Goal: Task Accomplishment & Management: Complete application form

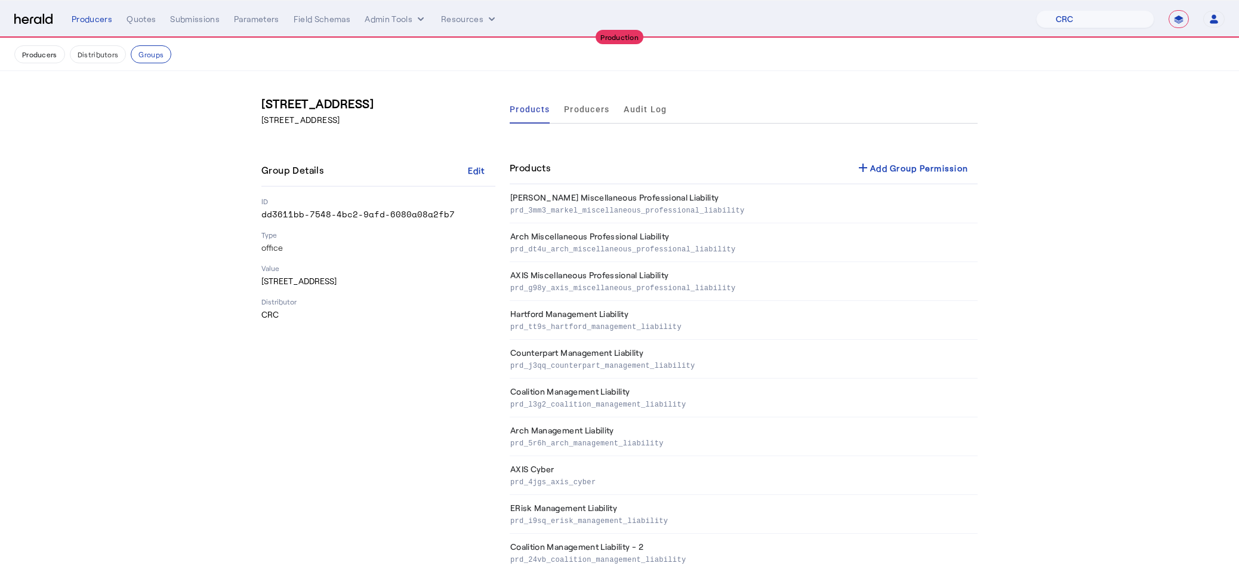
select select "pfm_h3db_crc"
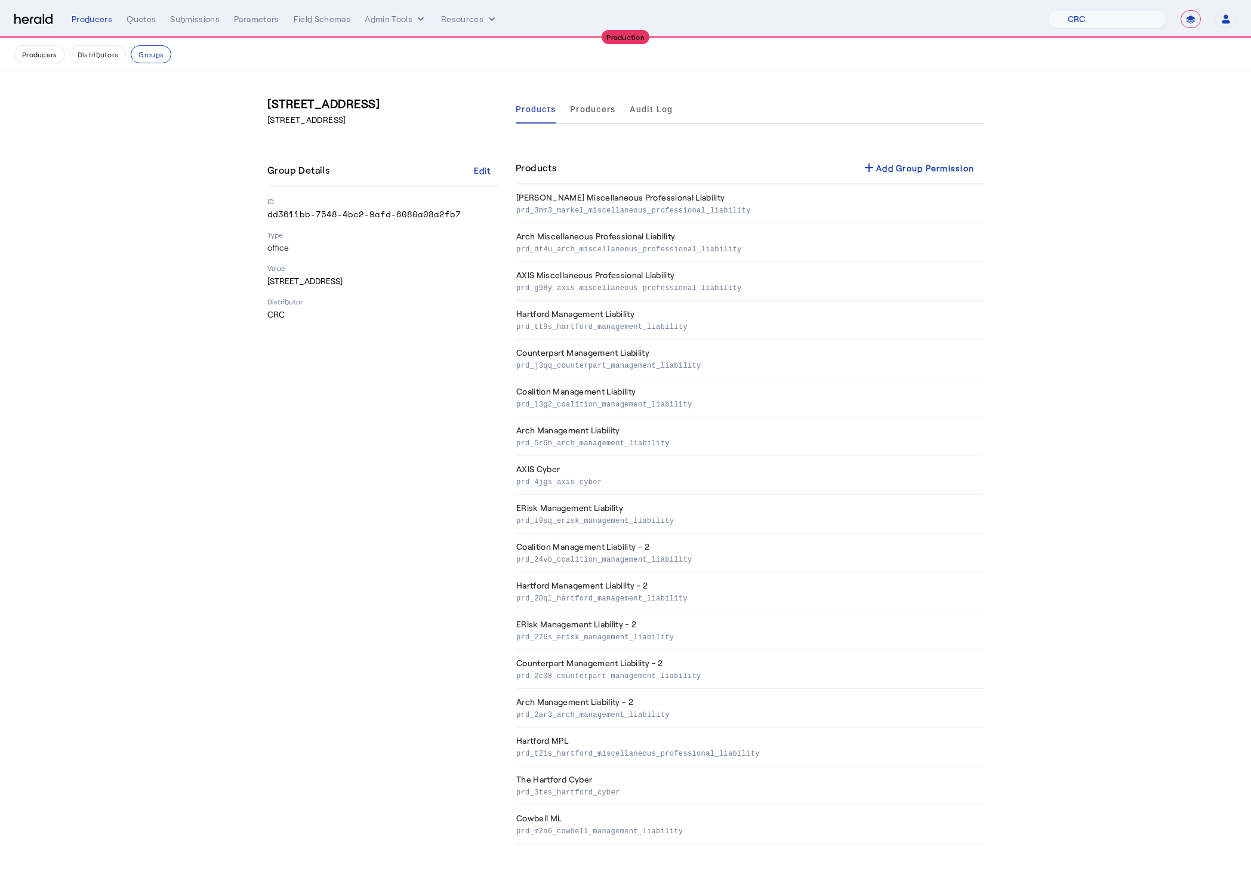
click at [331, 514] on div "240 E. Central Parkway Suite 3000, Altamonte Springs FL, 32701 Group Details Ed…" at bounding box center [384, 469] width 234 height 749
click at [111, 170] on section "240 E. Central Parkway Suite 3000, Altamonte Springs FL, 32701 Group Details Ed…" at bounding box center [625, 469] width 1251 height 796
click at [21, 15] on img at bounding box center [33, 19] width 38 height 11
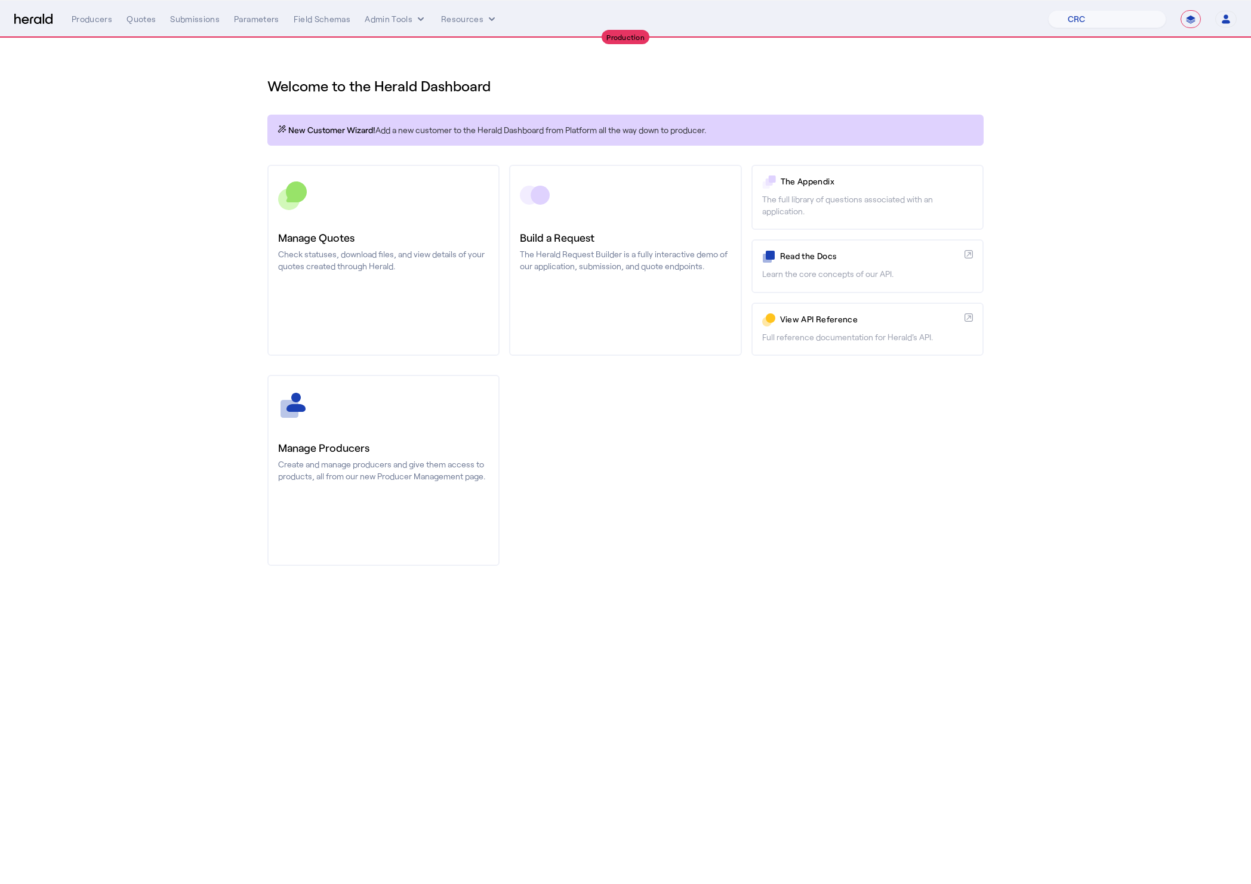
click at [1191, 21] on select "**********" at bounding box center [1190, 19] width 20 height 18
select select "*******"
click at [1180, 10] on select "**********" at bounding box center [1190, 19] width 20 height 18
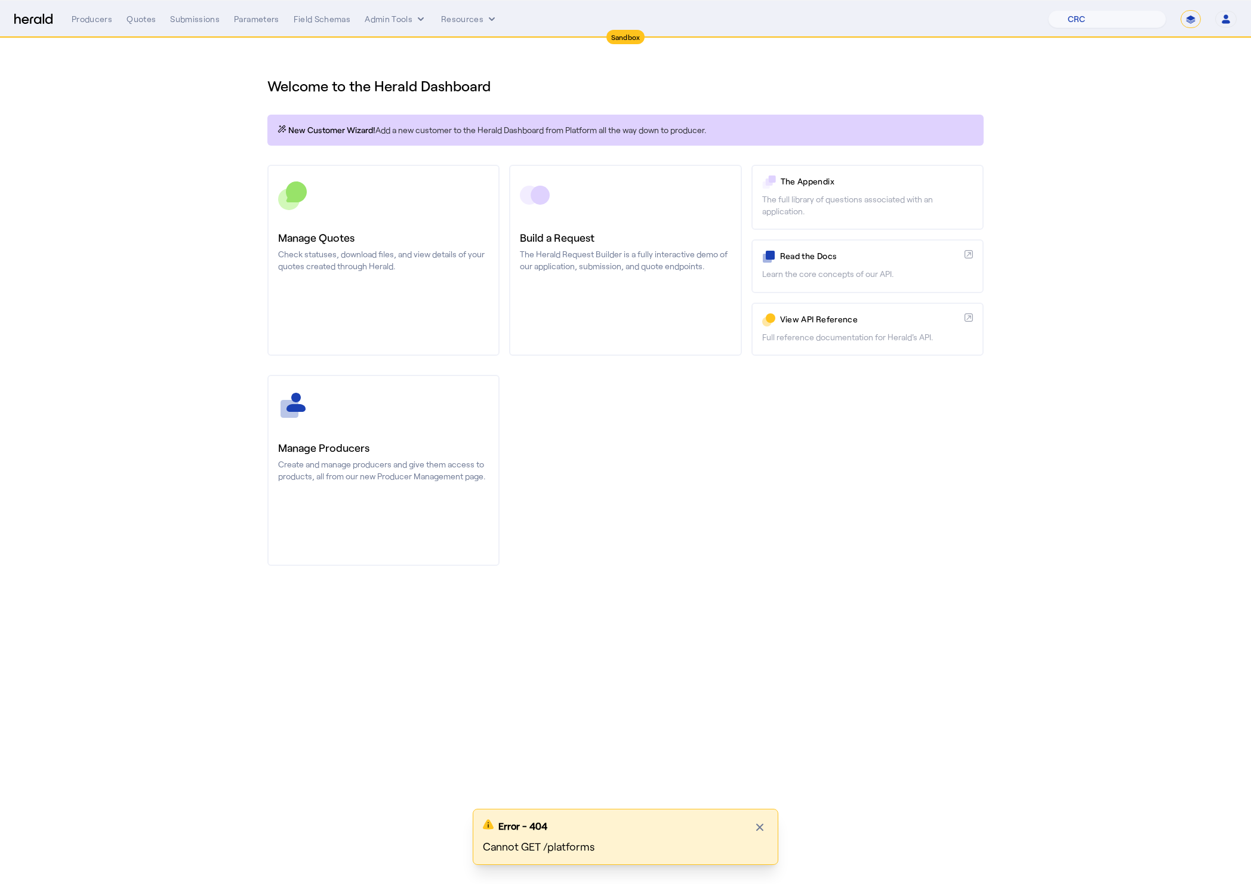
drag, startPoint x: 692, startPoint y: 385, endPoint x: 680, endPoint y: 384, distance: 12.0
click at [693, 385] on div "Manage Producers Create and manage producers and give them access to products, …" at bounding box center [625, 470] width 716 height 191
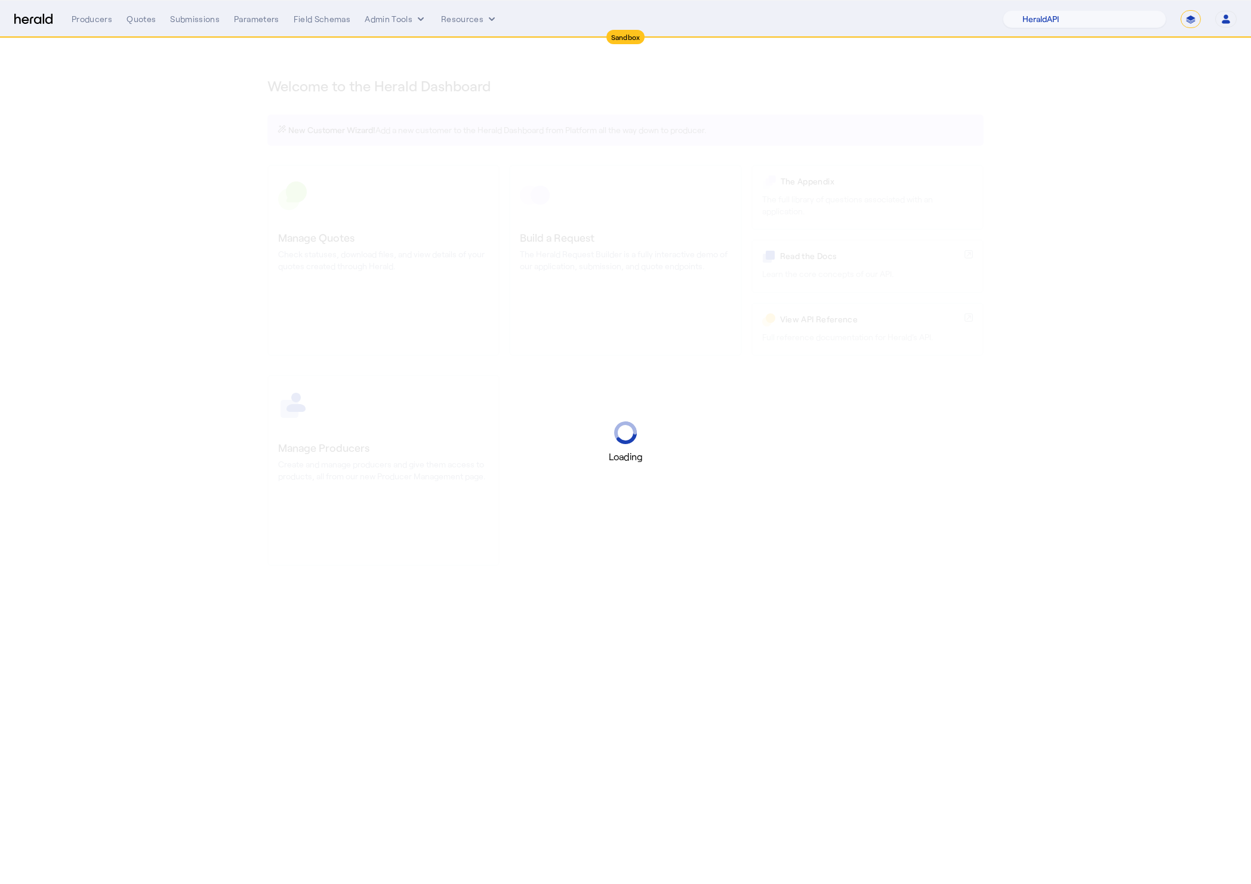
select select "pfm_2v8p_herald_api"
select select "*******"
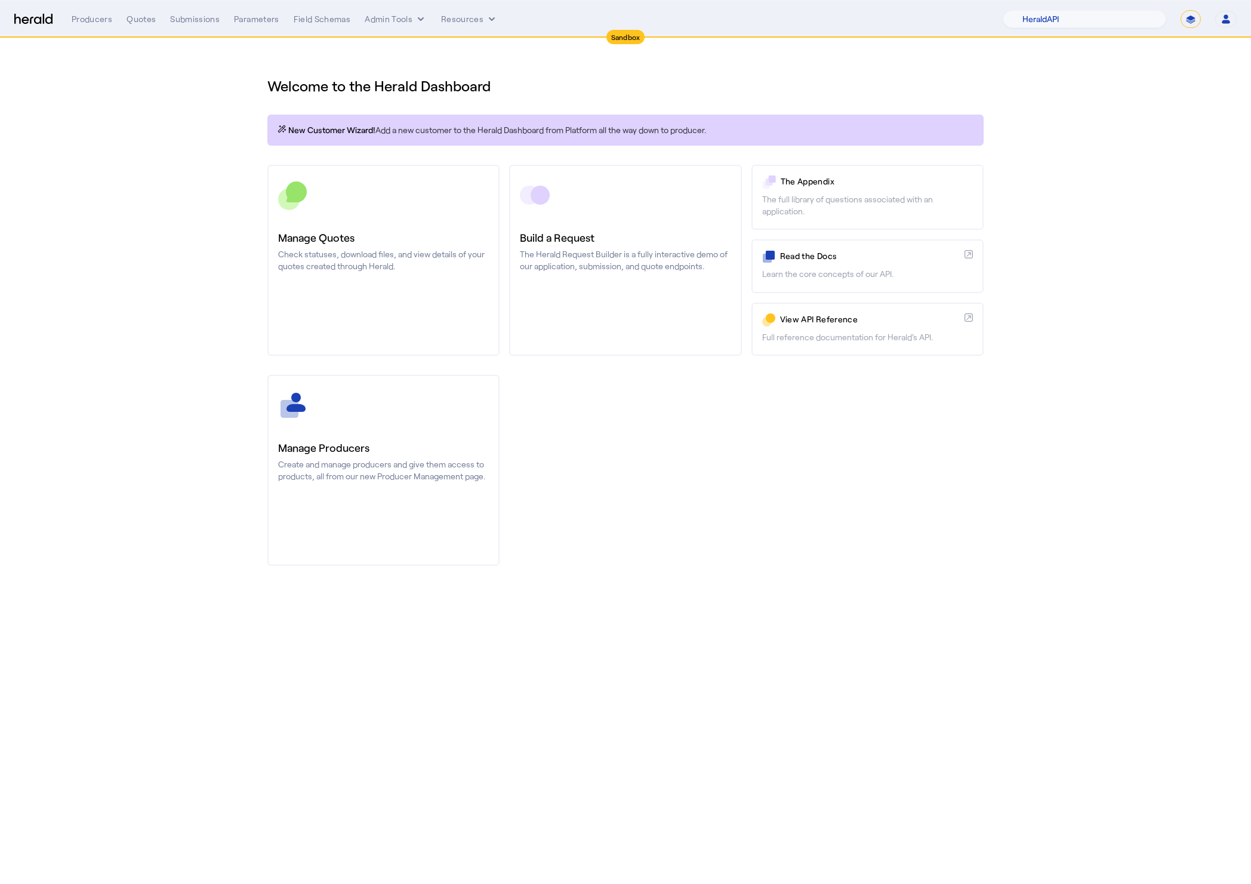
select select "pfm_2v8p_herald_api"
select select "*******"
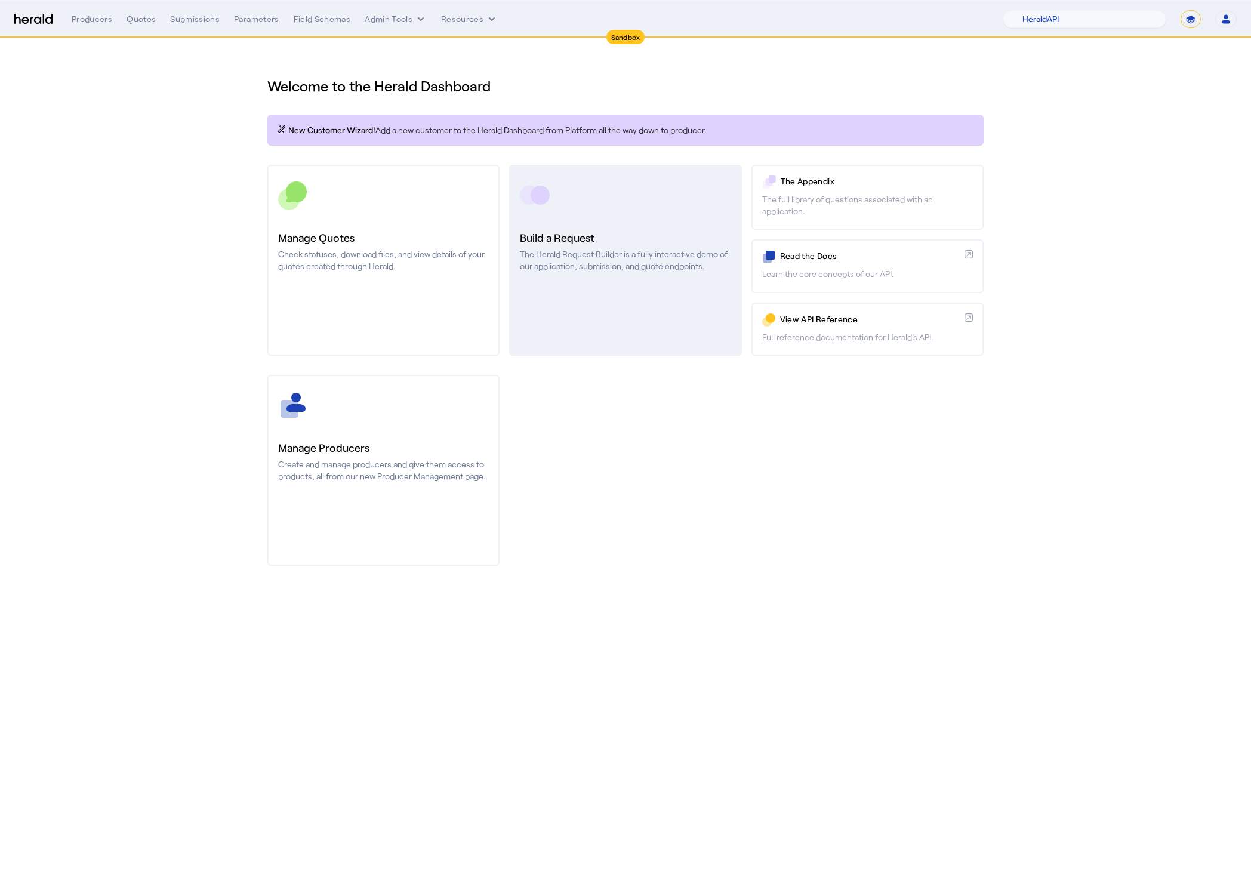
click at [561, 259] on p "The Herald Request Builder is a fully interactive demo of our application, subm…" at bounding box center [625, 260] width 211 height 24
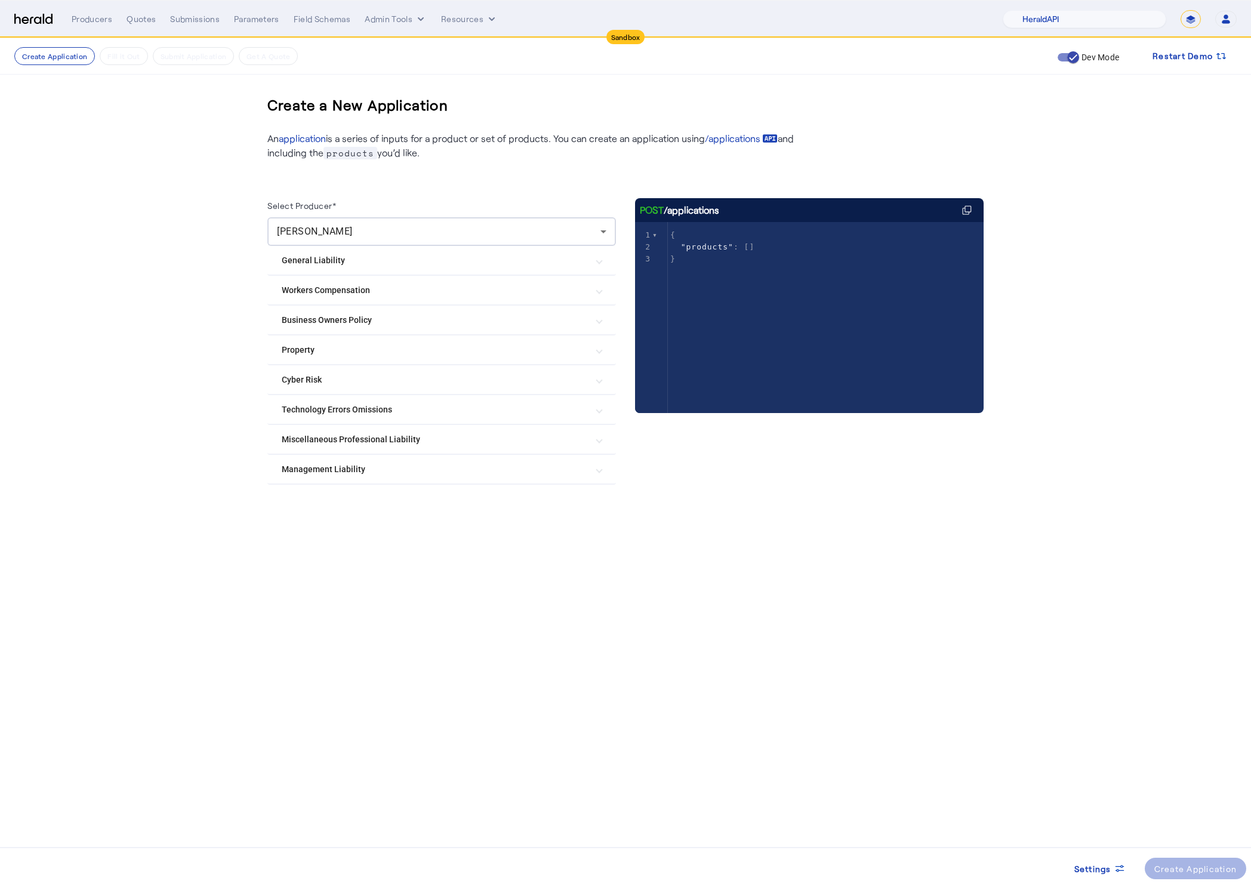
click at [366, 484] on div at bounding box center [441, 493] width 348 height 19
click at [371, 463] on Liability "Management Liability" at bounding box center [434, 469] width 305 height 13
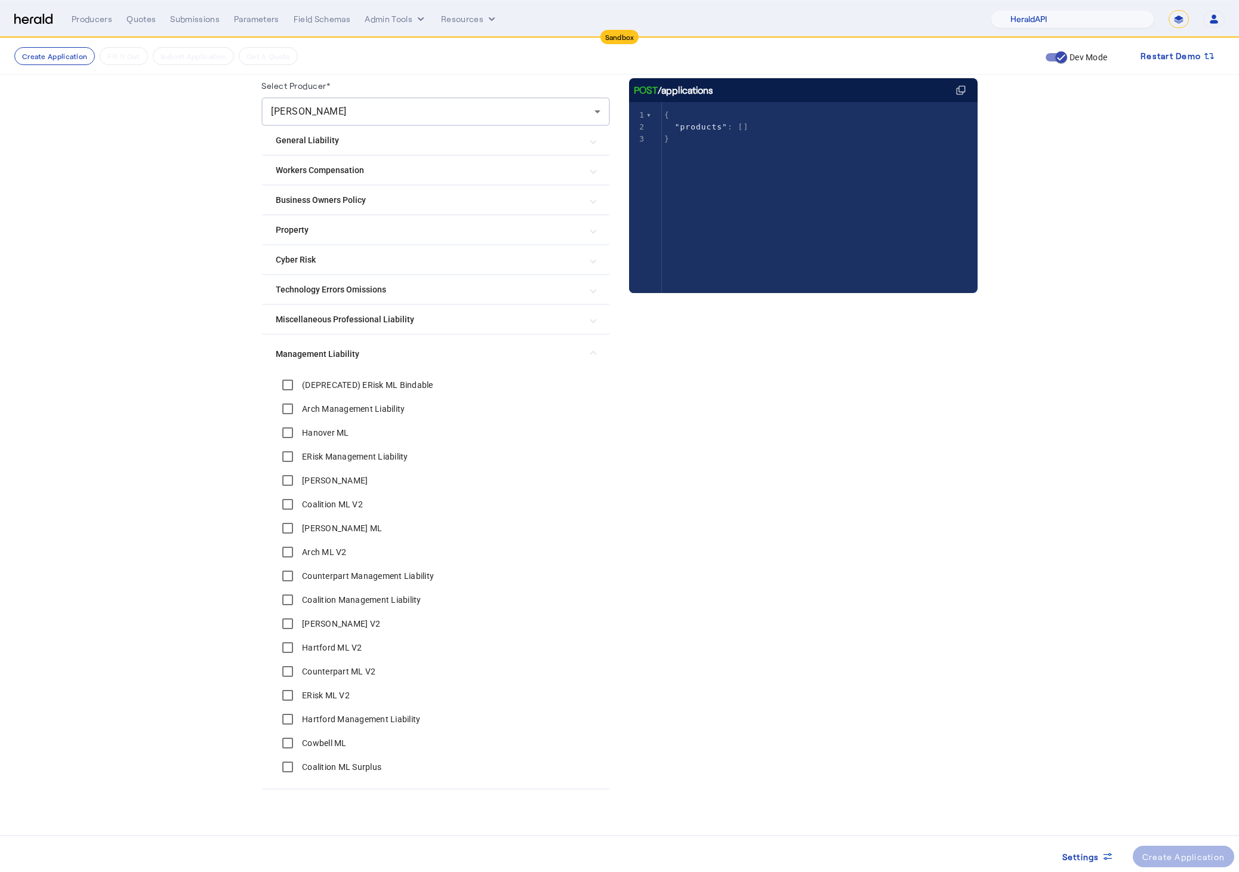
scroll to position [125, 0]
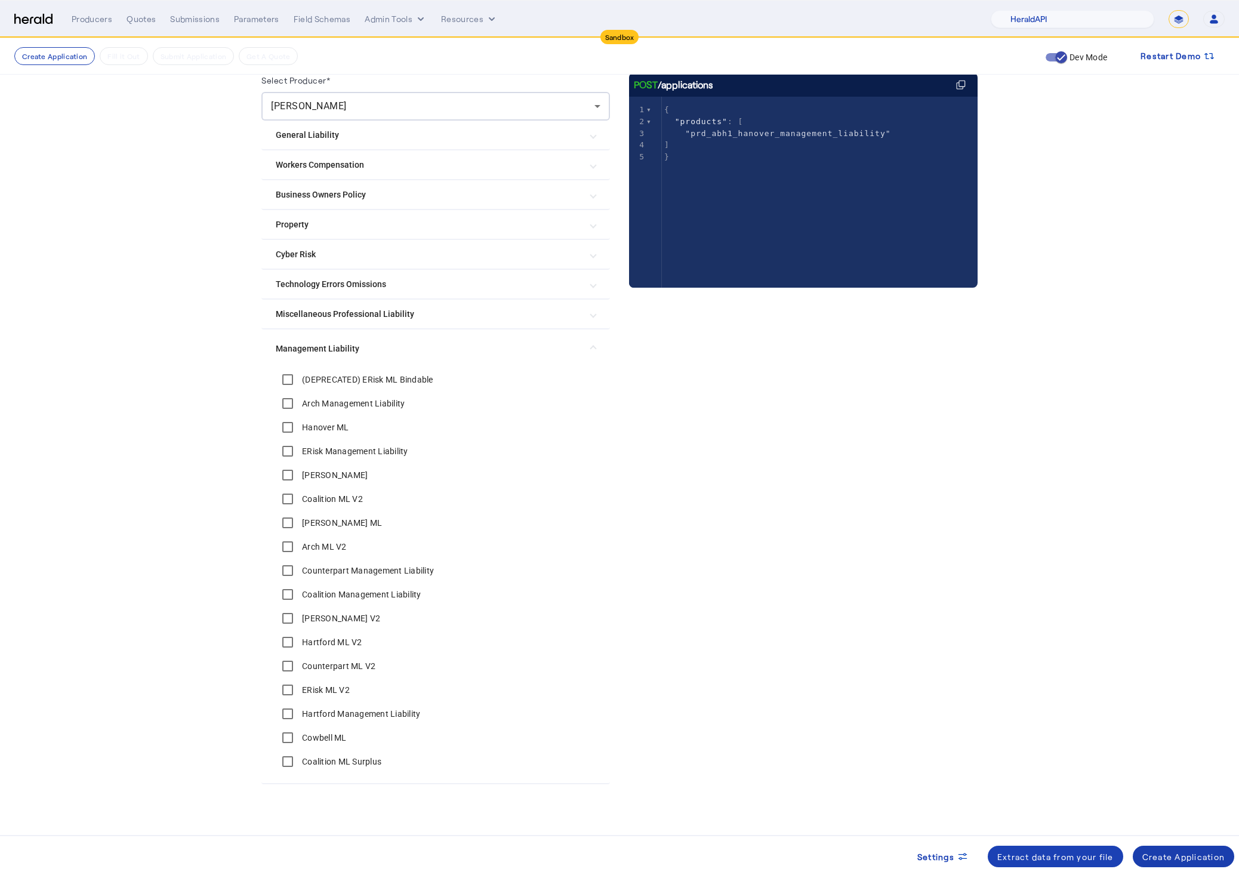
click at [1194, 864] on span at bounding box center [1183, 856] width 102 height 29
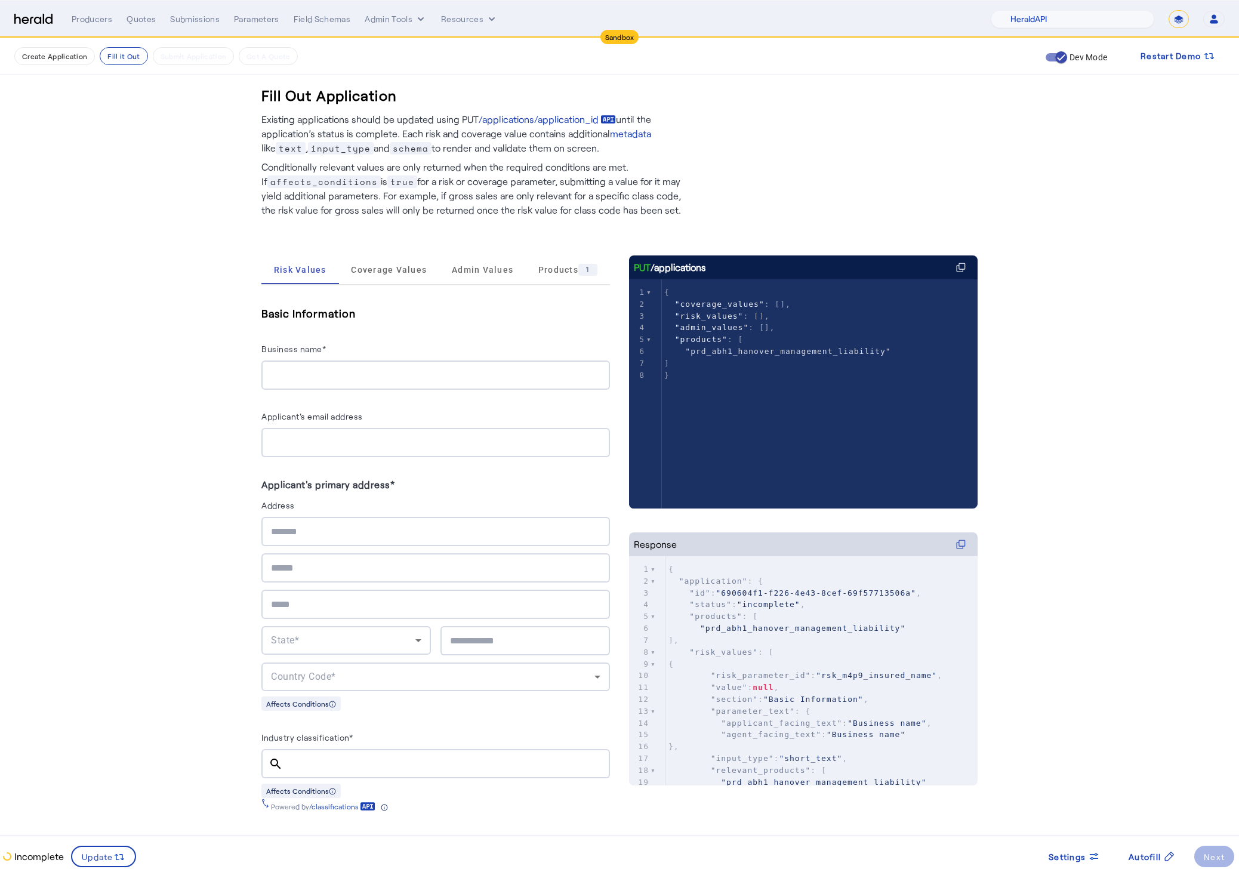
click at [214, 514] on fill-application-step "Create Application Fill it Out Submit Application Get A Quote Dev Mode Restart …" at bounding box center [619, 798] width 1239 height 1521
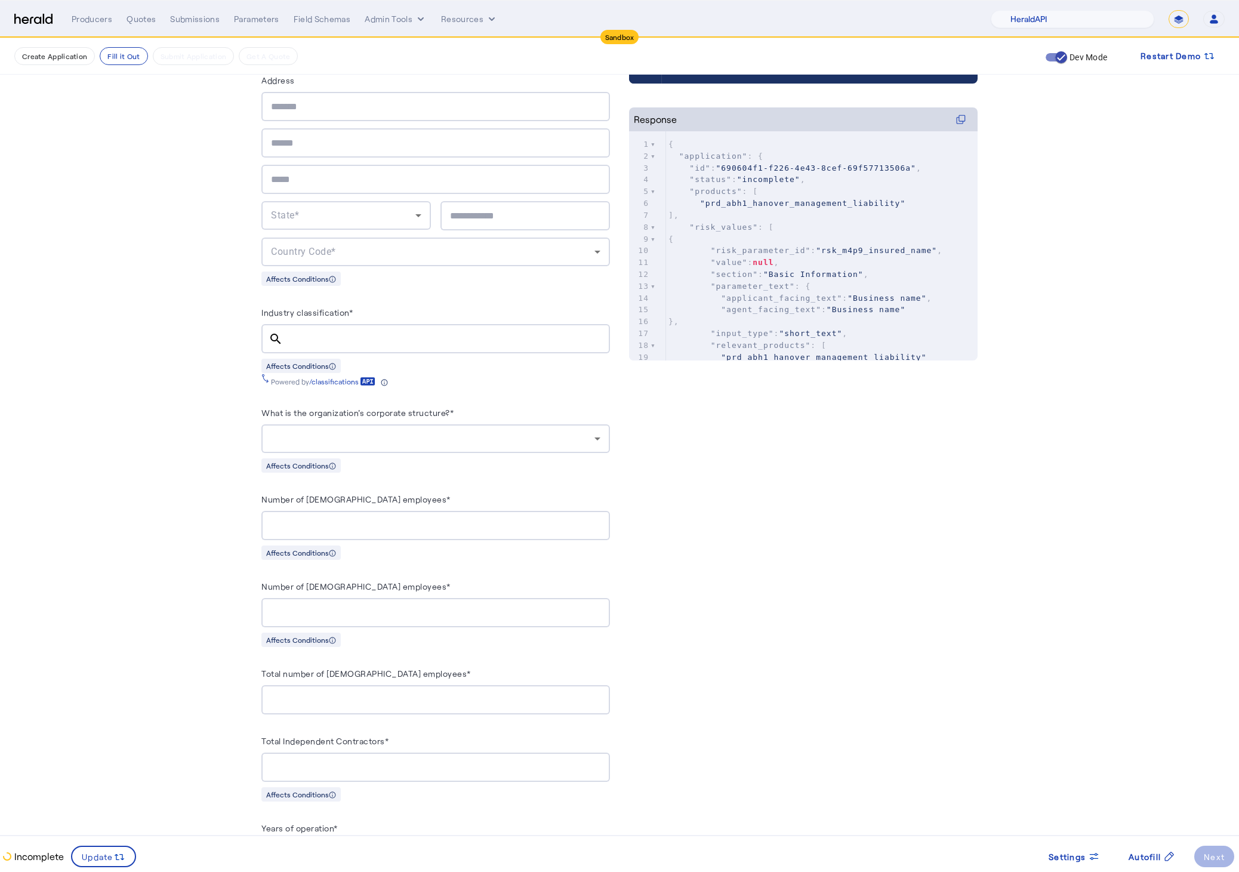
scroll to position [694, 0]
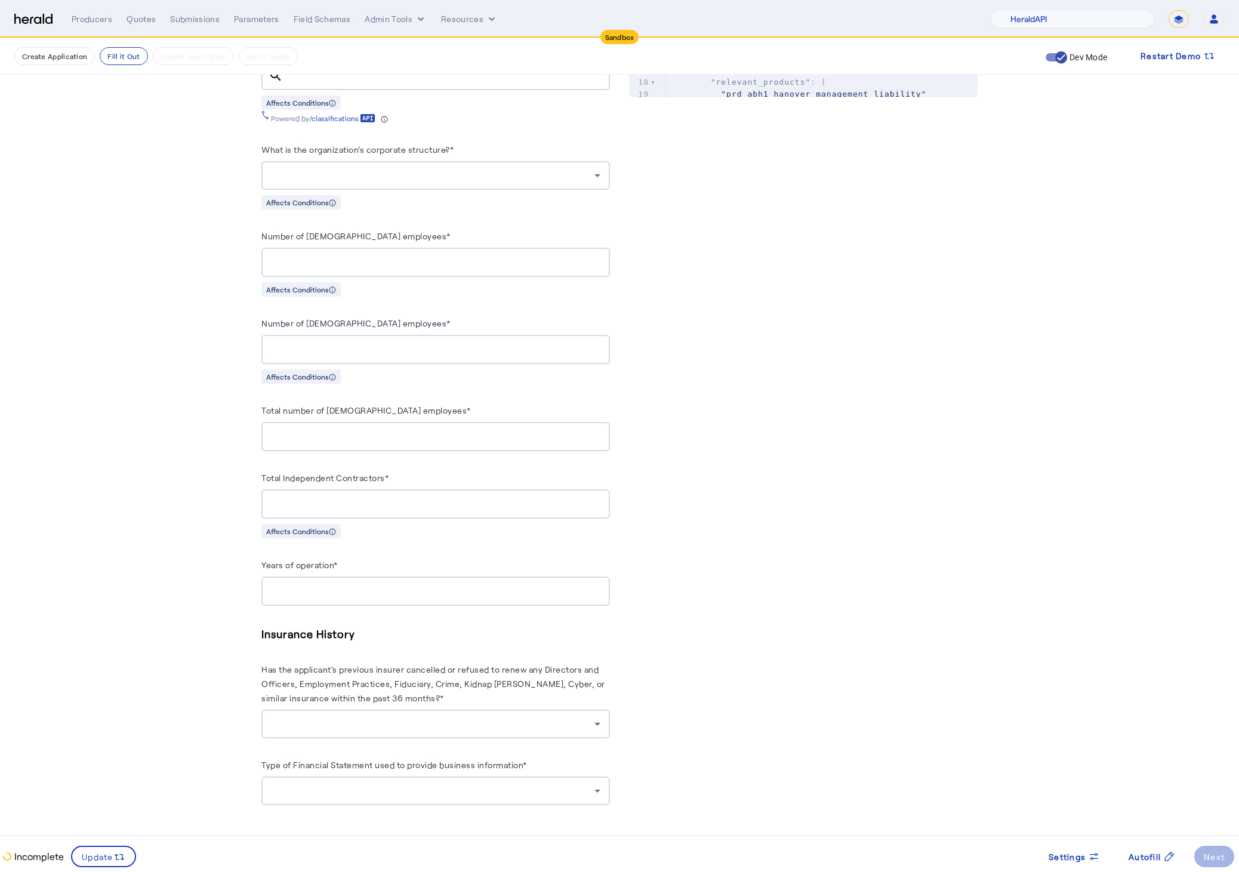
click at [751, 557] on div "PUT /applications xxxxxxxxxx 8 1 { 2 "coverage_values" : [], 3 "risk_values" : …" at bounding box center [803, 195] width 348 height 1256
click at [727, 573] on div "PUT /applications xxxxxxxxxx 8 1 { 2 "coverage_values" : [], 3 "risk_values" : …" at bounding box center [803, 195] width 348 height 1256
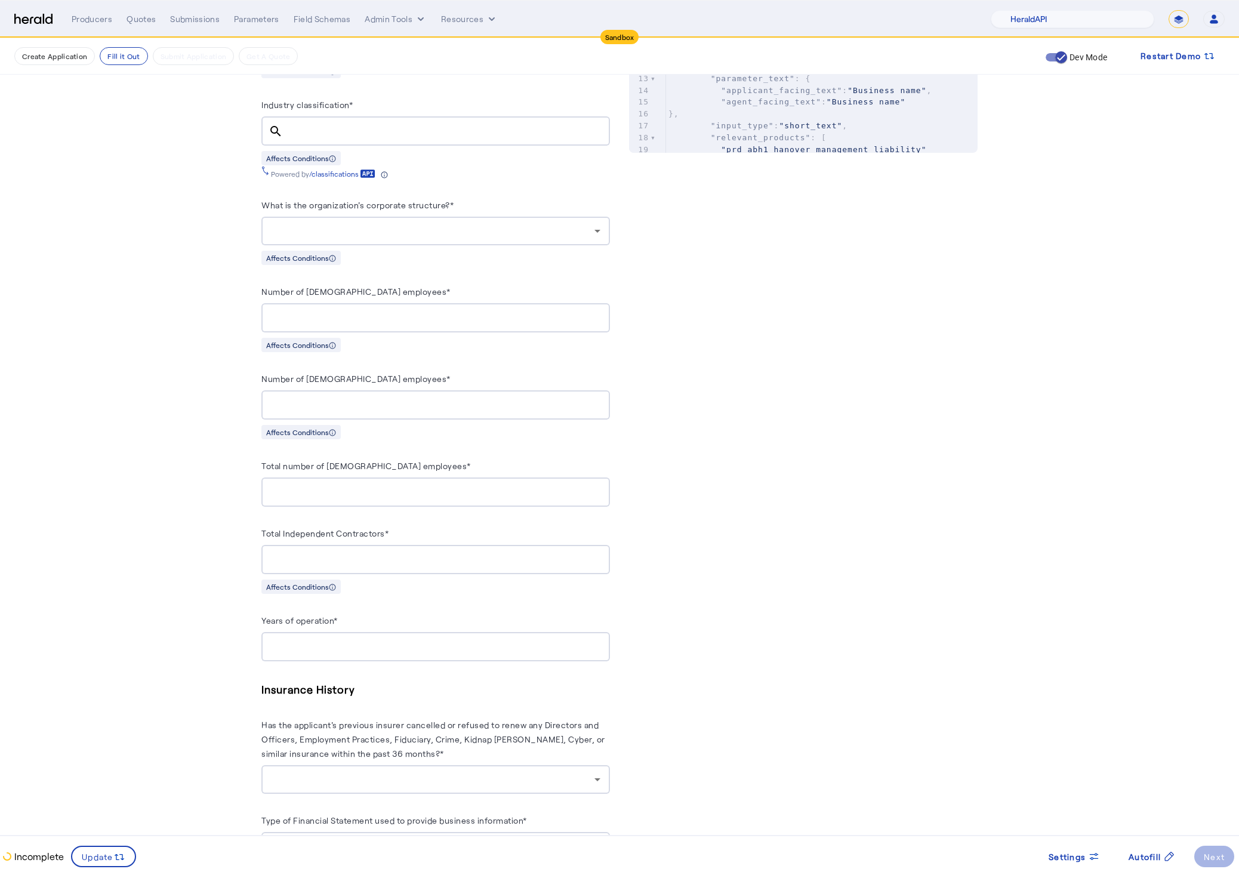
scroll to position [629, 0]
click at [491, 282] on div "Basic Information Business name* Applicant's email address Applicant's primary …" at bounding box center [435, 269] width 348 height 1188
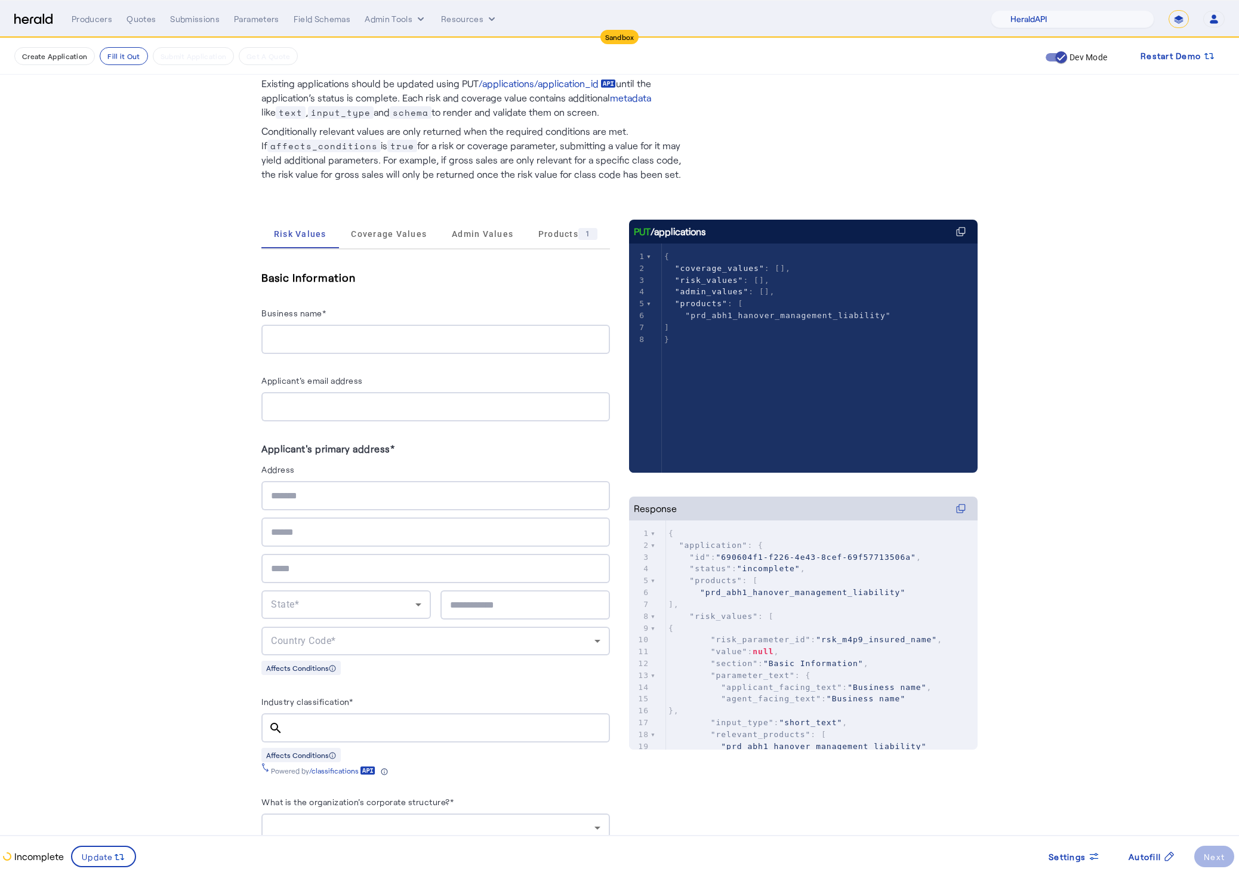
scroll to position [0, 0]
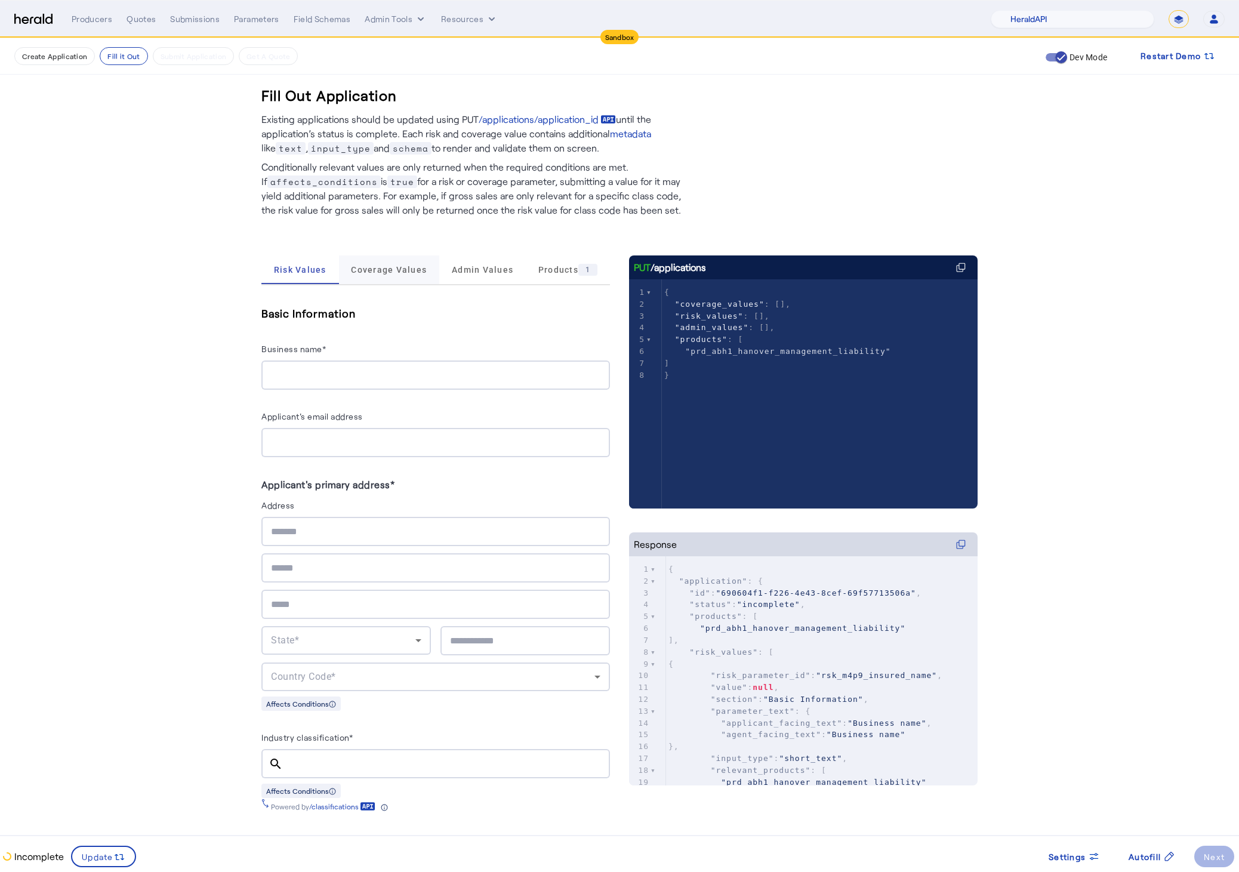
click at [389, 279] on span "Coverage Values" at bounding box center [389, 269] width 76 height 29
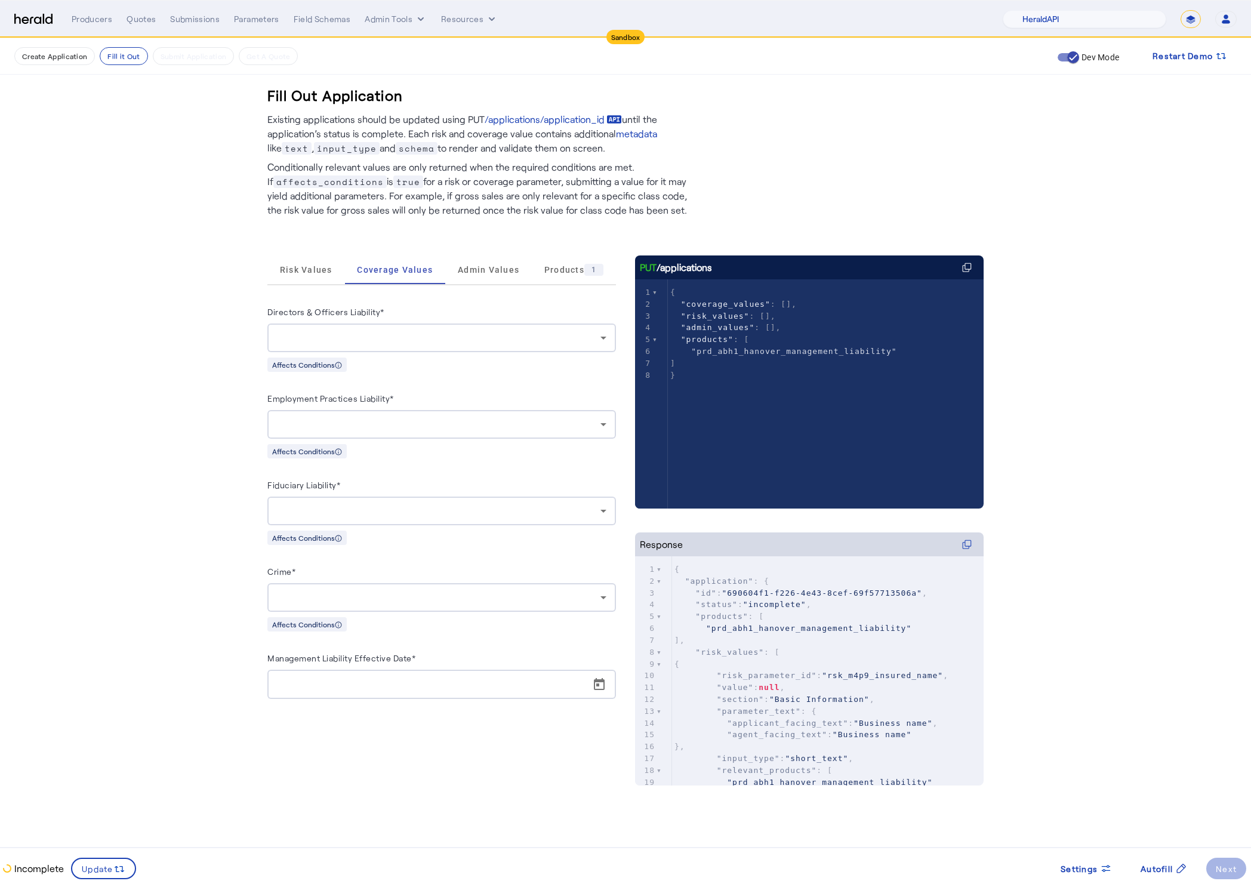
click at [400, 344] on div at bounding box center [438, 338] width 323 height 14
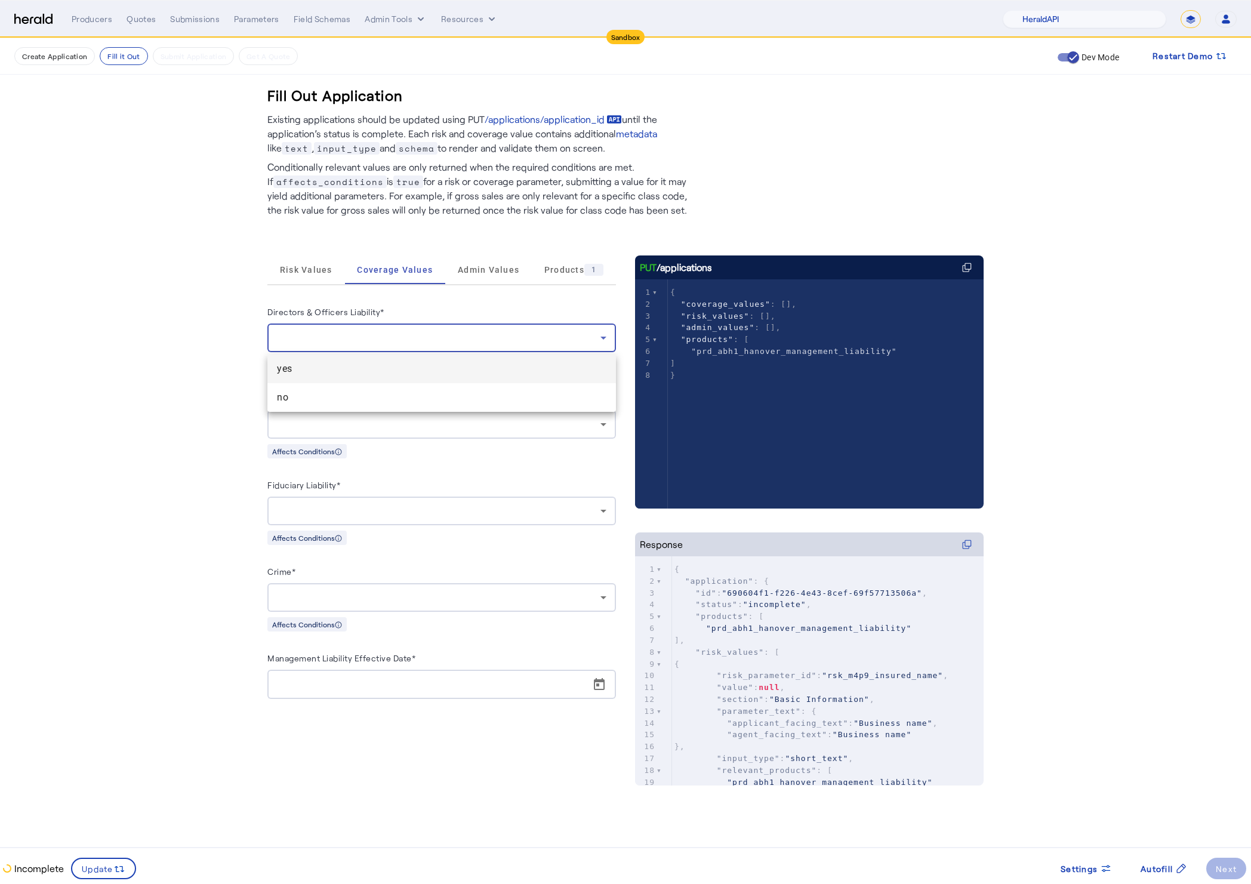
click at [382, 362] on span "yes" at bounding box center [441, 369] width 329 height 14
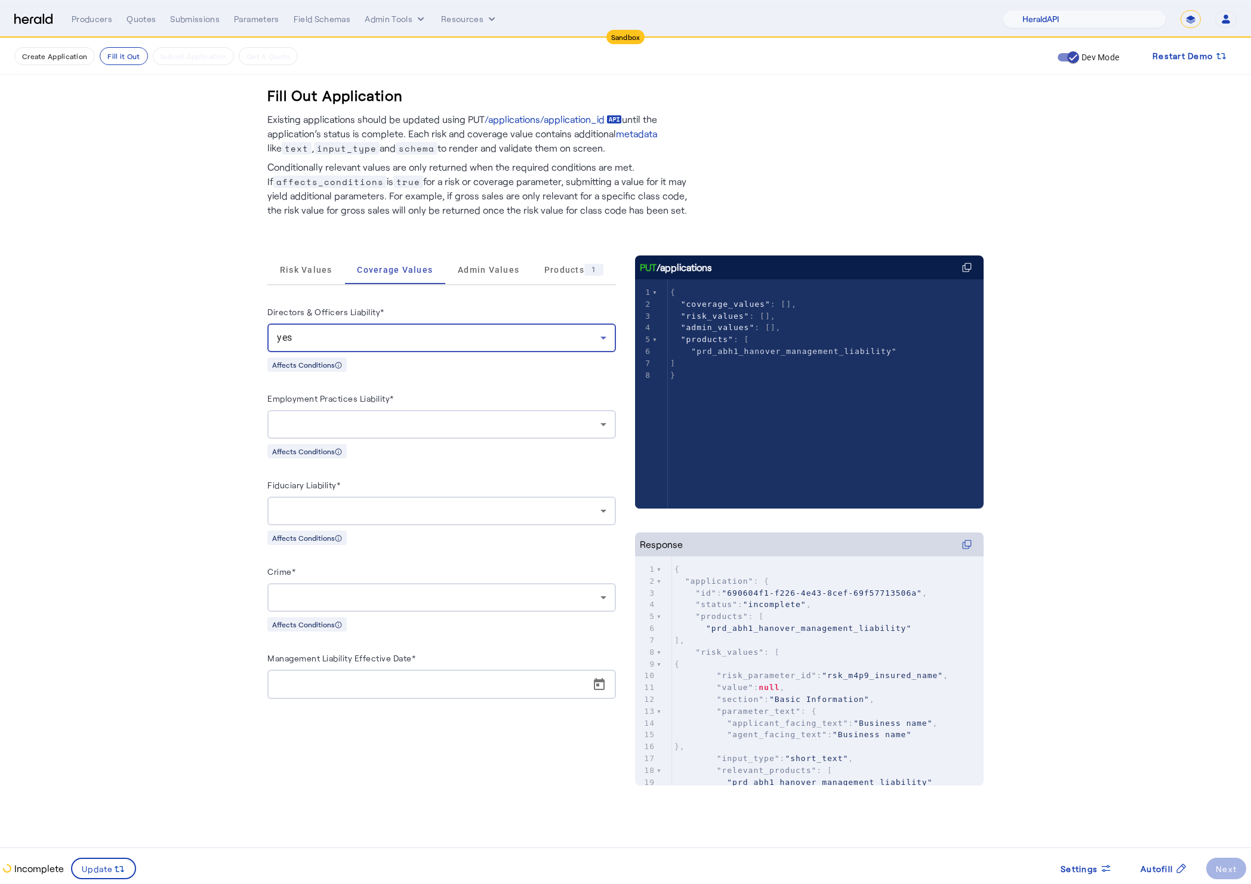
click at [377, 419] on div at bounding box center [441, 424] width 329 height 29
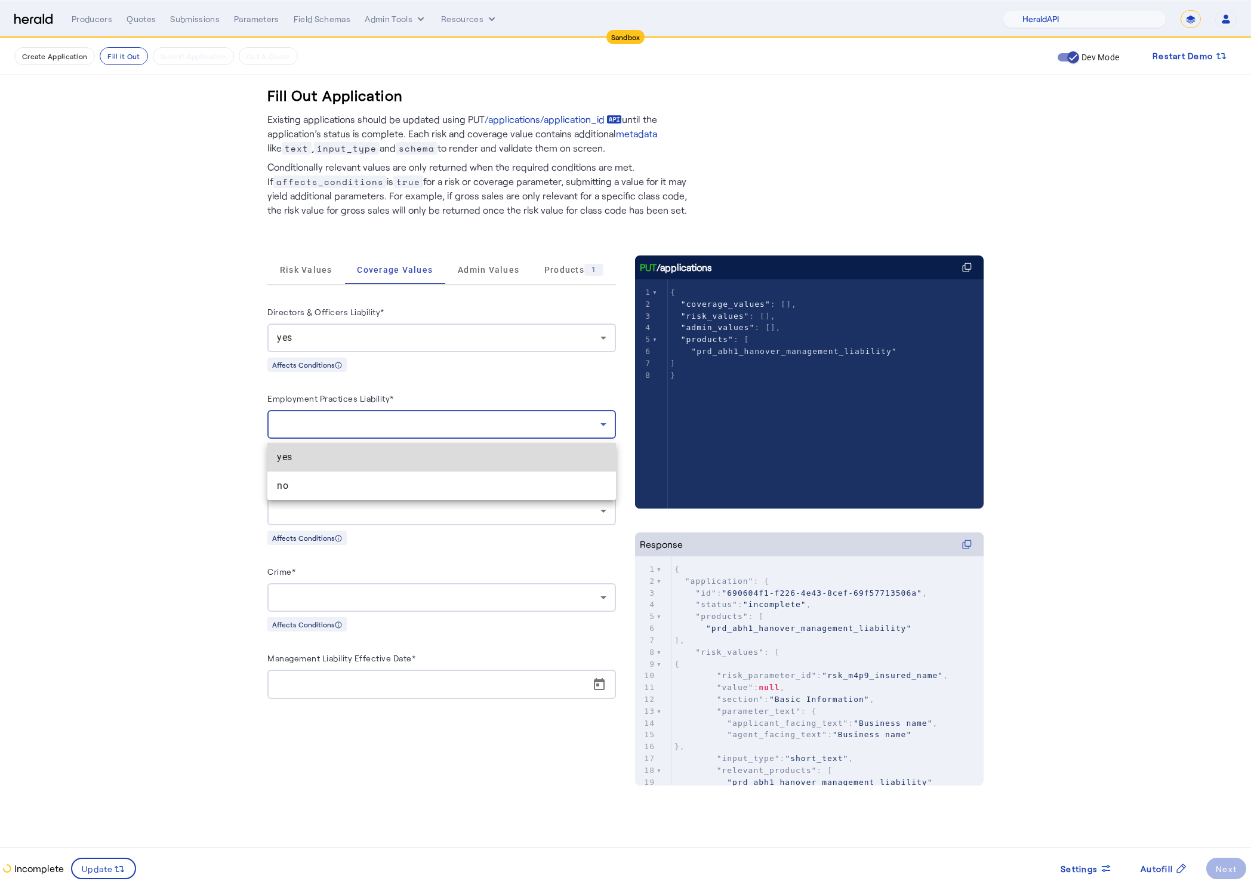
click at [373, 450] on span "yes" at bounding box center [441, 457] width 329 height 14
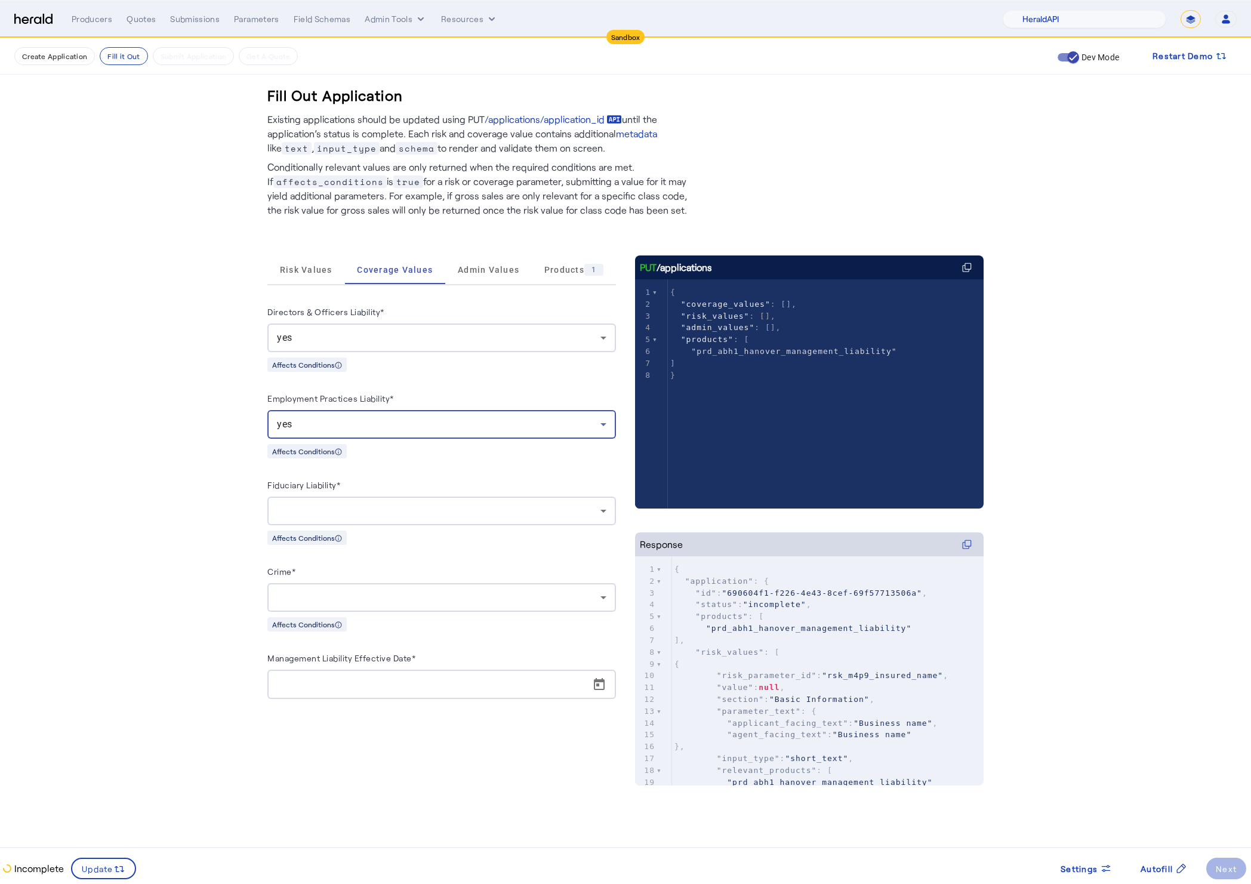
click at [386, 518] on div at bounding box center [438, 511] width 323 height 14
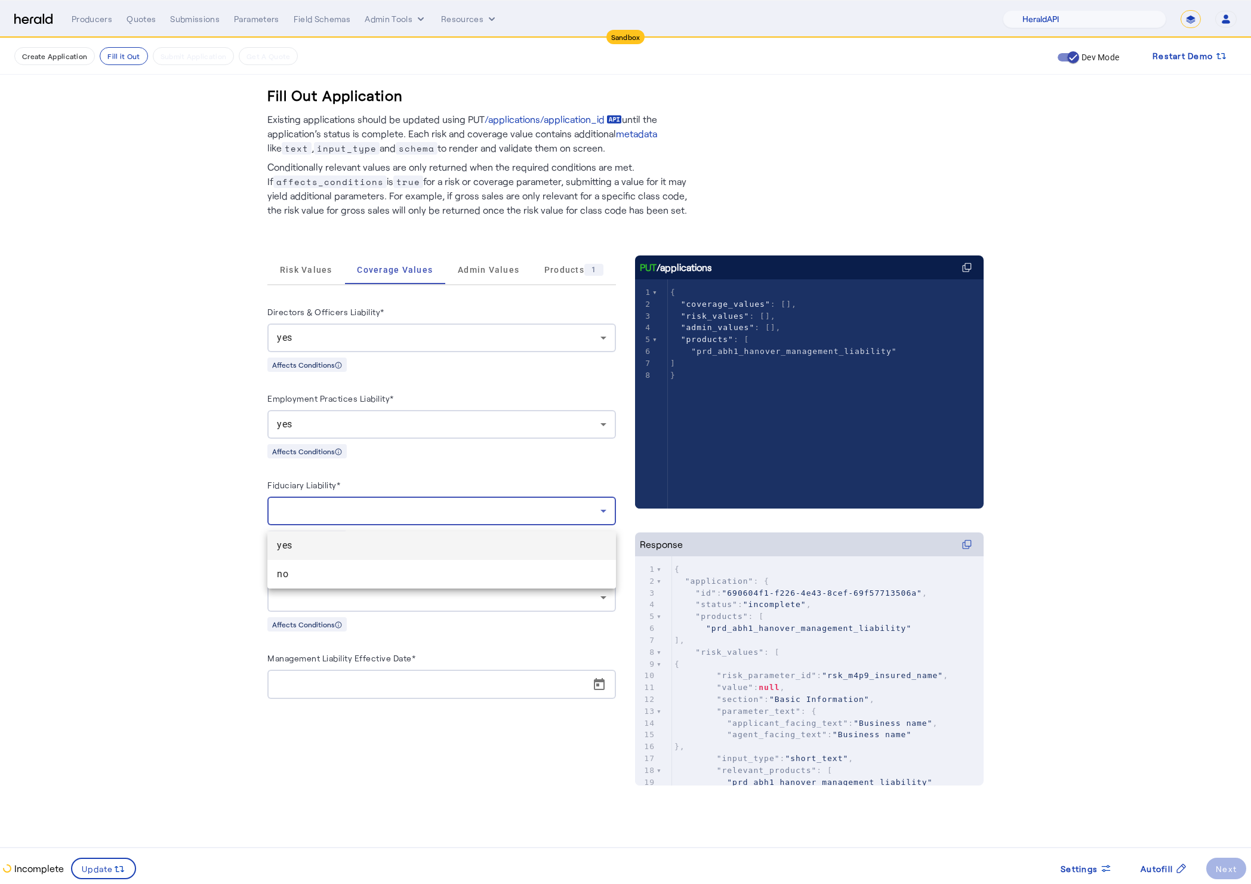
click at [381, 546] on span "yes" at bounding box center [441, 545] width 329 height 14
click at [397, 591] on div at bounding box center [441, 597] width 329 height 29
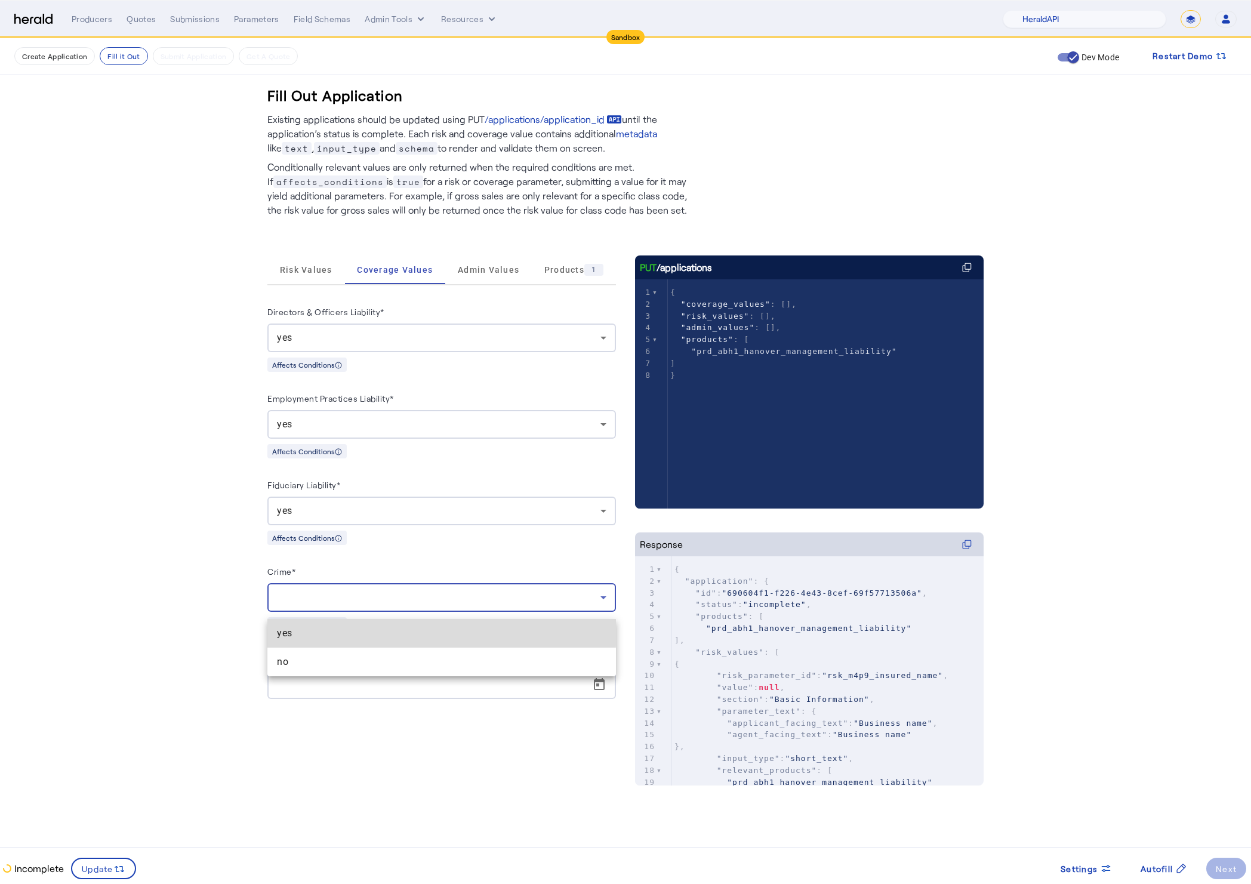
click at [382, 629] on span "yes" at bounding box center [441, 633] width 329 height 14
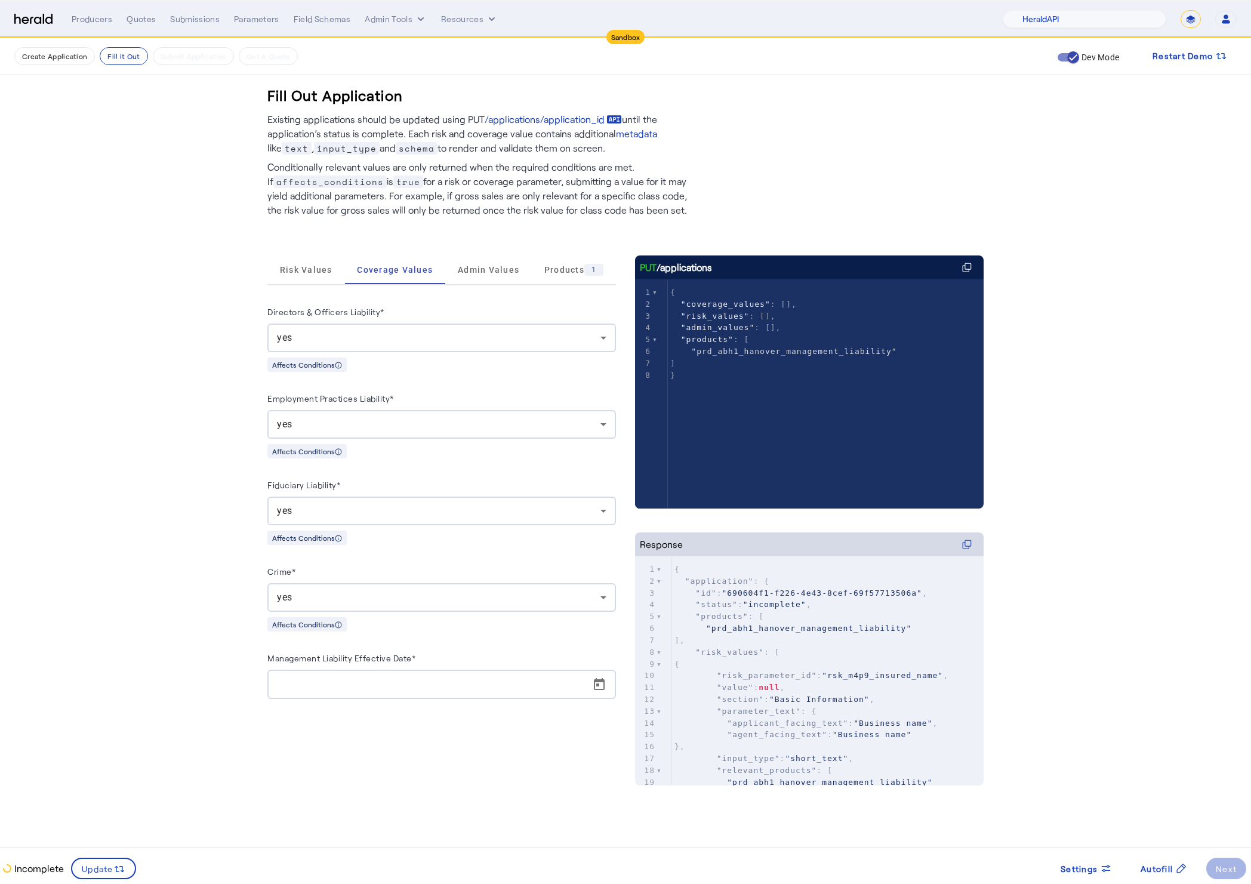
click at [618, 702] on div "Risk Values Coverage Values Admin Values Products 1 Directors & Officers Liabil…" at bounding box center [625, 513] width 716 height 592
click at [594, 693] on span "Open calendar" at bounding box center [599, 684] width 29 height 29
click at [304, 661] on span "29" at bounding box center [307, 658] width 21 height 21
type input "**********"
click at [113, 870] on icon at bounding box center [119, 869] width 12 height 12
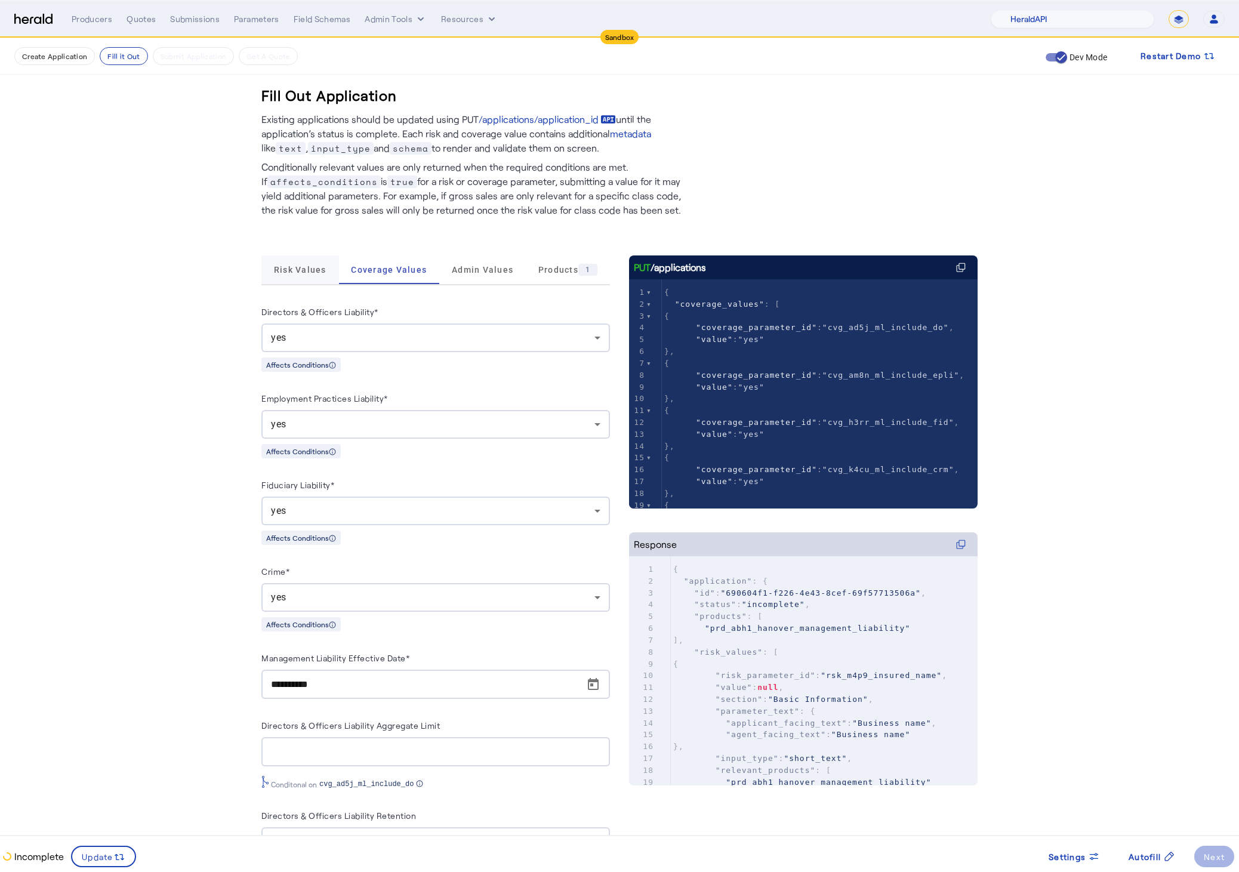
click at [312, 268] on span "Risk Values" at bounding box center [300, 269] width 53 height 8
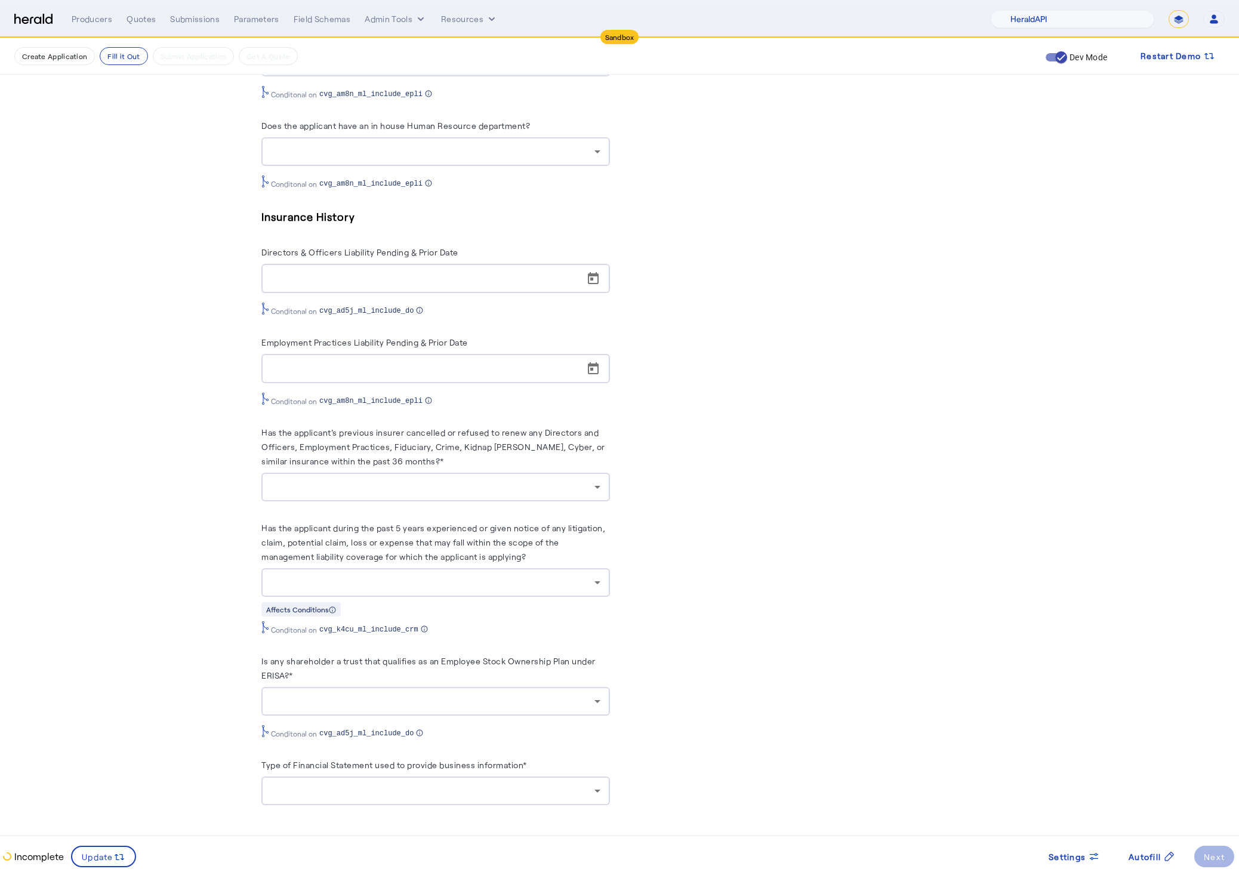
scroll to position [2012, 0]
click at [578, 578] on div at bounding box center [432, 582] width 323 height 14
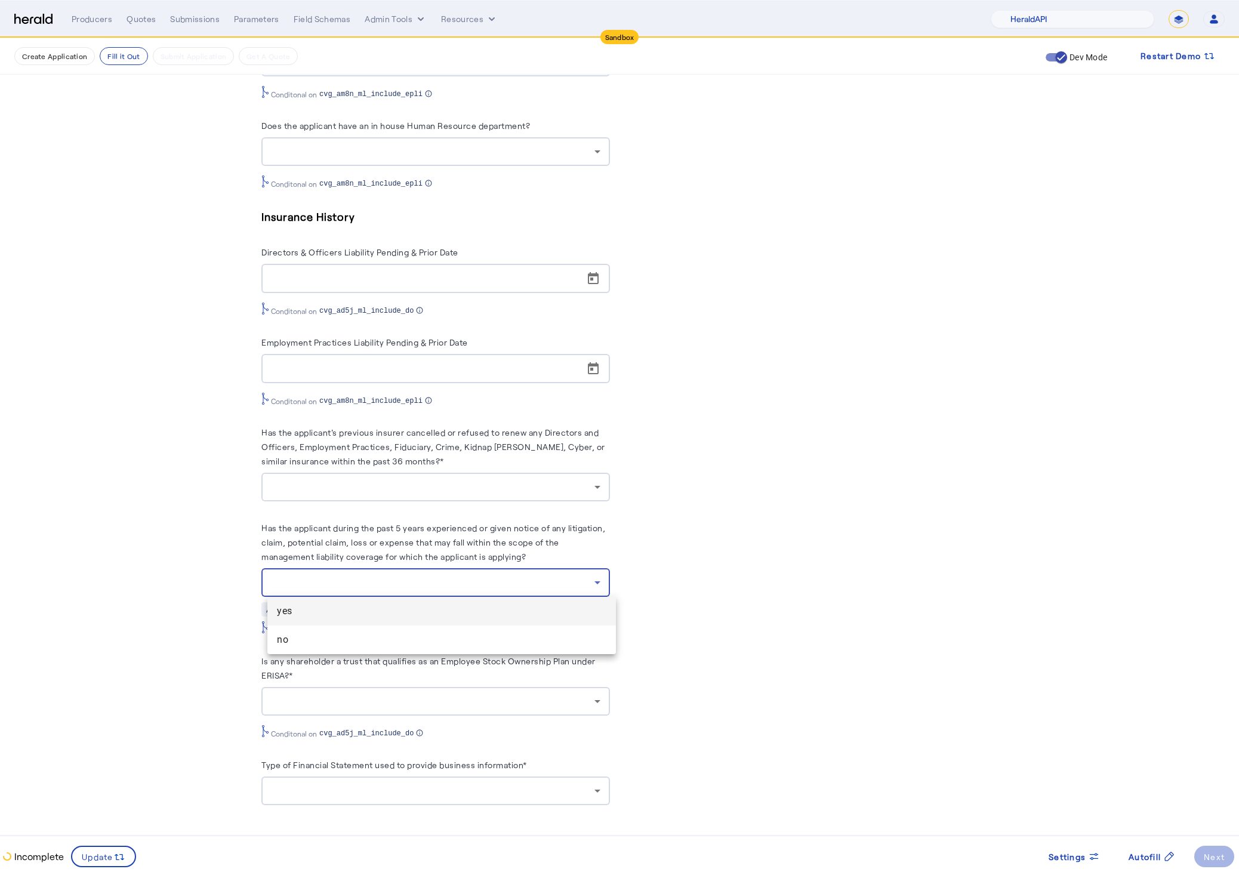
click at [730, 541] on div at bounding box center [619, 436] width 1239 height 872
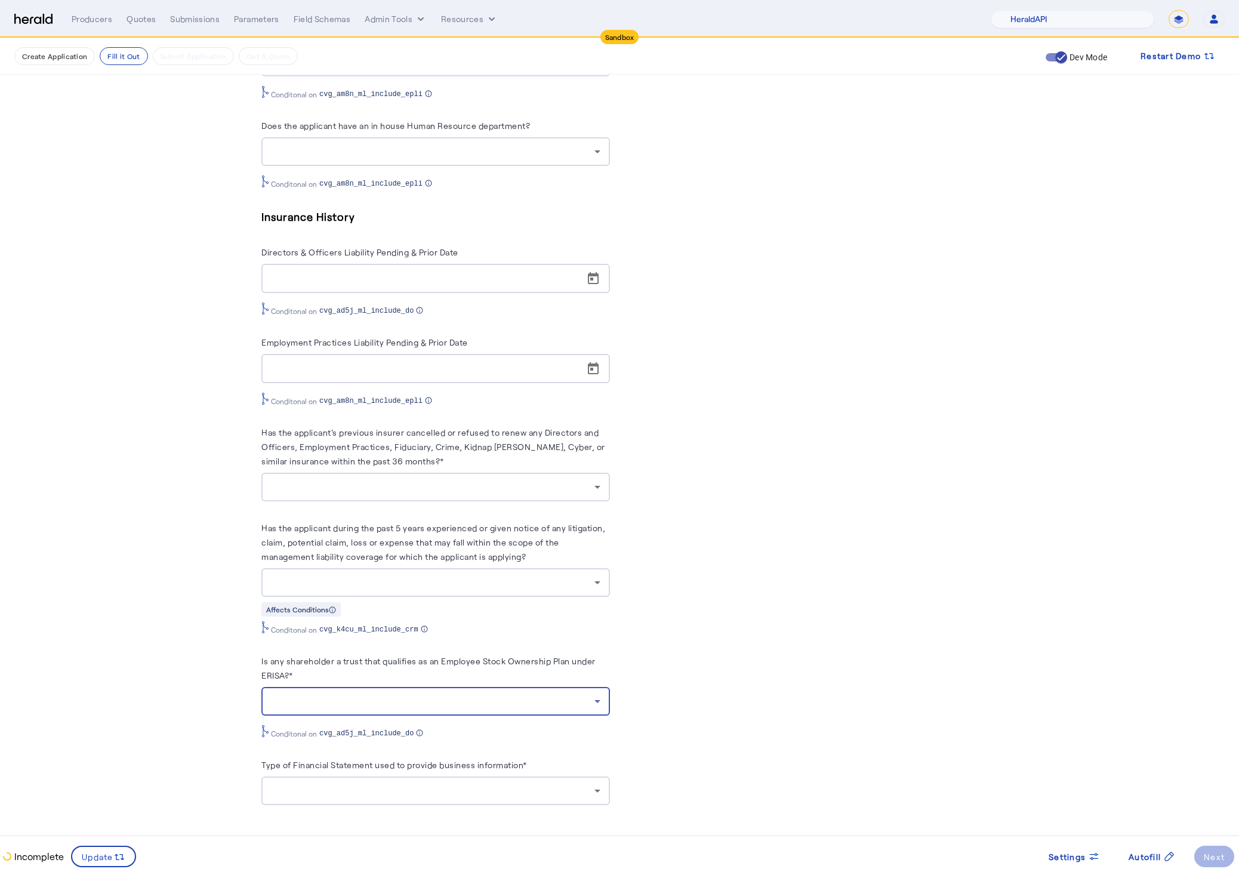
click at [453, 706] on div at bounding box center [432, 701] width 323 height 14
click at [836, 666] on div at bounding box center [619, 436] width 1239 height 872
click at [604, 784] on icon at bounding box center [597, 790] width 14 height 14
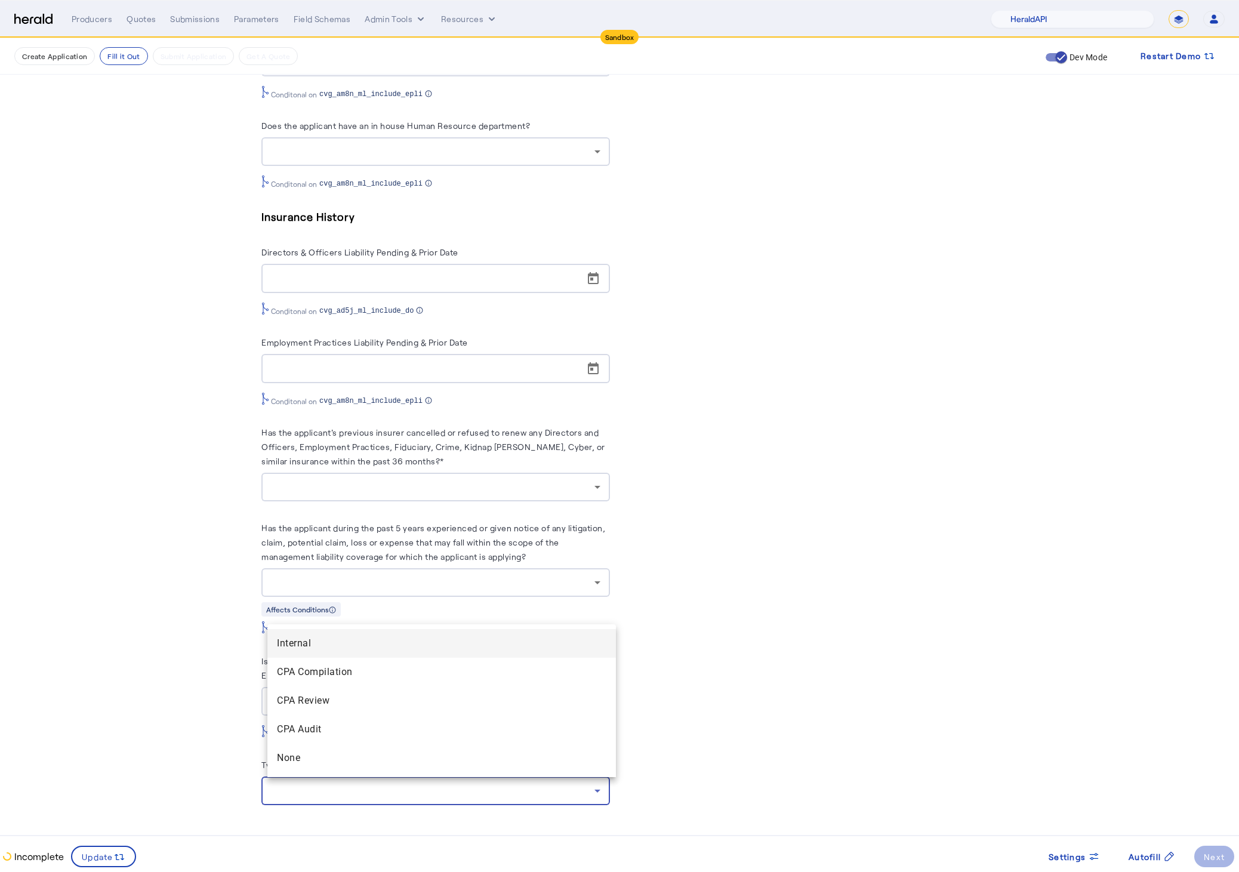
click at [770, 678] on div at bounding box center [619, 436] width 1239 height 872
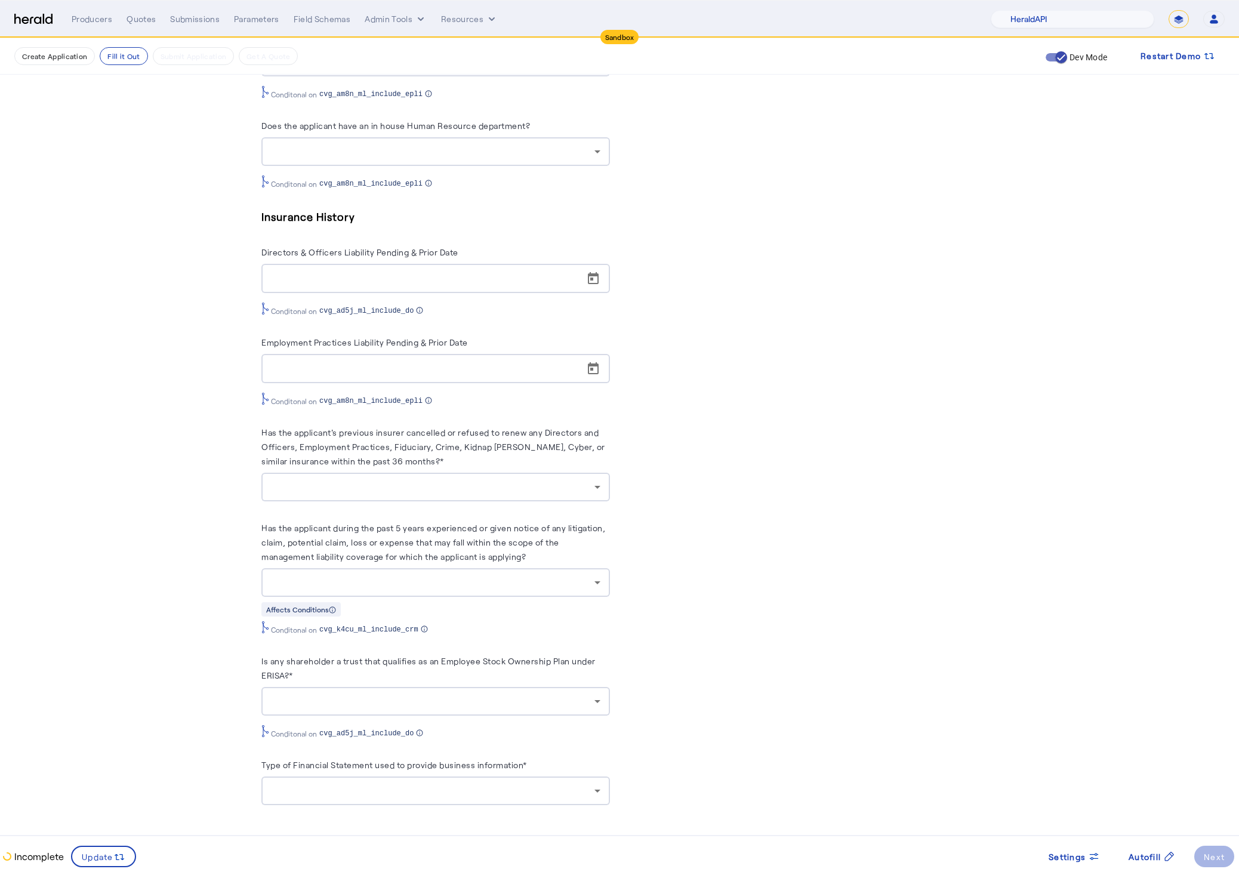
click at [575, 473] on div at bounding box center [435, 487] width 329 height 29
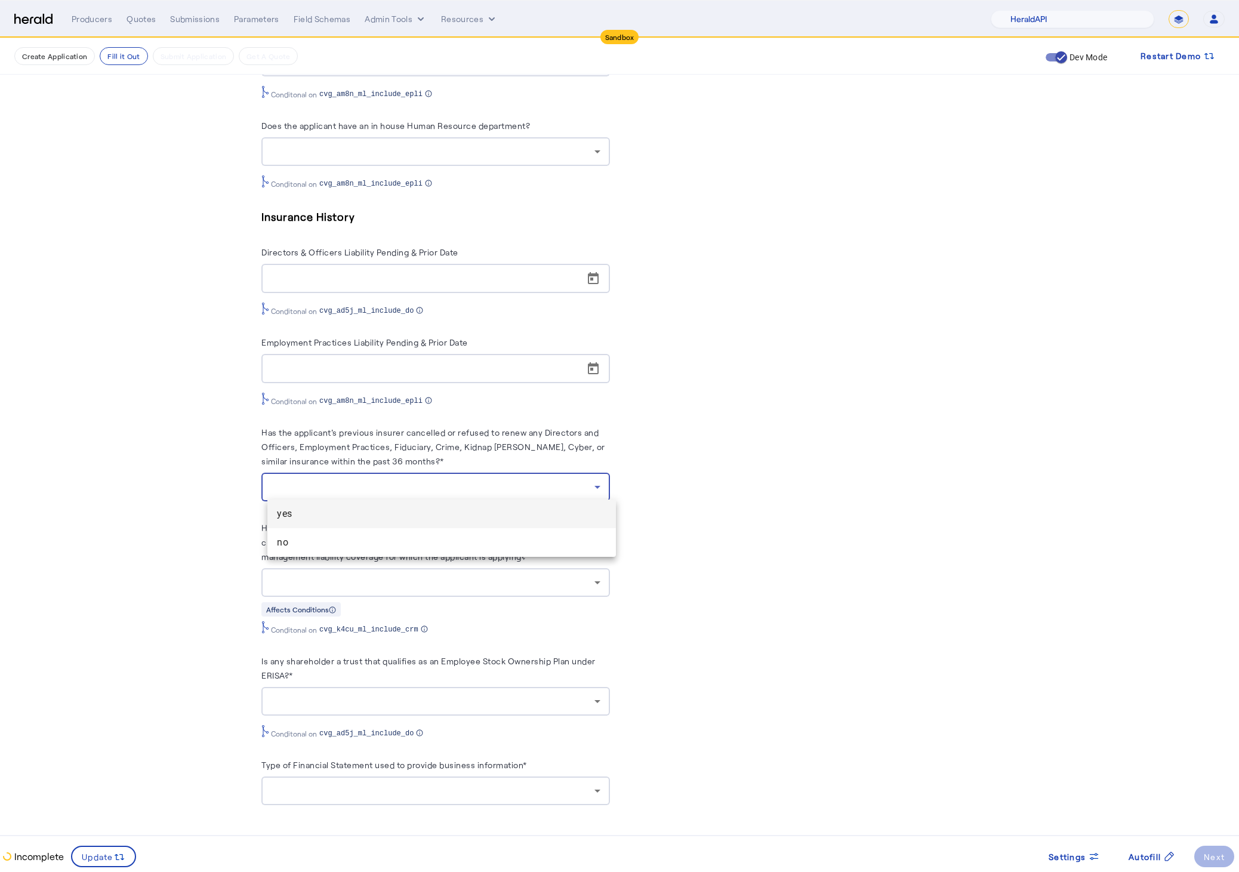
click at [847, 477] on div at bounding box center [619, 436] width 1239 height 872
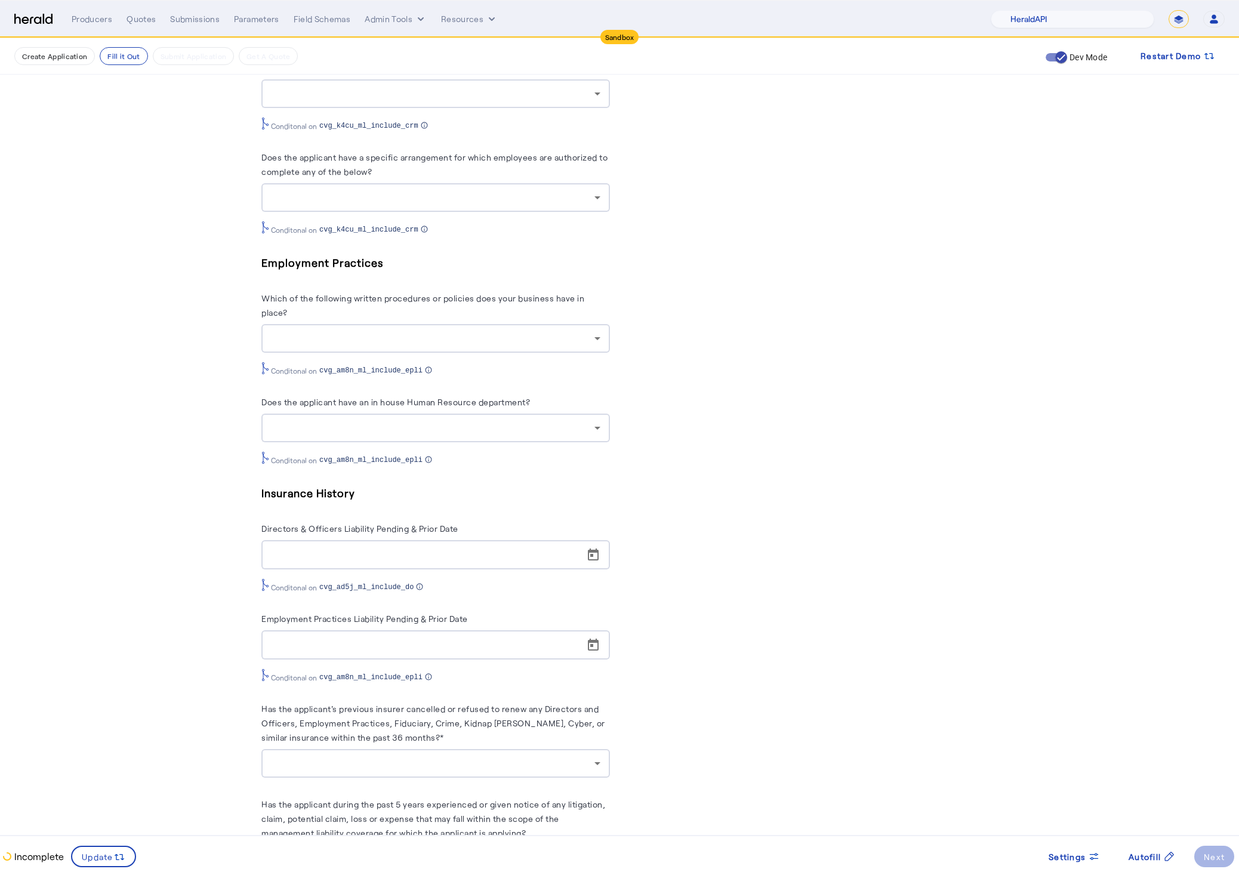
scroll to position [1703, 0]
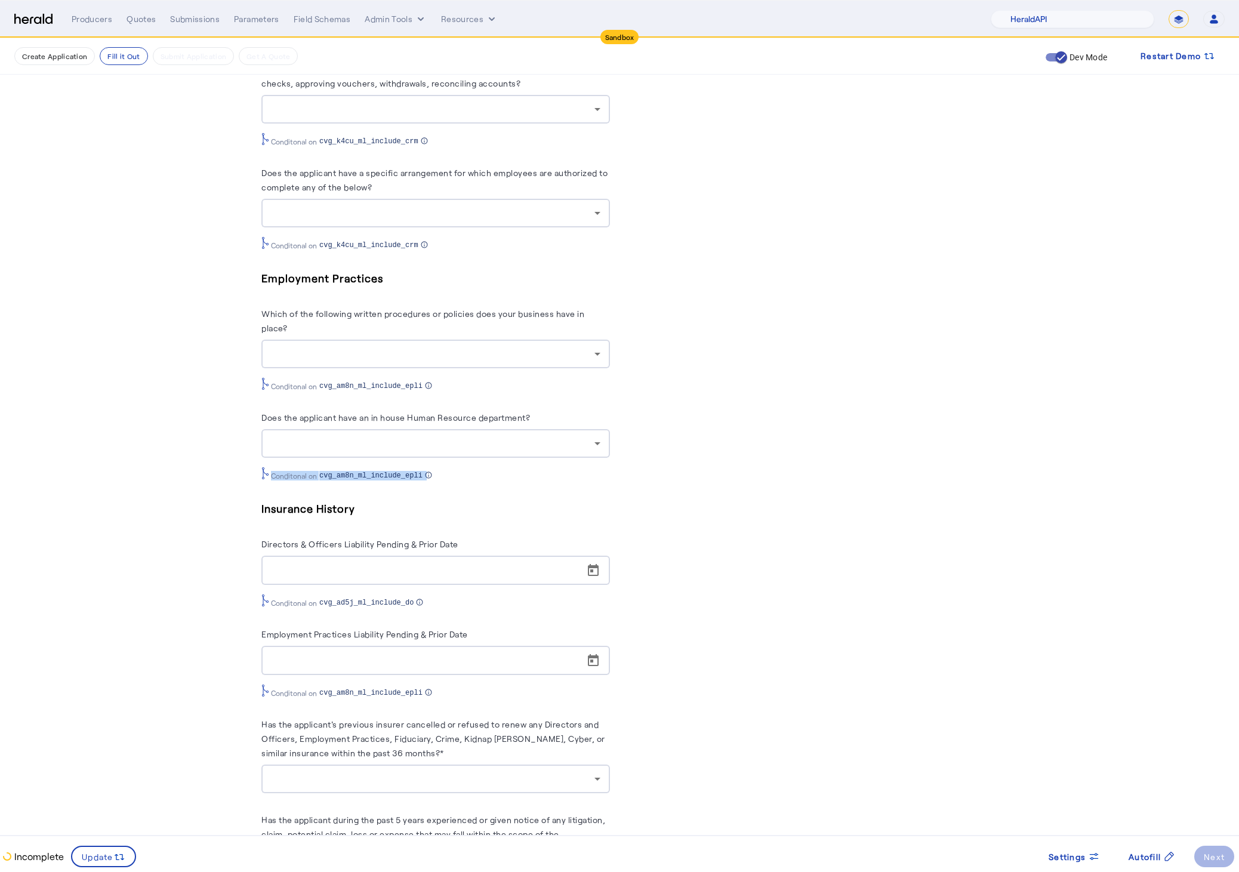
drag, startPoint x: 448, startPoint y: 490, endPoint x: 253, endPoint y: 466, distance: 196.6
click at [472, 480] on div "Conditonal on cvg_am8n_ml_include_epli" at bounding box center [435, 473] width 348 height 13
drag, startPoint x: 291, startPoint y: 338, endPoint x: 222, endPoint y: 310, distance: 74.5
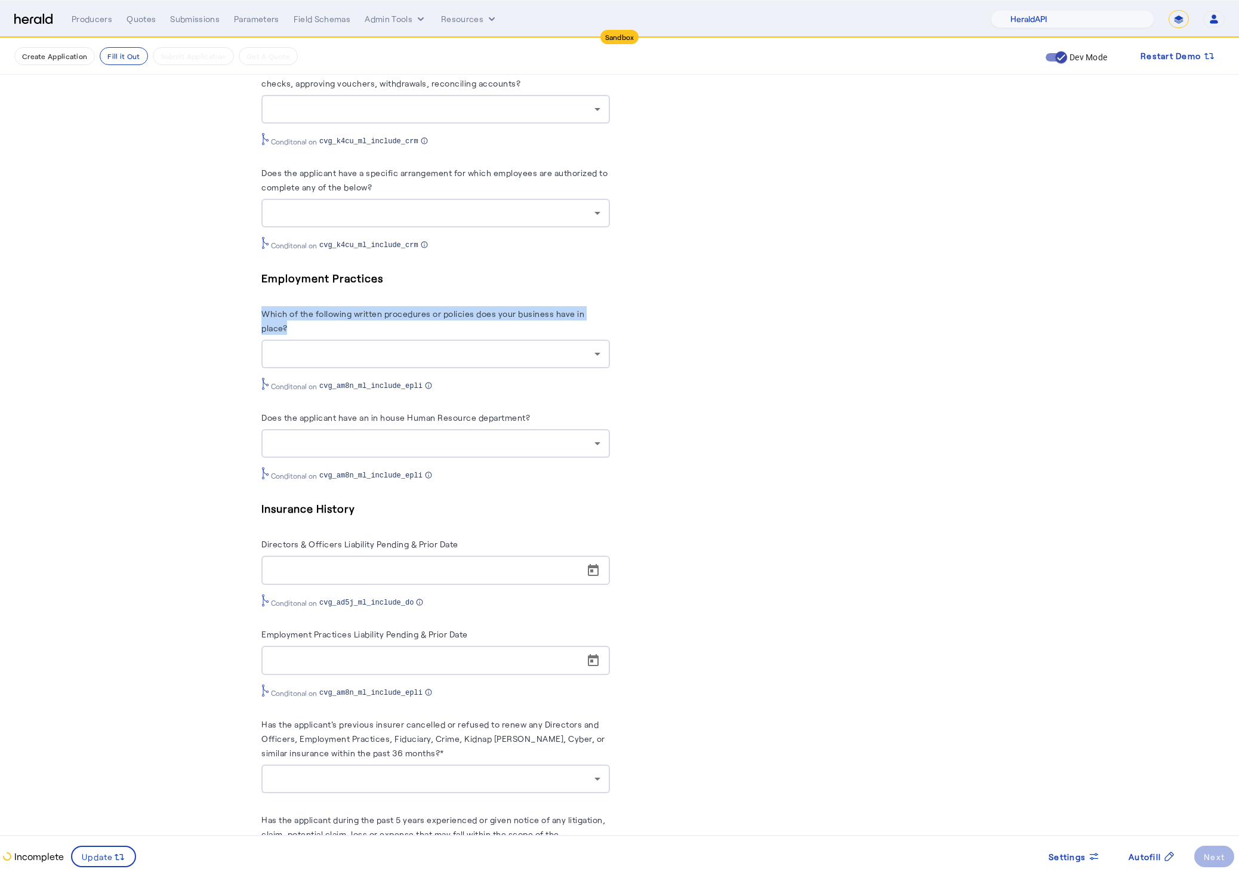
click at [387, 339] on herald-label "Which of the following written procedures or policies does your business have i…" at bounding box center [435, 322] width 348 height 33
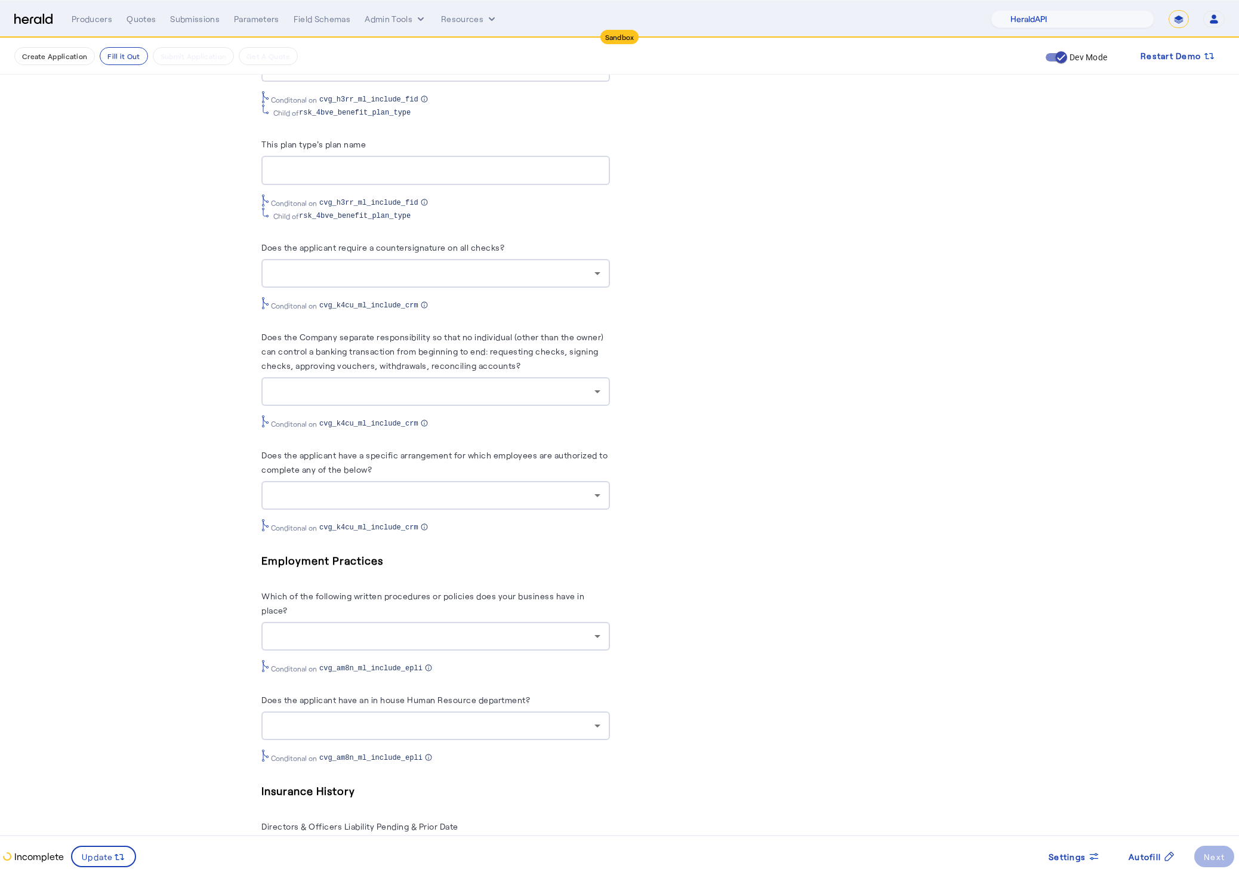
scroll to position [1396, 0]
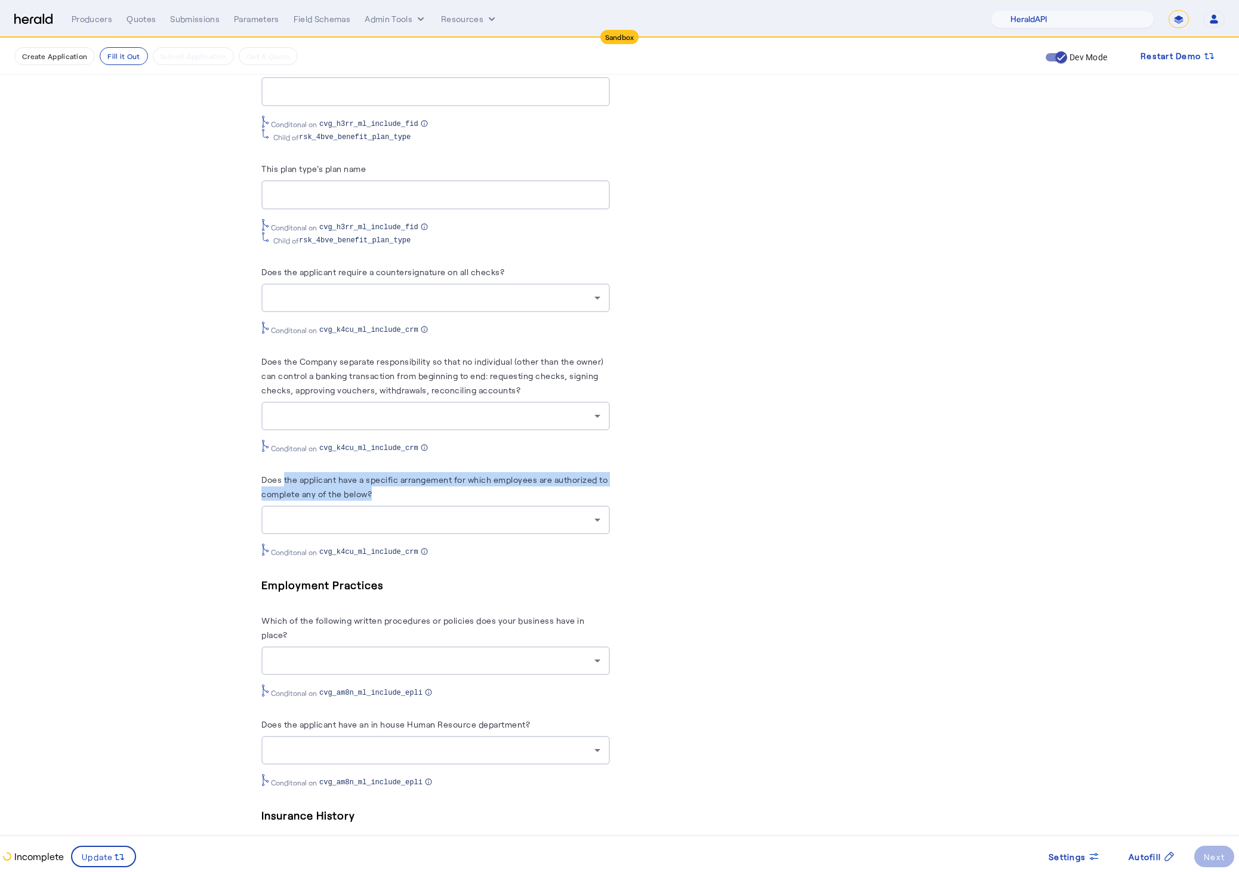
drag, startPoint x: 296, startPoint y: 493, endPoint x: 253, endPoint y: 487, distance: 43.4
click at [269, 488] on herald-label "Does the applicant have a specific arrangement for which employees are authoriz…" at bounding box center [435, 488] width 348 height 33
click at [444, 505] on herald-label "Does the applicant have a specific arrangement for which employees are authoriz…" at bounding box center [435, 488] width 348 height 33
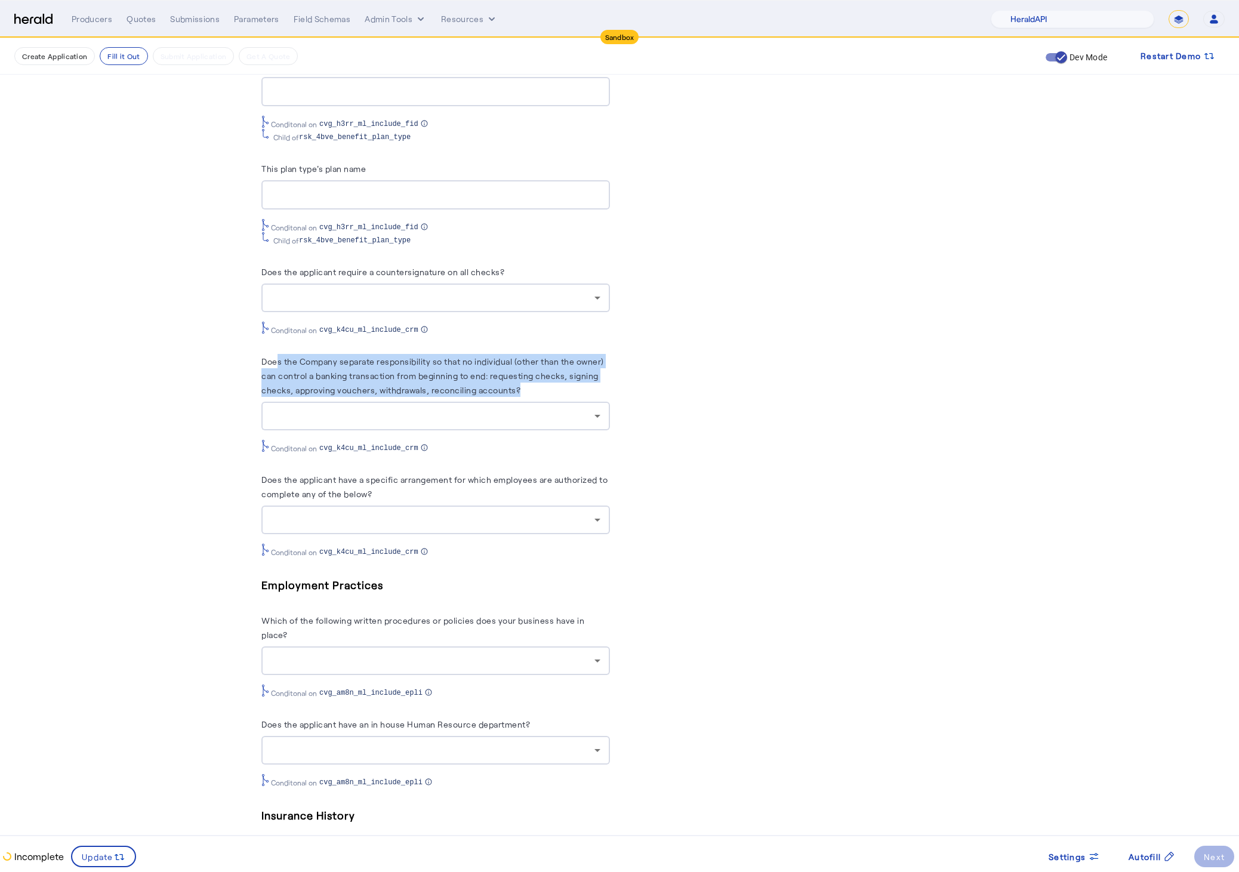
drag, startPoint x: 564, startPoint y: 391, endPoint x: 180, endPoint y: 358, distance: 386.3
click at [194, 361] on fill-application-step "Create Application Fill it Out Submit Application Get A Quote Dev Mode Restart …" at bounding box center [619, 56] width 1239 height 2828
click at [147, 348] on fill-application-step "Create Application Fill it Out Submit Application Get A Quote Dev Mode Restart …" at bounding box center [619, 56] width 1239 height 2828
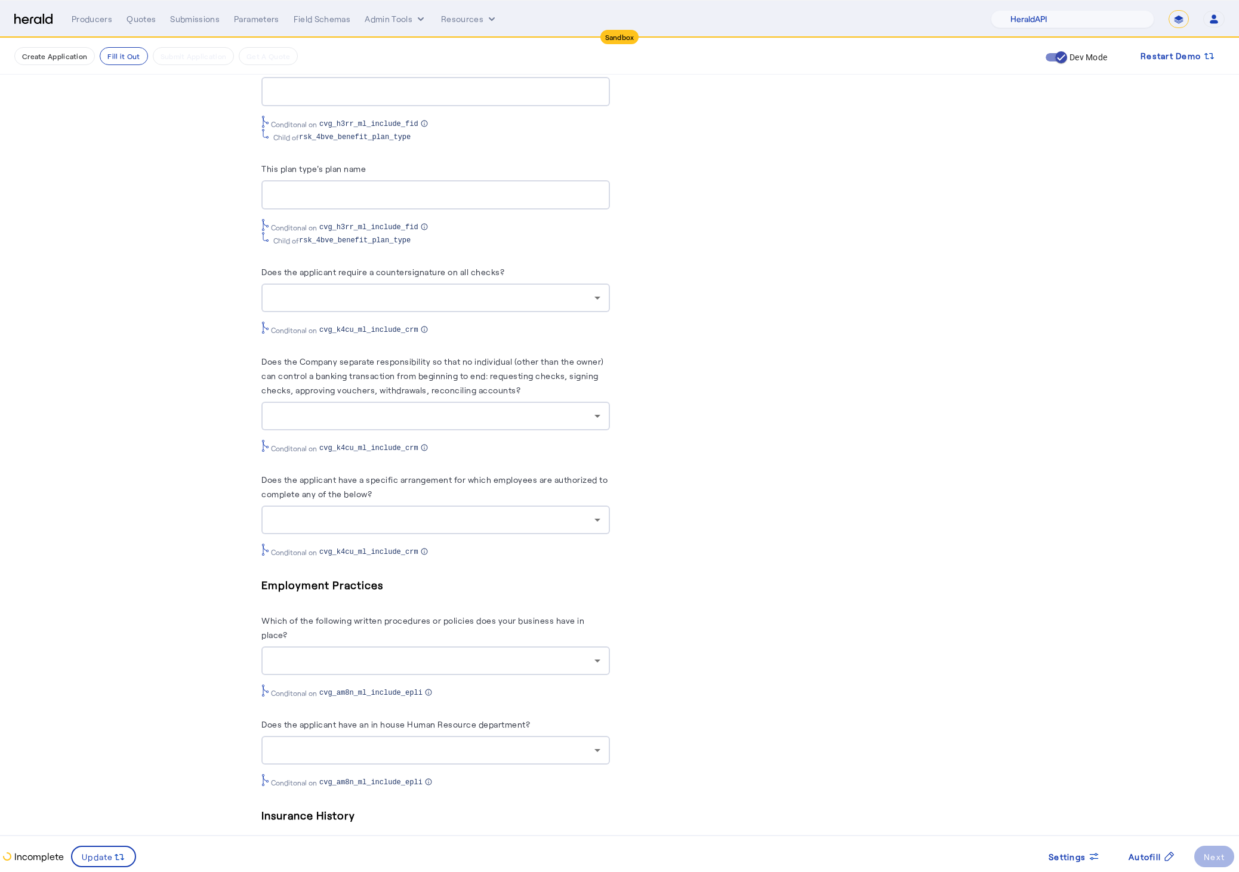
click at [660, 468] on div "PUT /applications xxxxxxxxxx 8 29 1 { 2 "coverage_values" : [ 3 { 4 "coverage_p…" at bounding box center [803, 140] width 348 height 2563
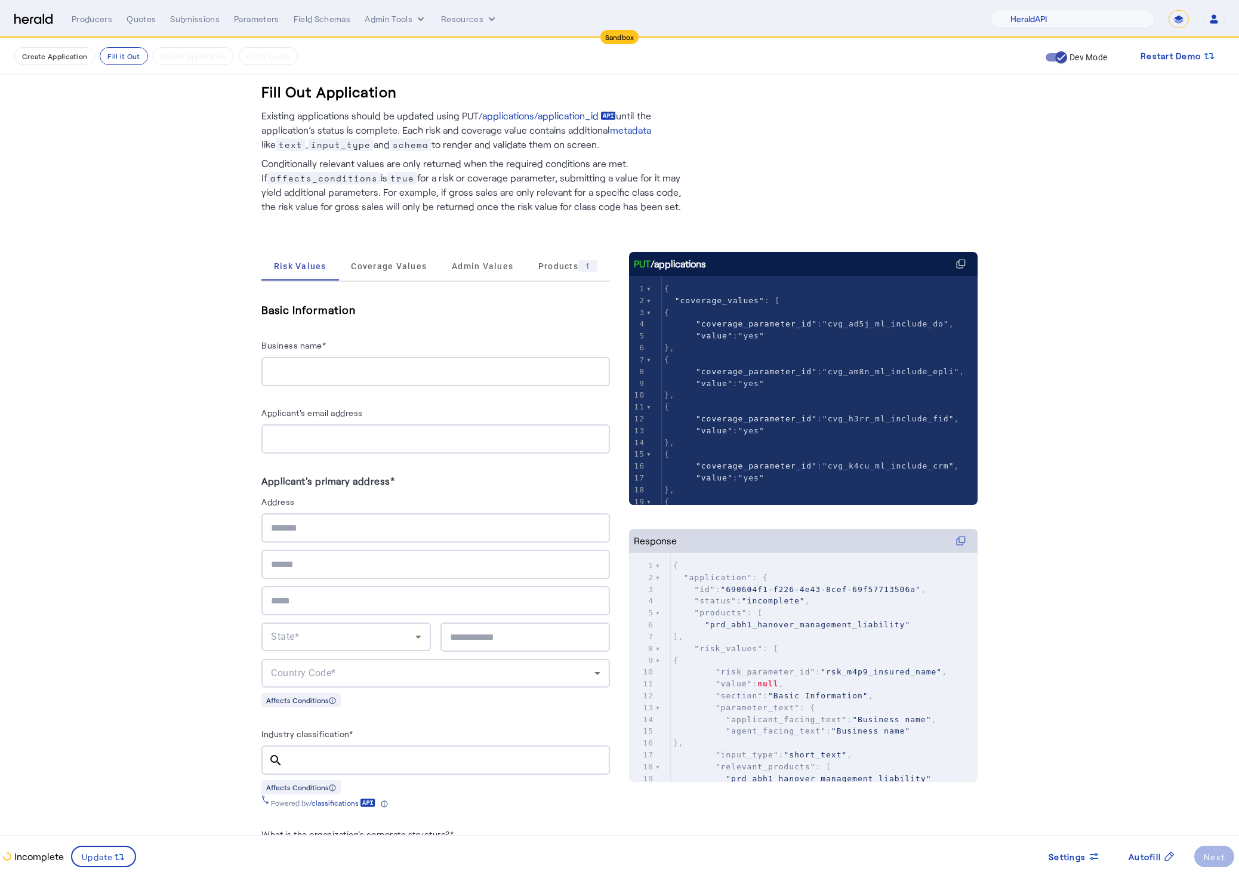
scroll to position [0, 0]
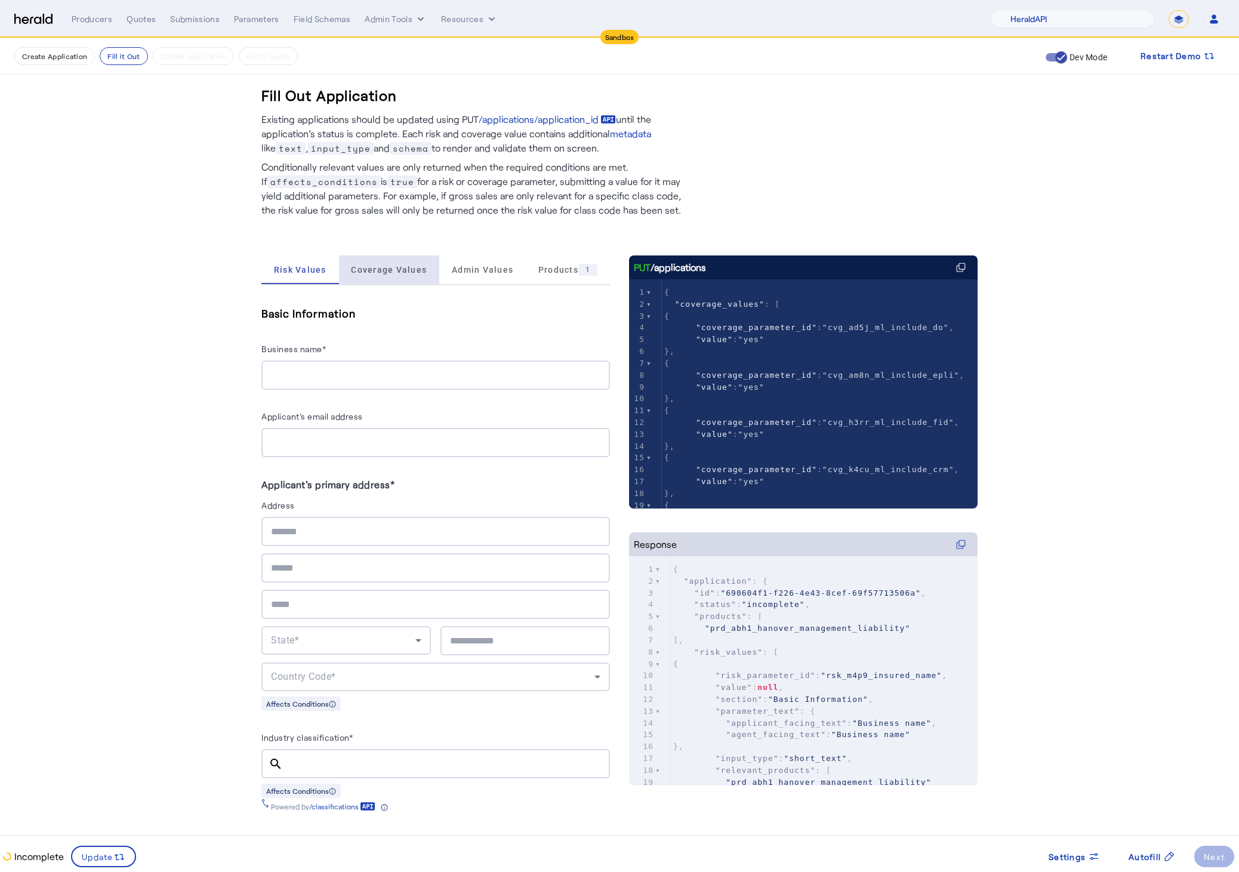
click at [411, 259] on span "Coverage Values" at bounding box center [389, 269] width 76 height 29
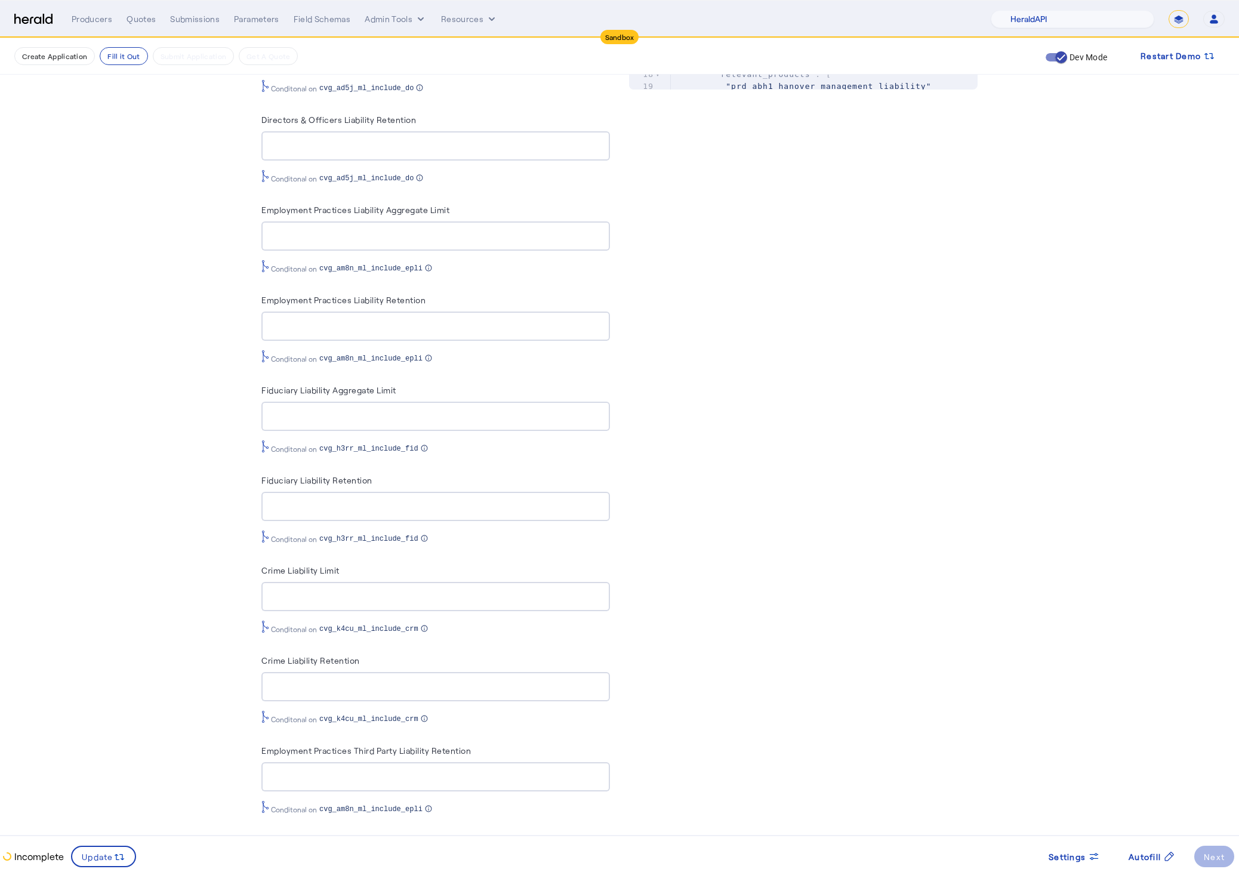
scroll to position [981, 0]
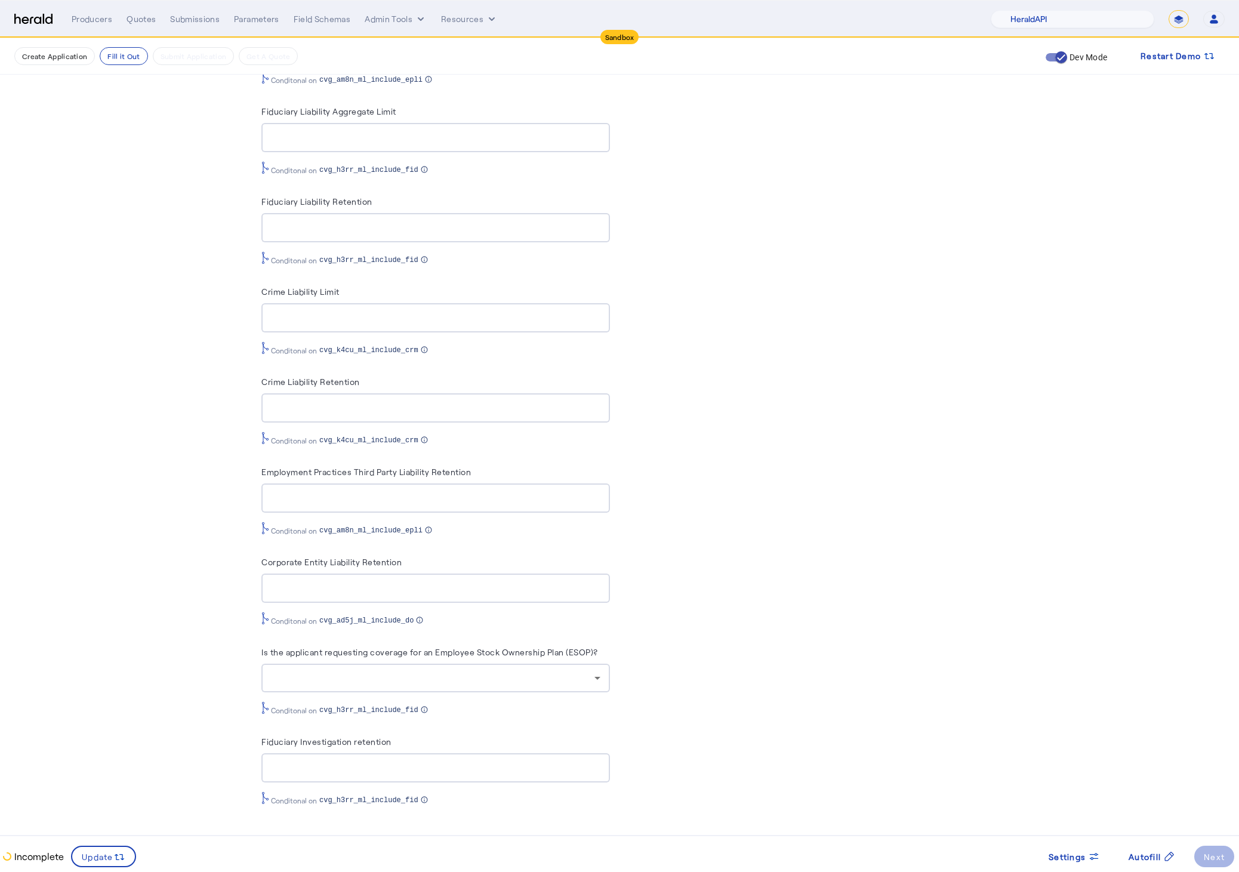
click at [747, 663] on div "PUT /applications xxxxxxxxxx 8 29 1 { 2 "coverage_values" : [ 3 { 4 "coverage_p…" at bounding box center [803, 52] width 348 height 1543
click at [578, 680] on div at bounding box center [432, 678] width 323 height 14
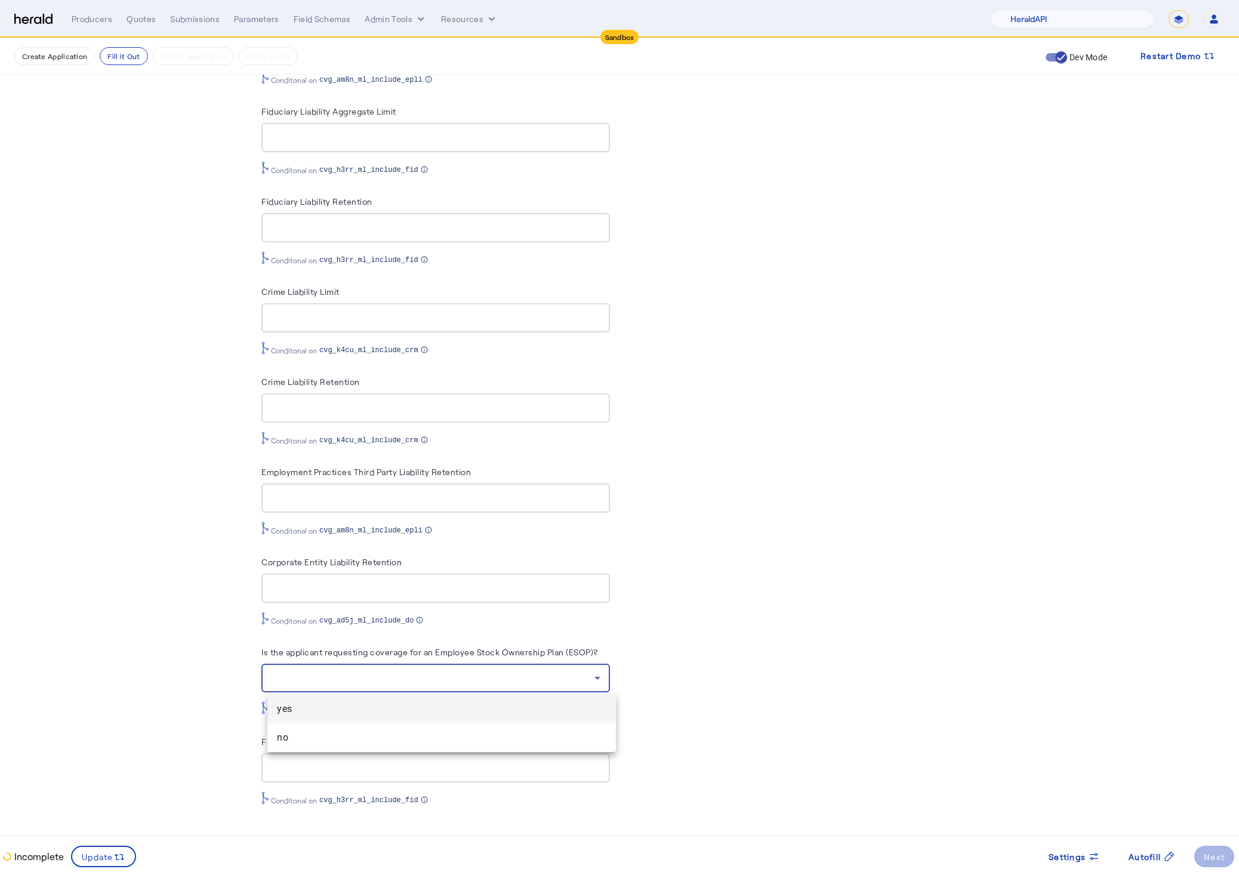
click at [821, 626] on div at bounding box center [619, 436] width 1239 height 872
click at [545, 672] on div at bounding box center [432, 678] width 323 height 14
click at [752, 656] on div at bounding box center [619, 436] width 1239 height 872
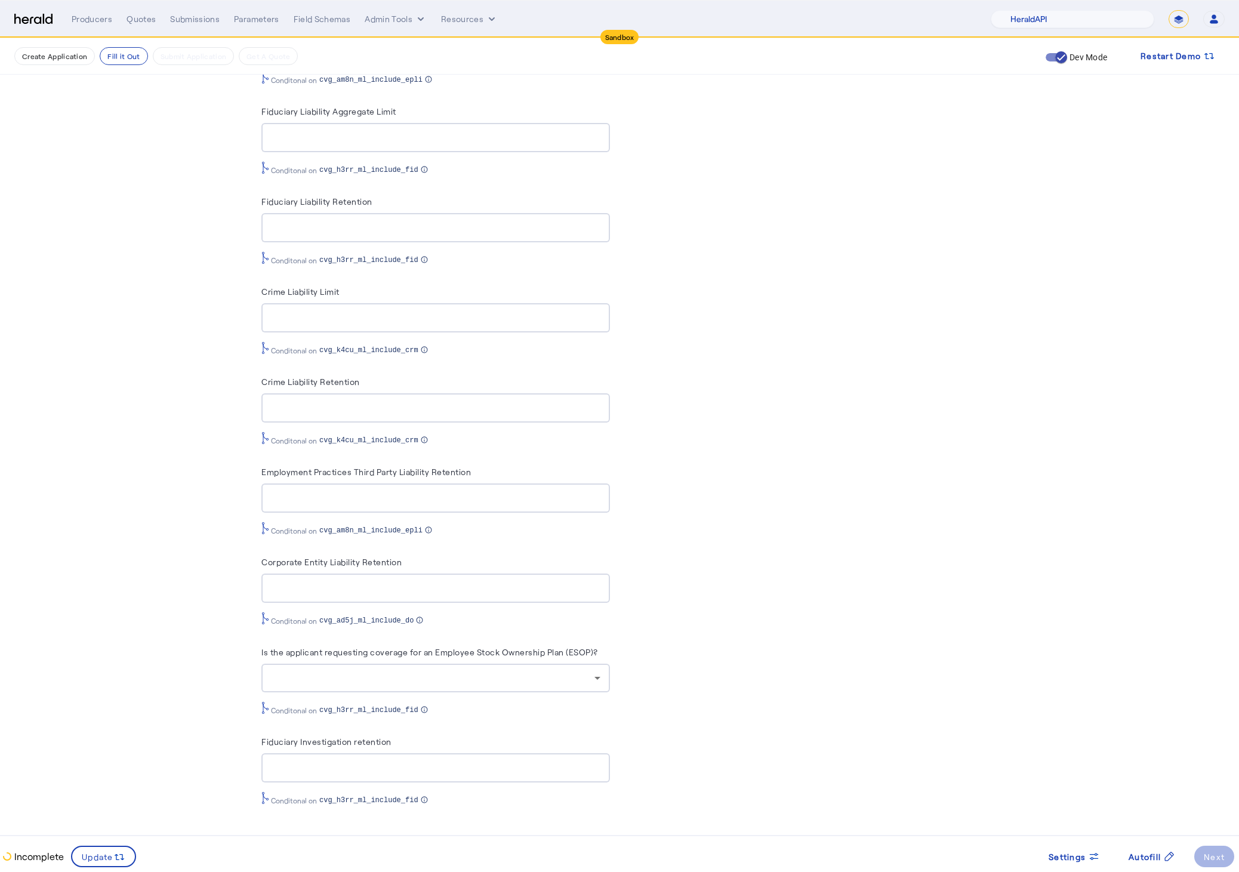
click at [592, 687] on div at bounding box center [435, 677] width 329 height 29
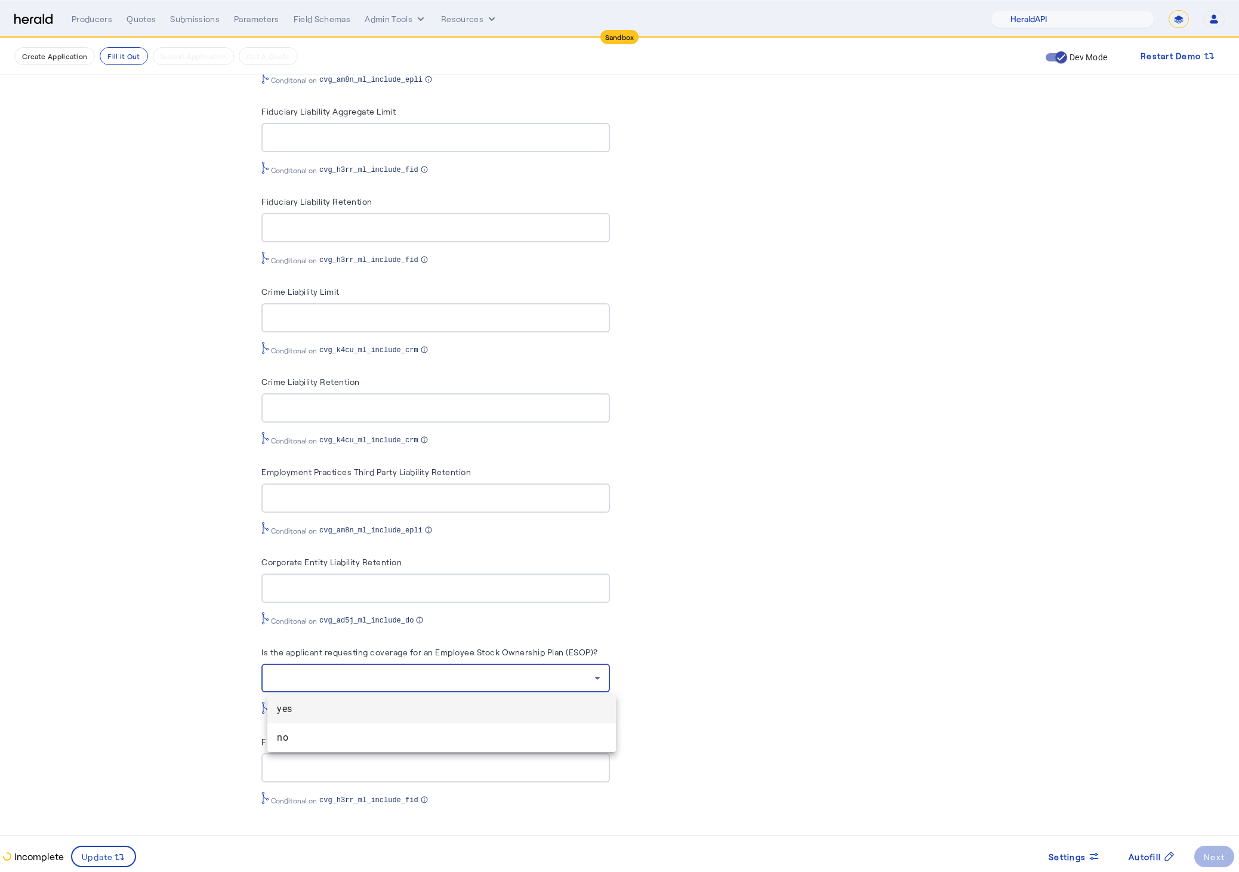
click at [761, 653] on div at bounding box center [619, 436] width 1239 height 872
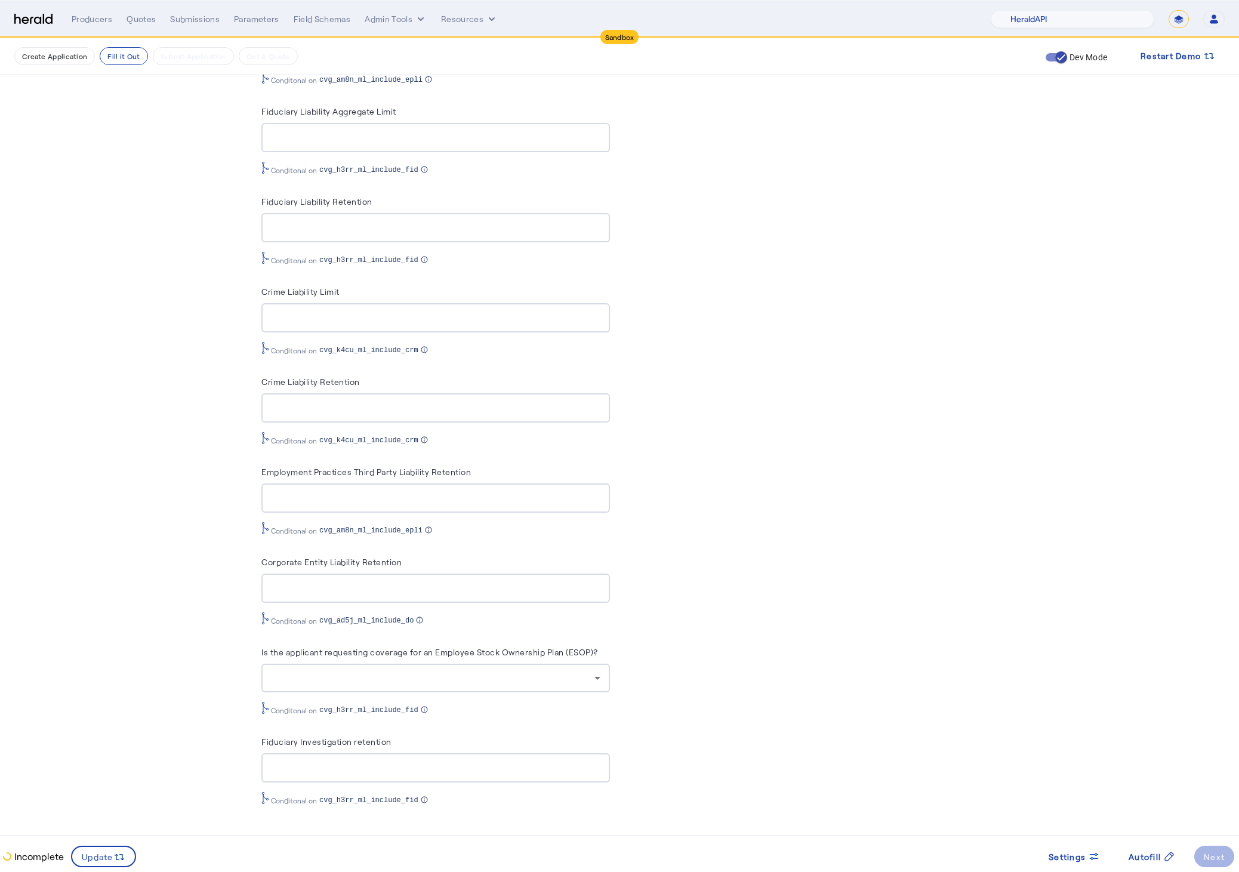
click at [842, 702] on div "PUT /applications xxxxxxxxxx 8 29 1 { 2 "coverage_values" : [ 3 { 4 "coverage_p…" at bounding box center [803, 52] width 348 height 1543
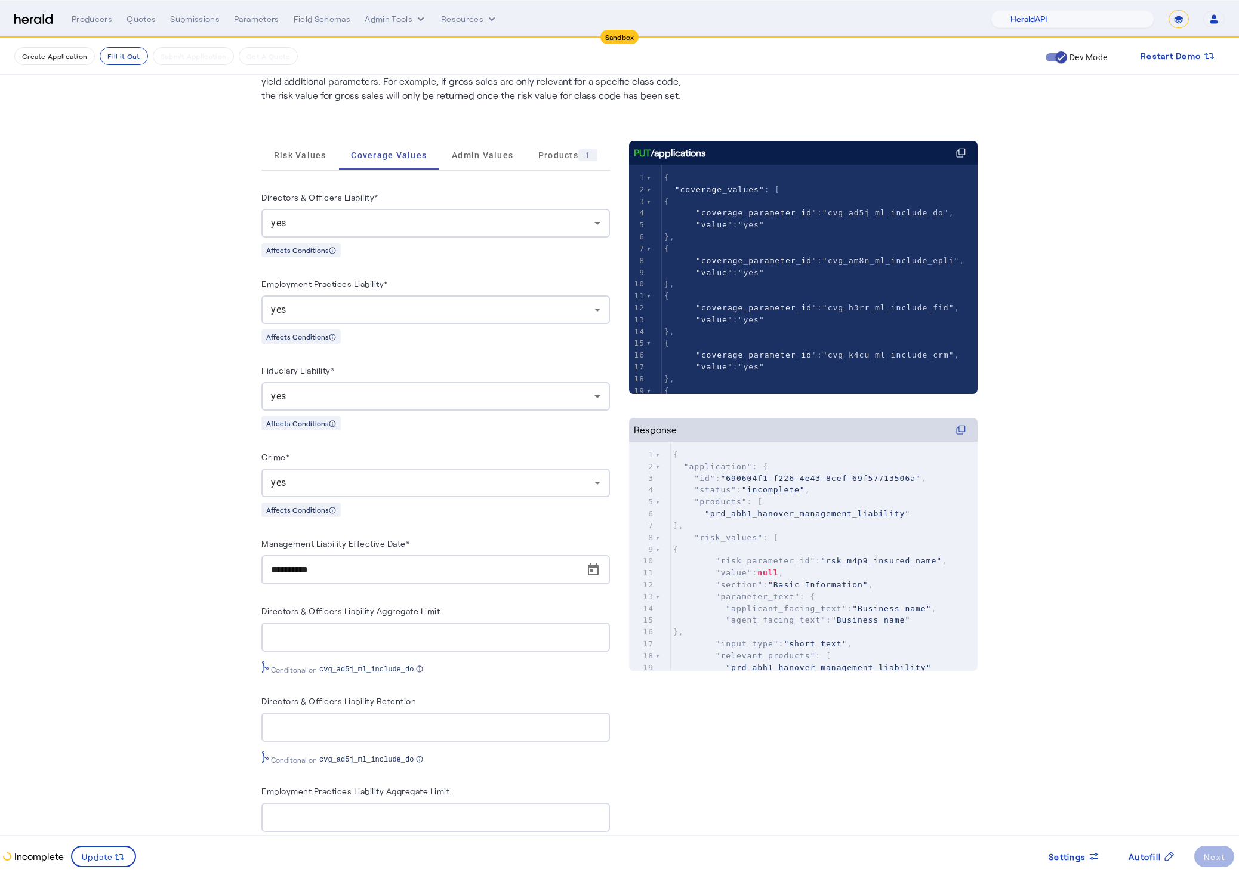
scroll to position [0, 0]
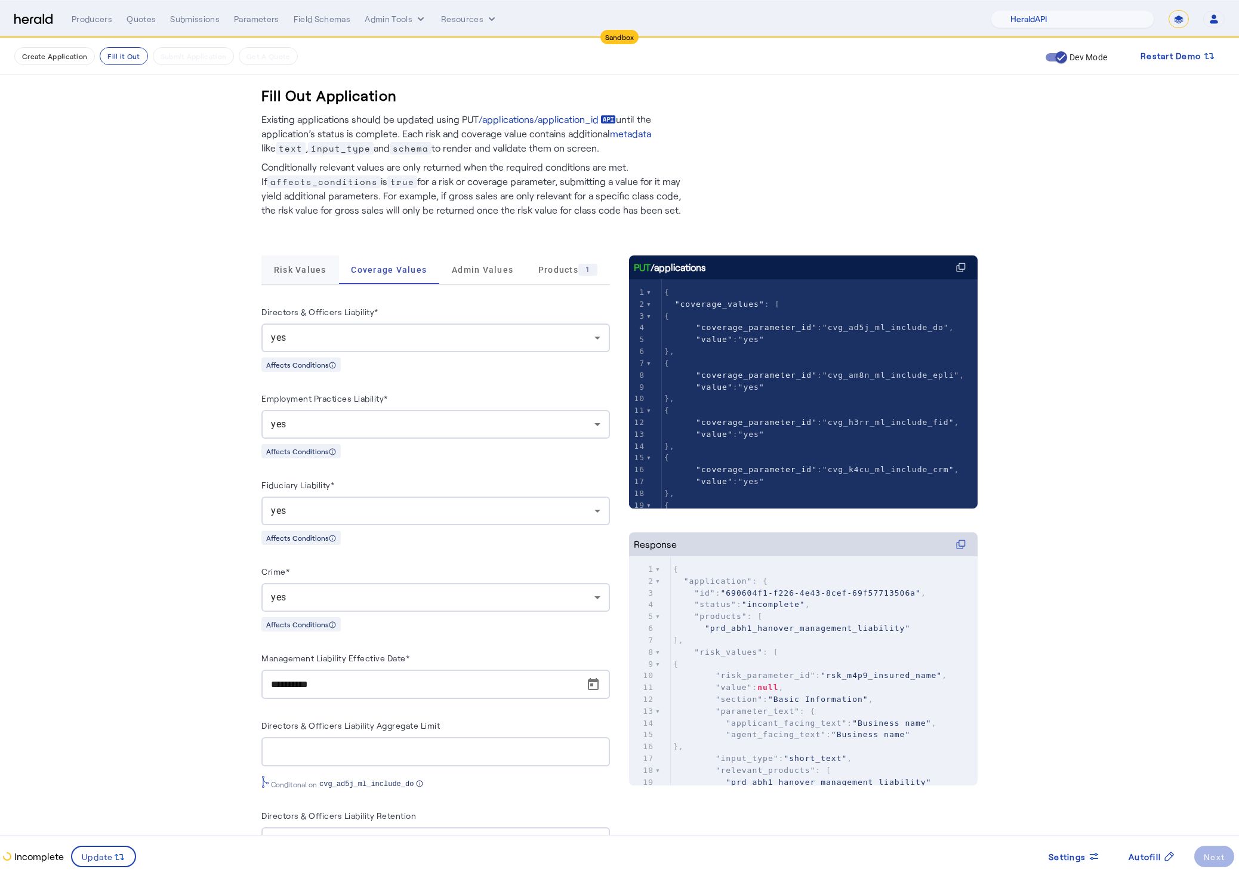
click at [324, 280] on span "Risk Values" at bounding box center [300, 269] width 53 height 29
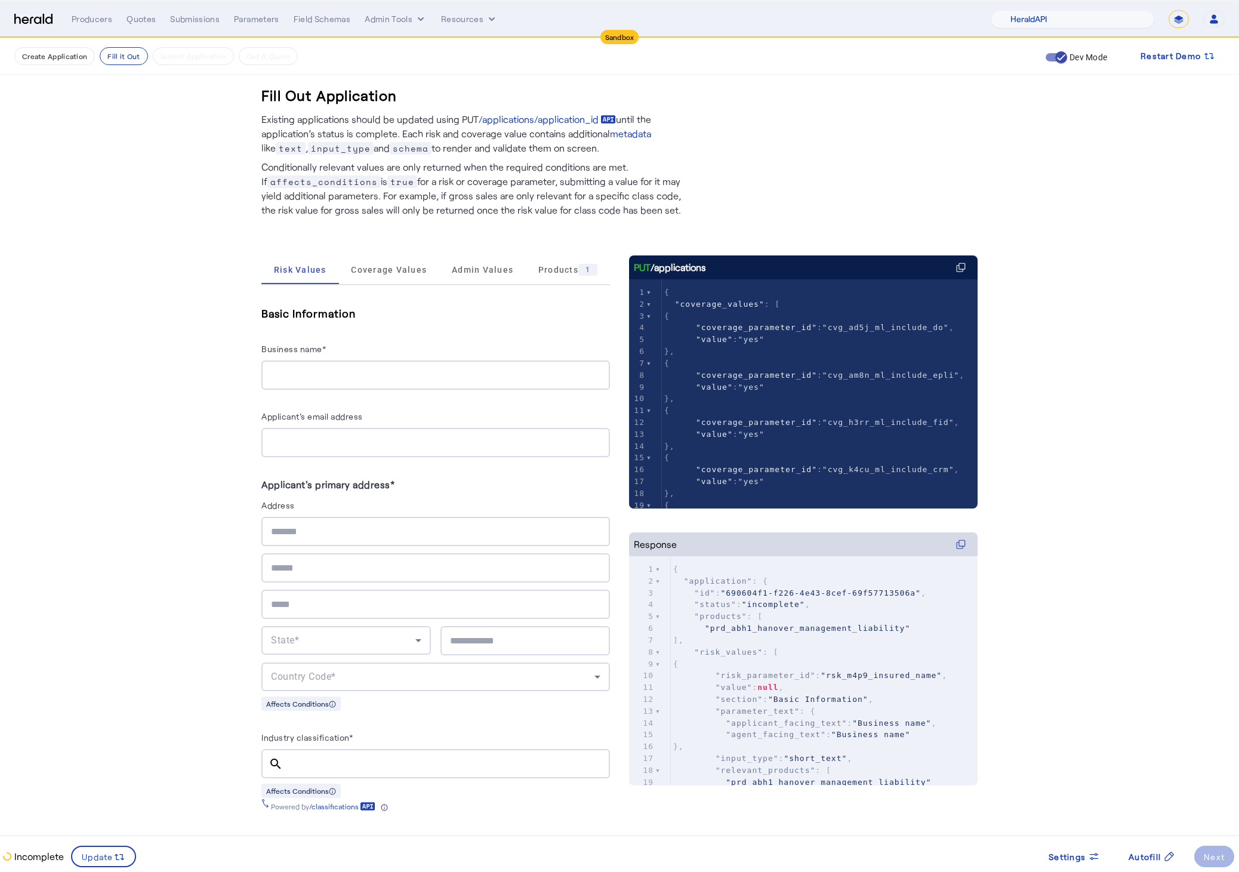
click at [394, 341] on div "Business name*" at bounding box center [435, 350] width 348 height 19
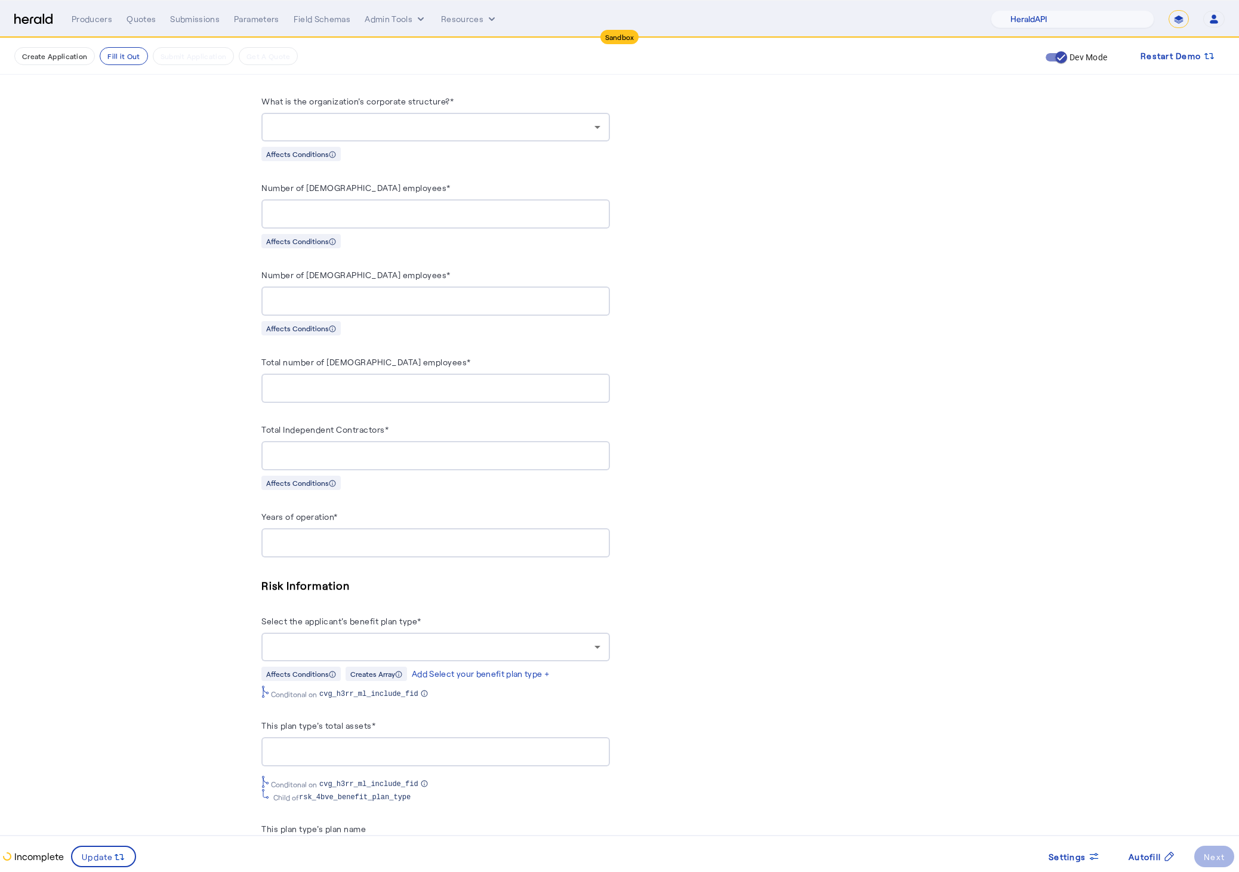
scroll to position [1077, 0]
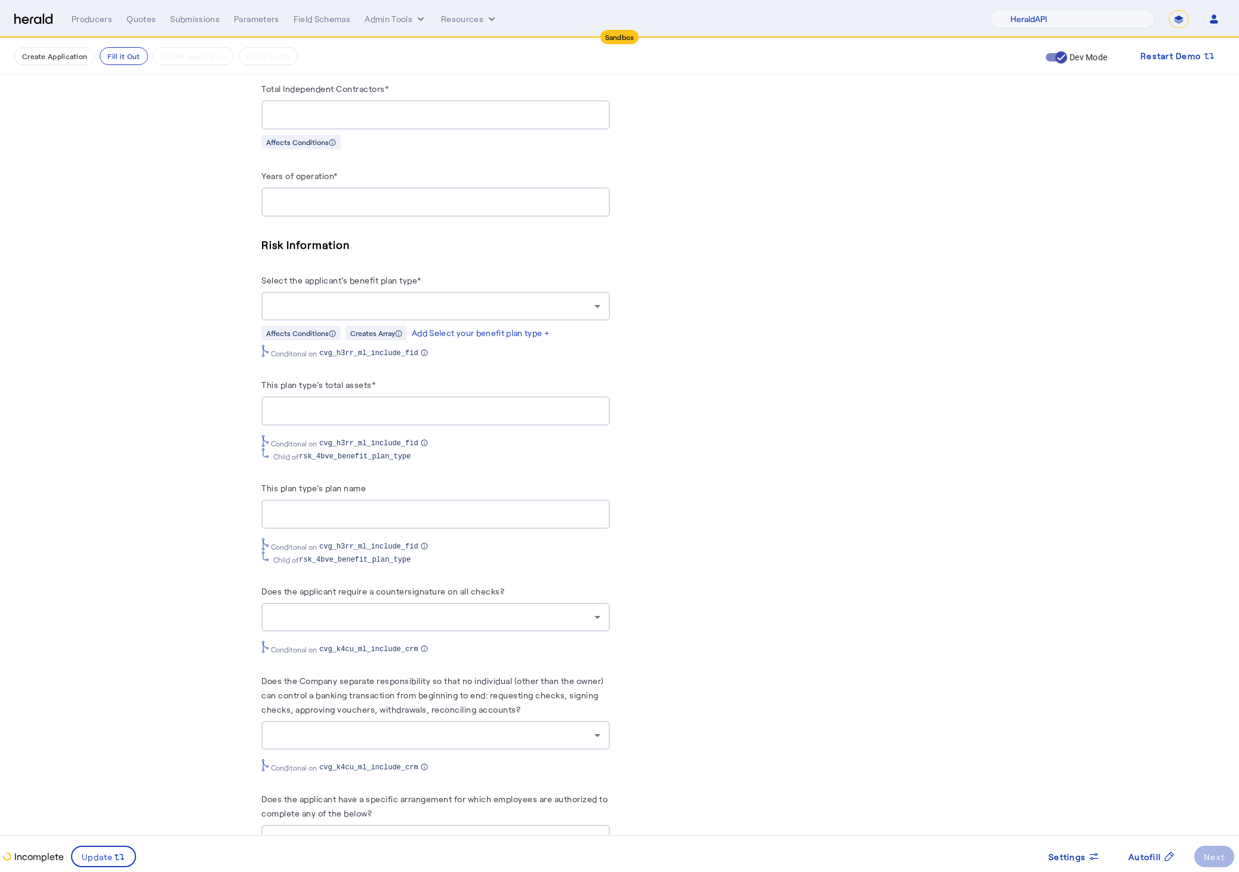
click at [801, 413] on div "PUT /applications xxxxxxxxxx 8 29 1 { 2 "coverage_values" : [ 3 { 4 "coverage_p…" at bounding box center [803, 459] width 348 height 2563
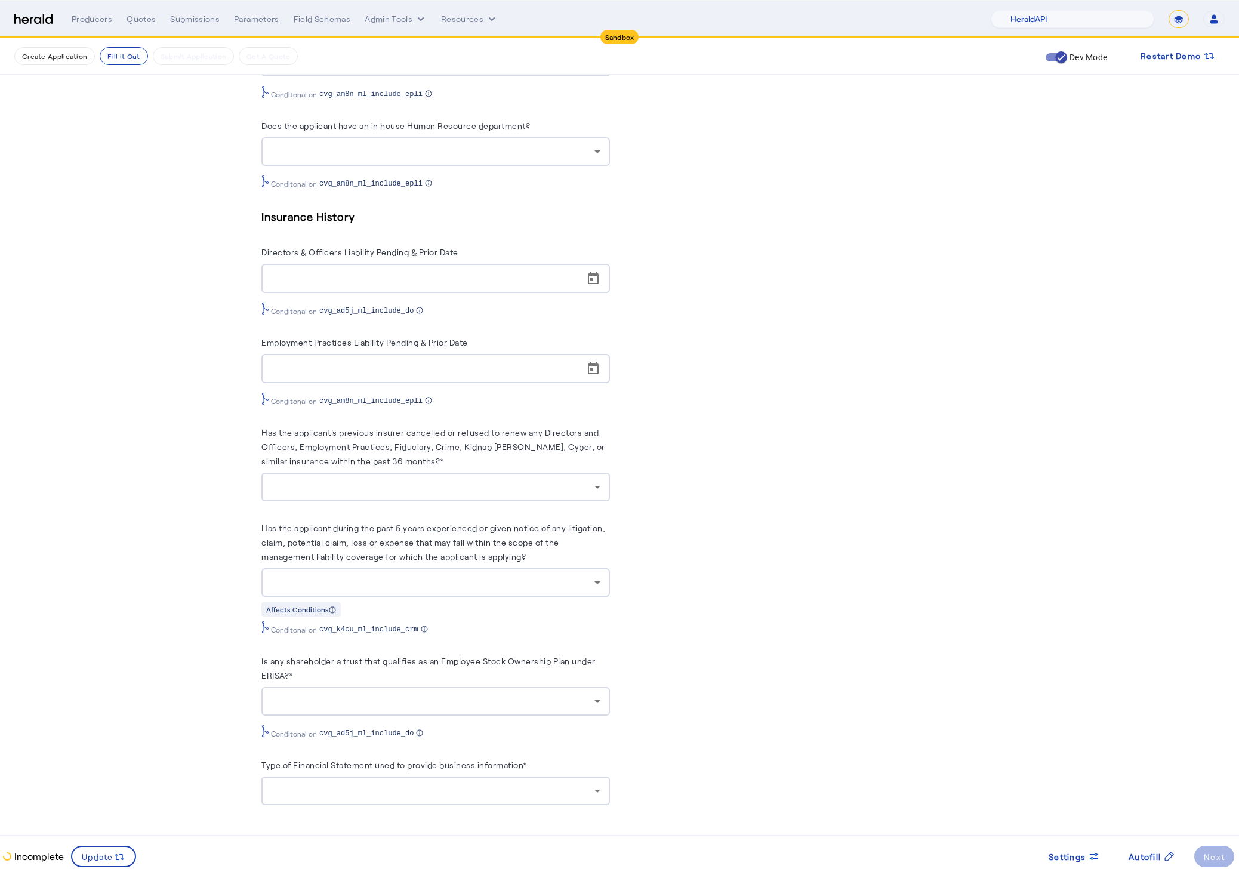
scroll to position [2012, 0]
click at [569, 555] on herald-label "Has the applicant during the past 5 years experienced or given notice of any li…" at bounding box center [435, 544] width 348 height 48
drag, startPoint x: 569, startPoint y: 555, endPoint x: 336, endPoint y: 533, distance: 233.7
click at [344, 535] on herald-label "Has the applicant during the past 5 years experienced or given notice of any li…" at bounding box center [435, 544] width 348 height 48
click at [318, 527] on label "Has the applicant during the past 5 years experienced or given notice of any li…" at bounding box center [433, 542] width 344 height 39
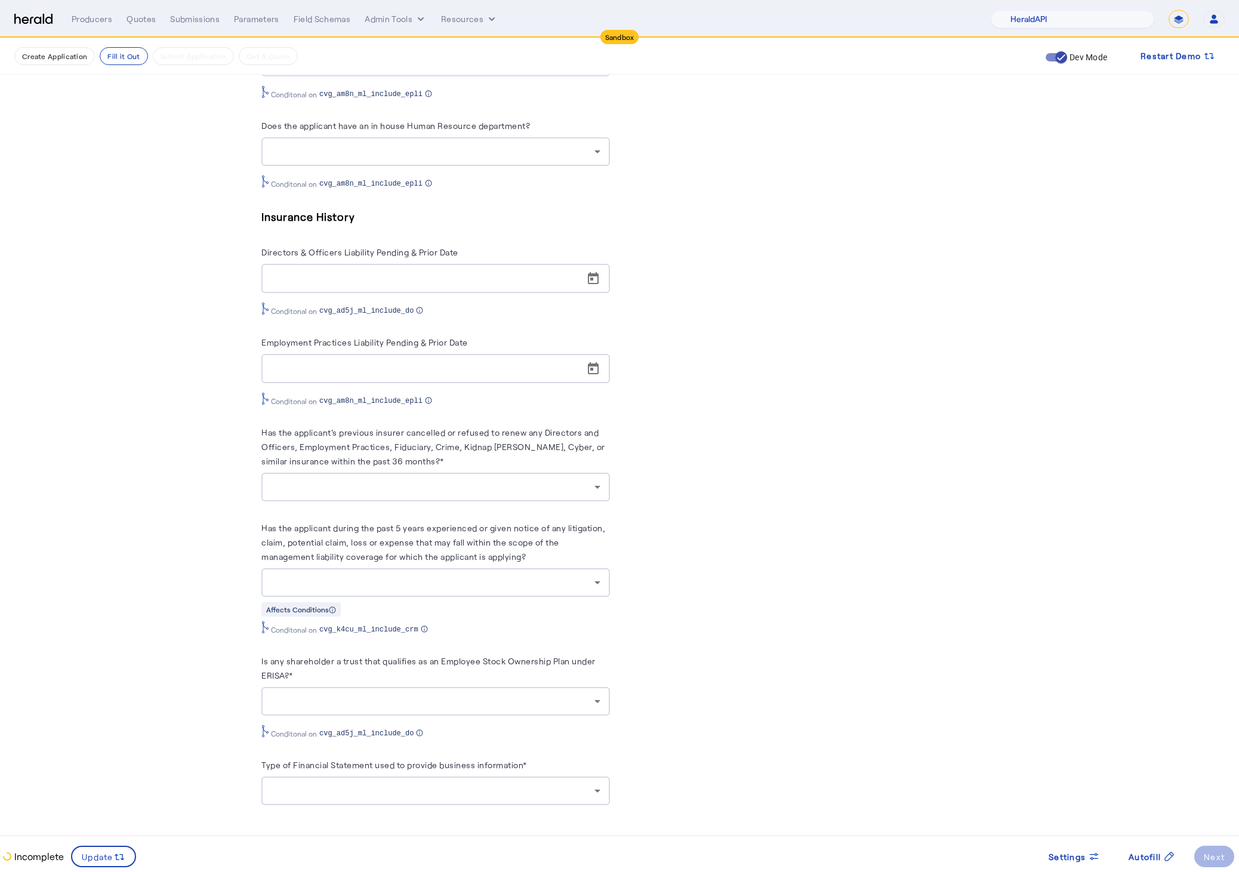
click at [541, 558] on herald-label "Has the applicant during the past 5 years experienced or given notice of any li…" at bounding box center [435, 544] width 348 height 48
drag, startPoint x: 551, startPoint y: 557, endPoint x: 331, endPoint y: 539, distance: 221.4
click at [379, 549] on herald-label "Has the applicant during the past 5 years experienced or given notice of any li…" at bounding box center [435, 544] width 348 height 48
click at [608, 548] on herald-label "Has the applicant during the past 5 years experienced or given notice of any li…" at bounding box center [435, 544] width 348 height 48
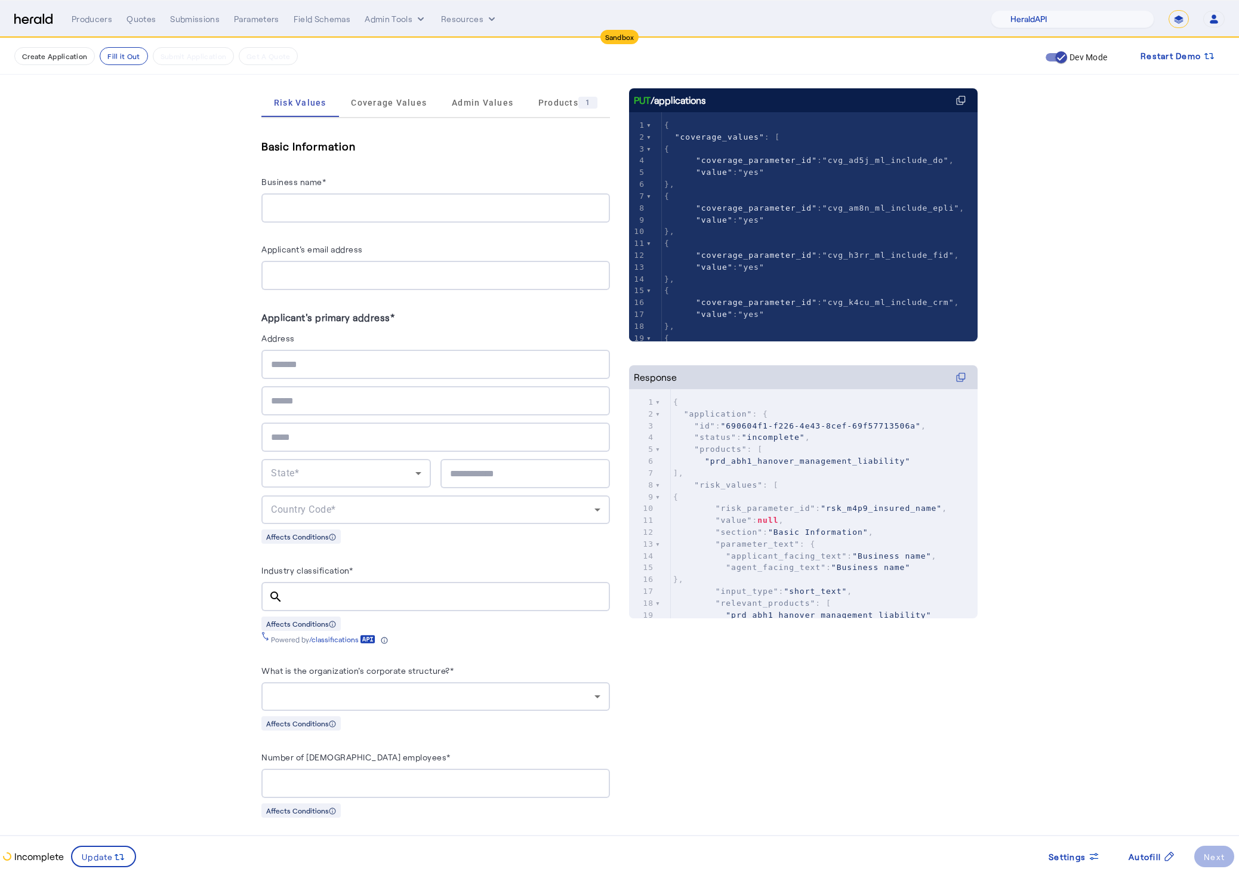
scroll to position [0, 0]
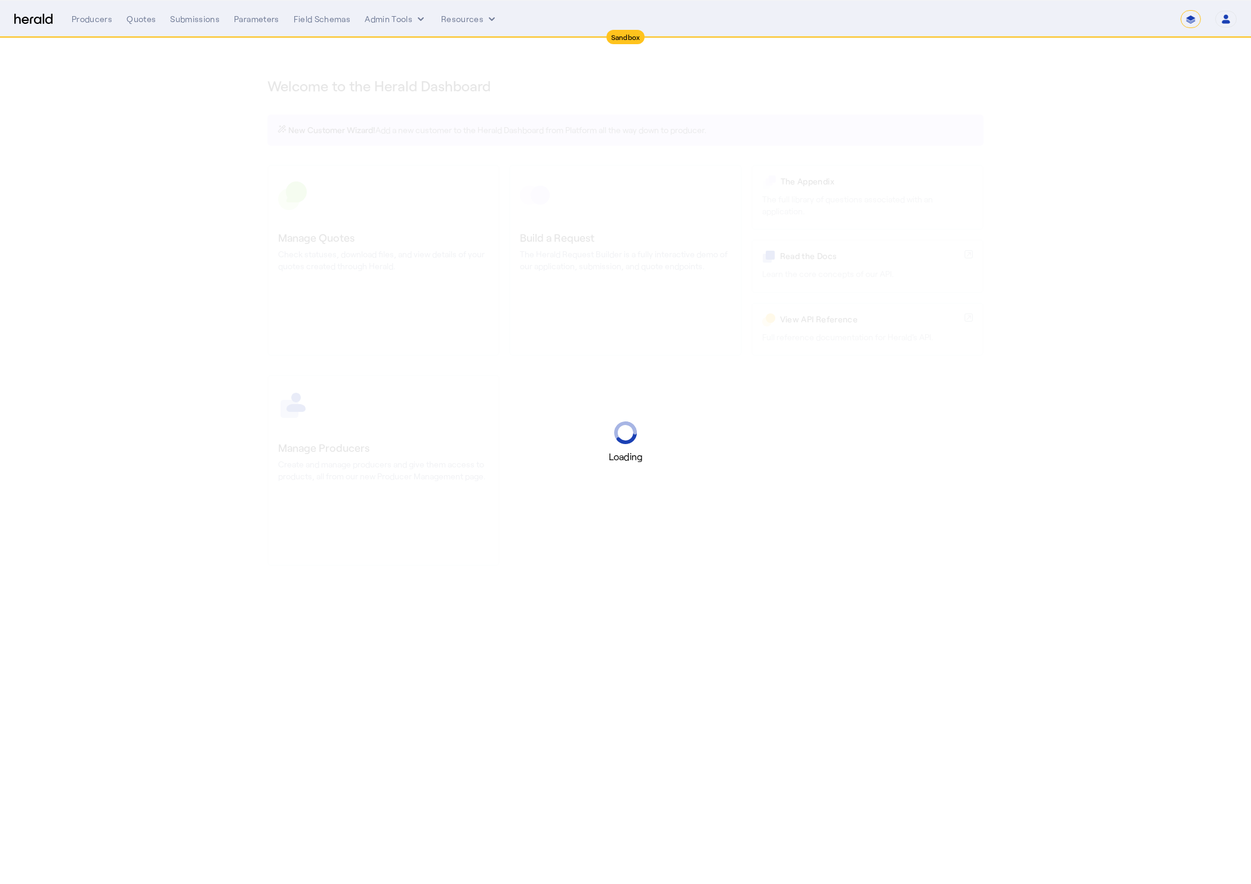
select select "*******"
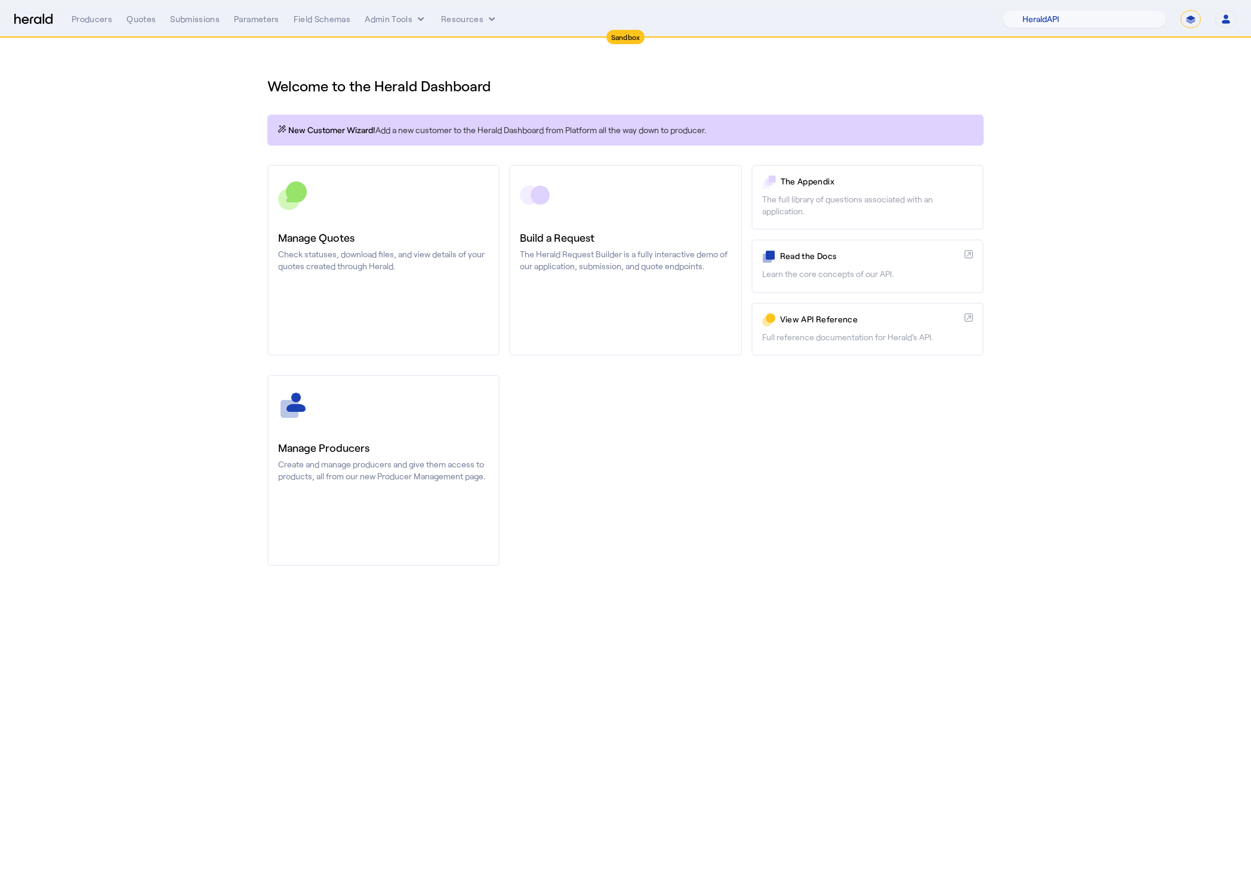
click at [1194, 14] on select "**********" at bounding box center [1190, 19] width 20 height 18
click at [1180, 10] on select "**********" at bounding box center [1190, 19] width 20 height 18
click at [1105, 20] on select "1Fort Acrisure Acturis Affinity Advisors Affinity Risk Agentero AmWins Anzen Ao…" at bounding box center [1083, 19] width 163 height 18
click at [1030, 10] on select "1Fort Acrisure Acturis Affinity Advisors Affinity Risk Agentero AmWins Anzen Ao…" at bounding box center [1083, 19] width 163 height 18
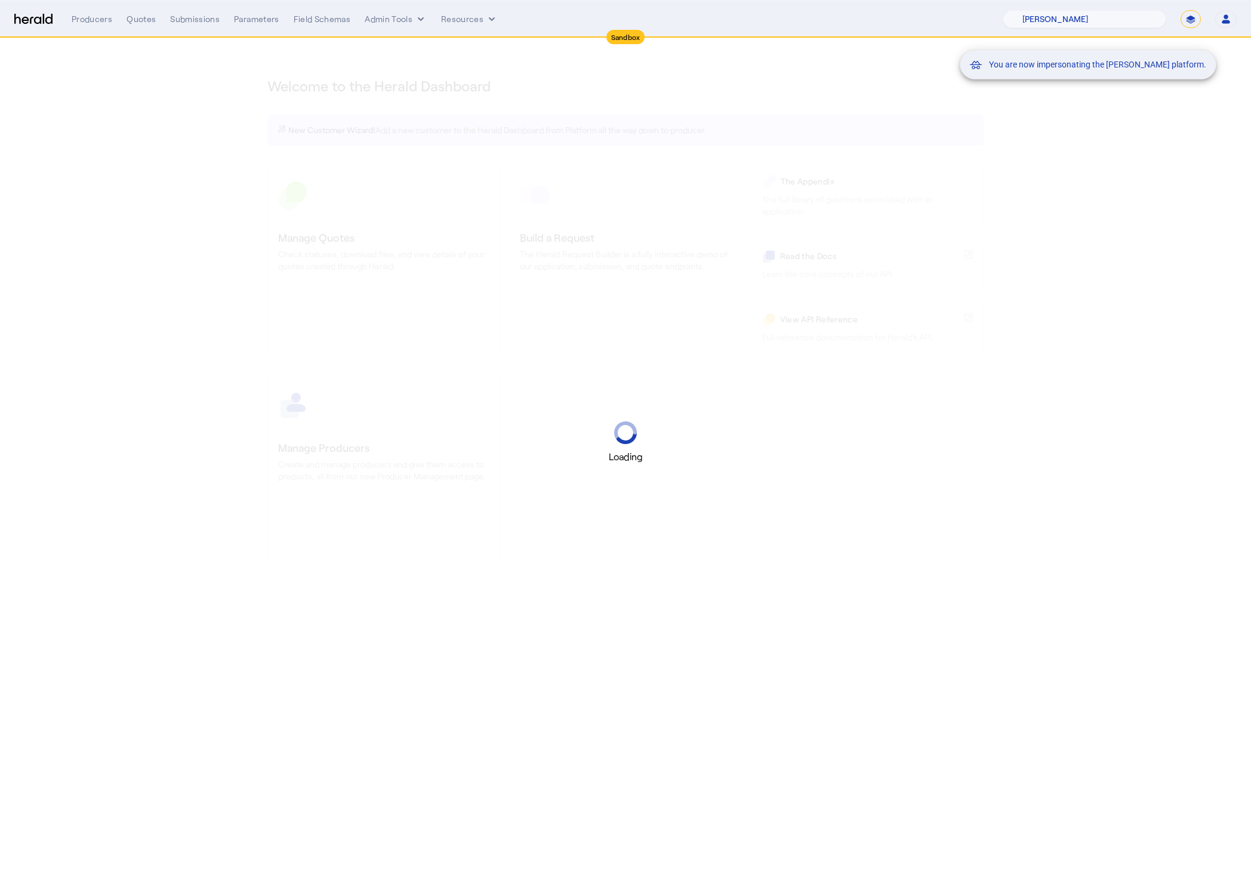
click at [146, 190] on div "You are now impersonating the Marsh platform." at bounding box center [625, 442] width 1251 height 884
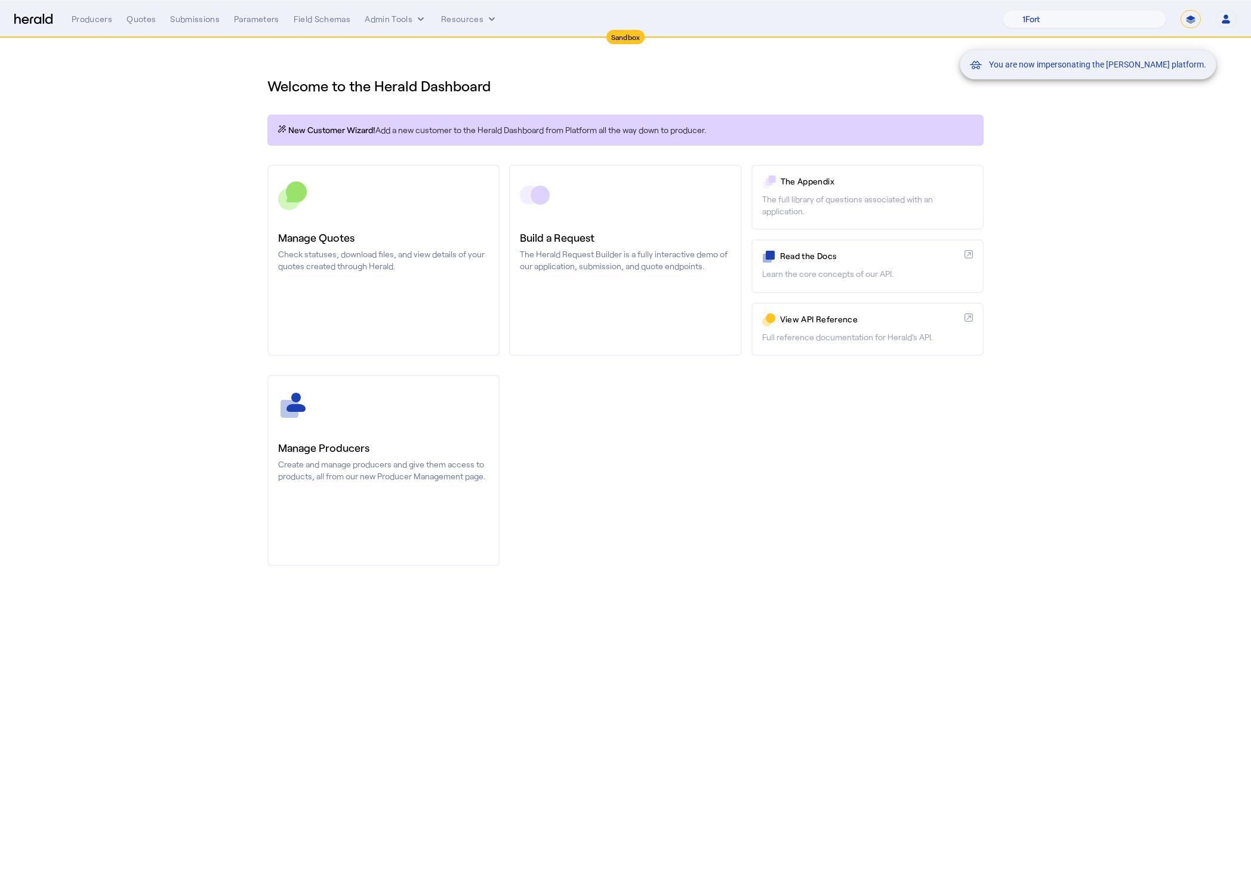
click at [134, 14] on div "You are now impersonating the Marsh platform." at bounding box center [625, 442] width 1251 height 884
click at [144, 27] on div "You are now impersonating the Marsh platform." at bounding box center [625, 442] width 1251 height 884
click at [142, 20] on div "You are now impersonating the Marsh platform." at bounding box center [625, 442] width 1251 height 884
click at [133, 20] on div "Quotes" at bounding box center [140, 19] width 29 height 12
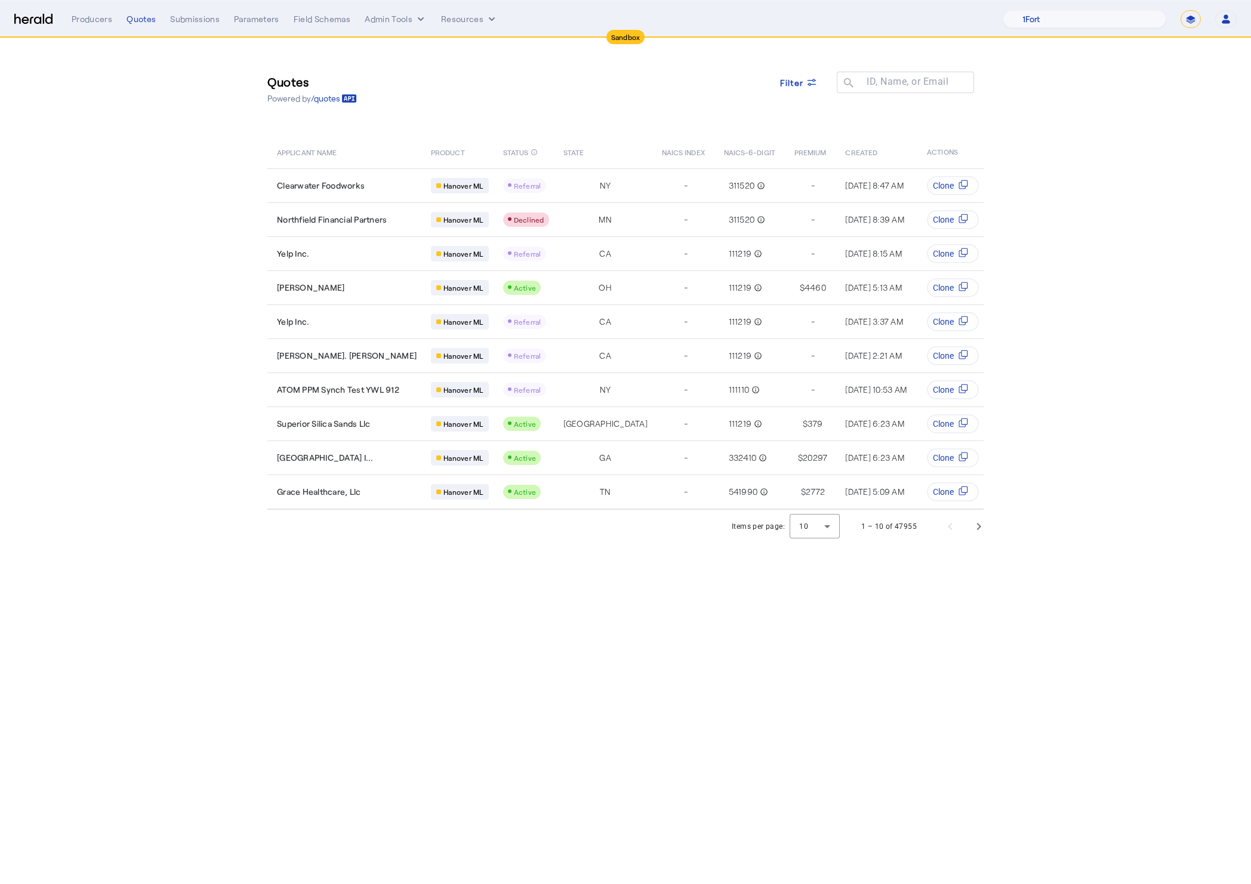
click at [239, 169] on section "Quotes Powered by /quotes Filter ID, Name, or Email search APPLICANT NAME PRODU…" at bounding box center [625, 290] width 1251 height 505
click at [616, 666] on body "Sandbox Menu Producers Quotes Submissions Parameters Field Schemas Admin Tools …" at bounding box center [625, 442] width 1251 height 884
click at [971, 526] on span "Next page" at bounding box center [978, 526] width 29 height 29
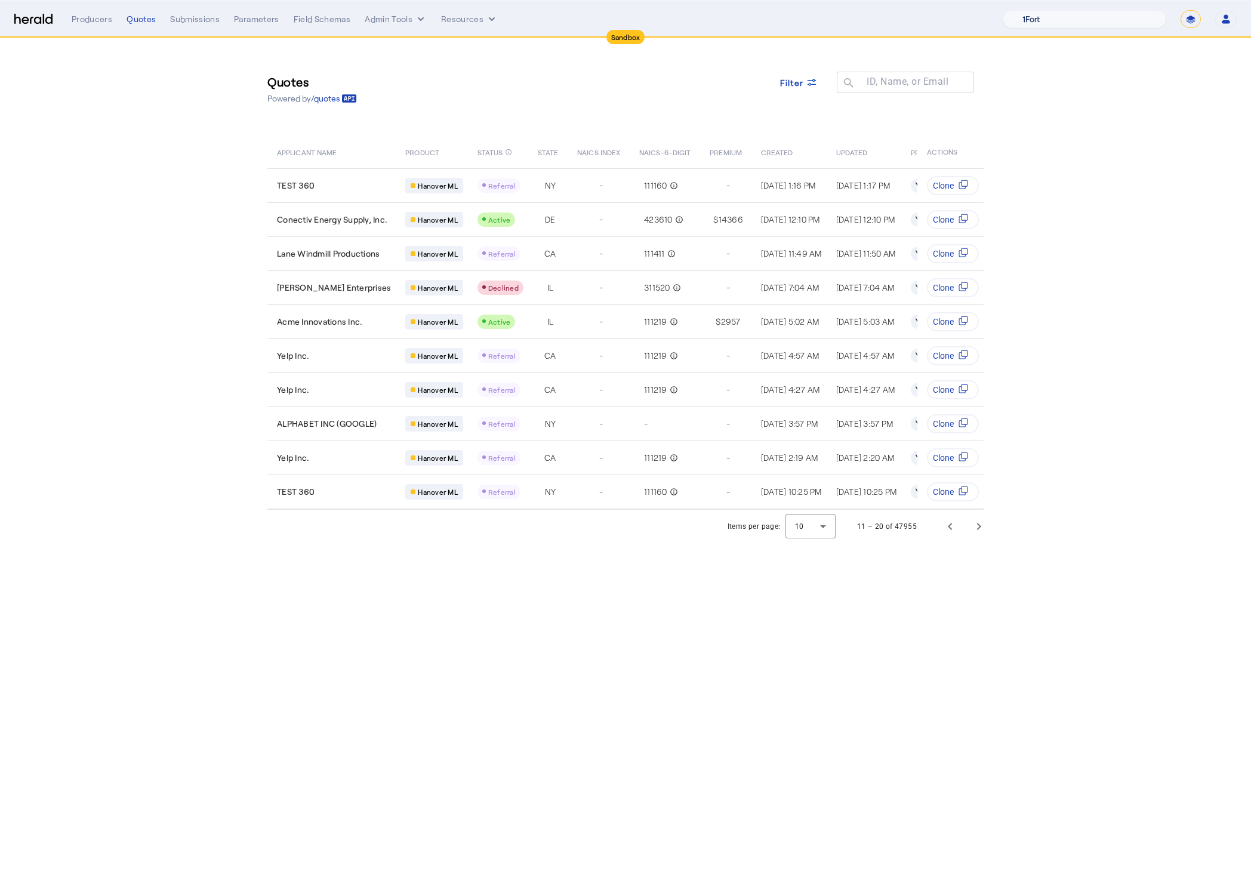
click at [1111, 24] on select "1Fort Acrisure Acturis Affinity Advisors Affinity Risk Agentero AmWins Anzen Ao…" at bounding box center [1083, 19] width 163 height 18
click at [1184, 21] on select "**********" at bounding box center [1190, 19] width 20 height 18
click at [1180, 10] on select "**********" at bounding box center [1190, 19] width 20 height 18
click at [1121, 23] on select "1Fort Acrisure Acturis Affinity Advisors Affinity Risk Agentero AmWins Anzen Ao…" at bounding box center [1083, 19] width 163 height 18
select select "pfm_2v8p_herald_api"
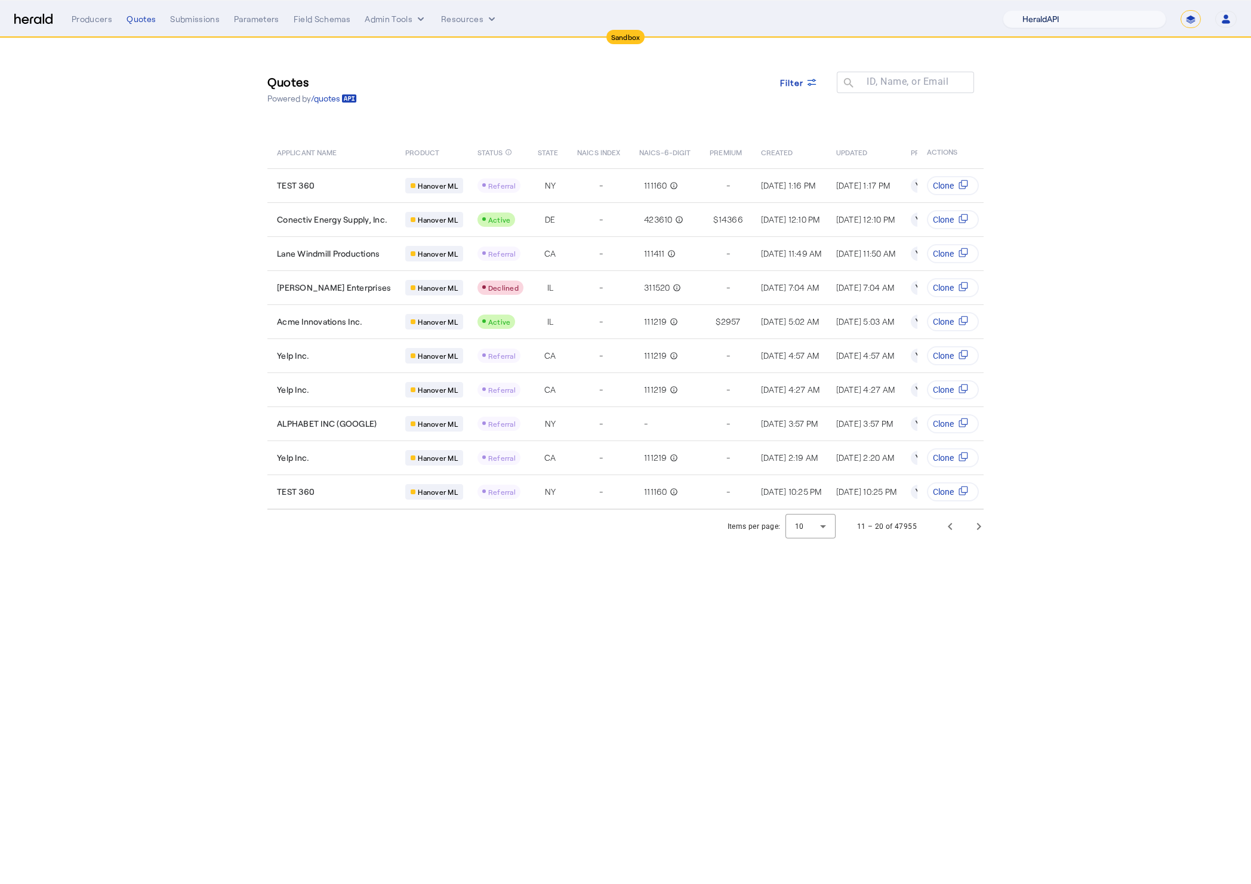
click at [1030, 10] on select "1Fort Acrisure Acturis Affinity Advisors Affinity Risk Agentero AmWins Anzen Ao…" at bounding box center [1083, 19] width 163 height 18
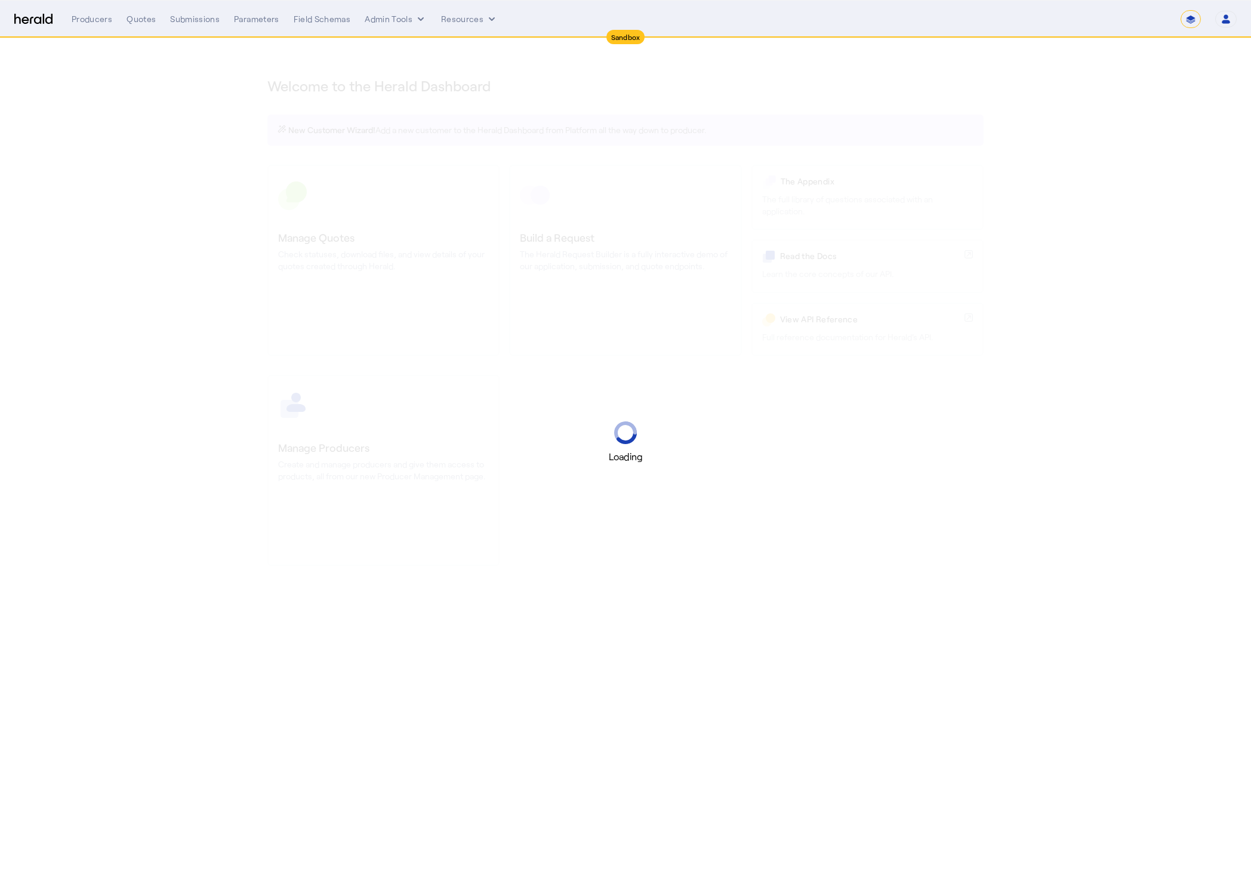
select select "*******"
select select "pfm_2v8p_herald_api"
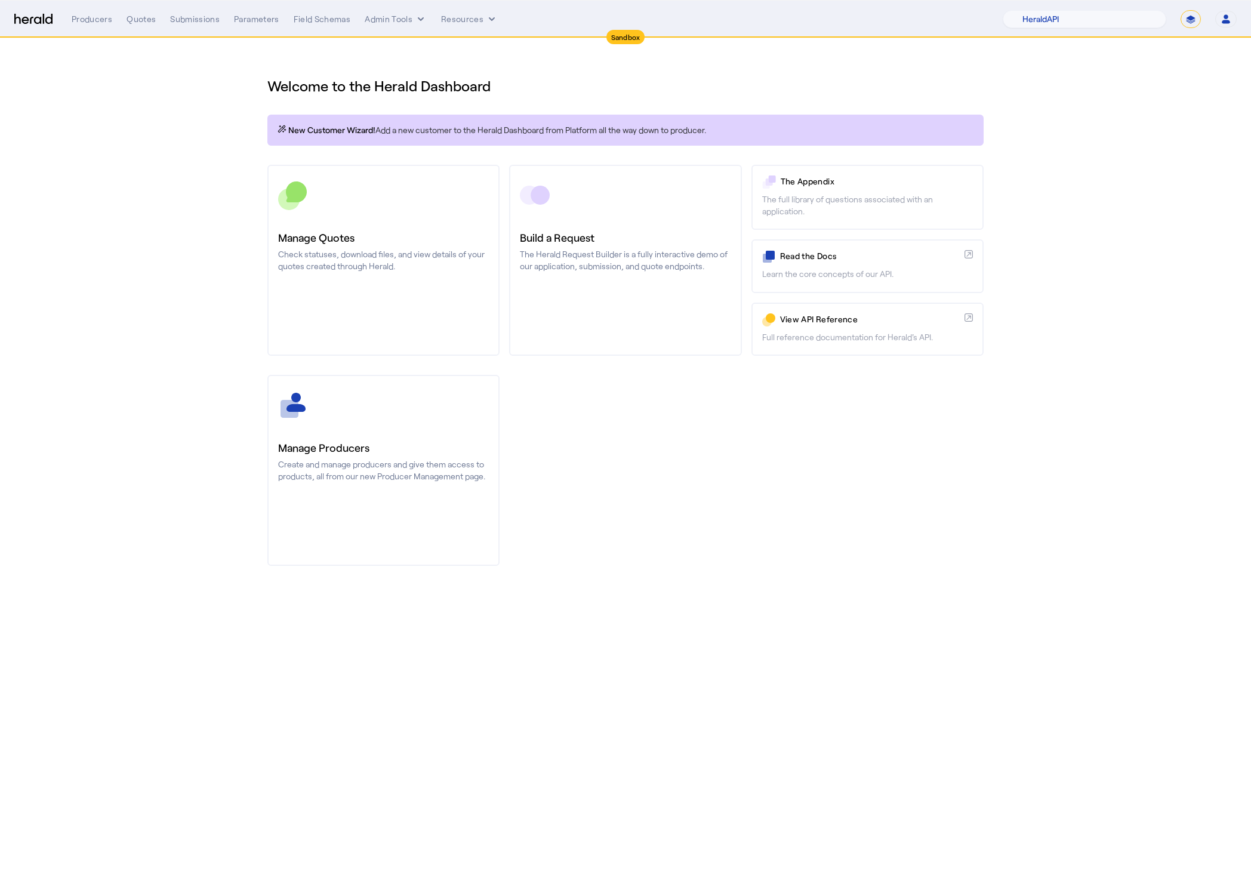
click at [678, 551] on div "Manage Producers Create and manage producers and give them access to products, …" at bounding box center [625, 470] width 716 height 191
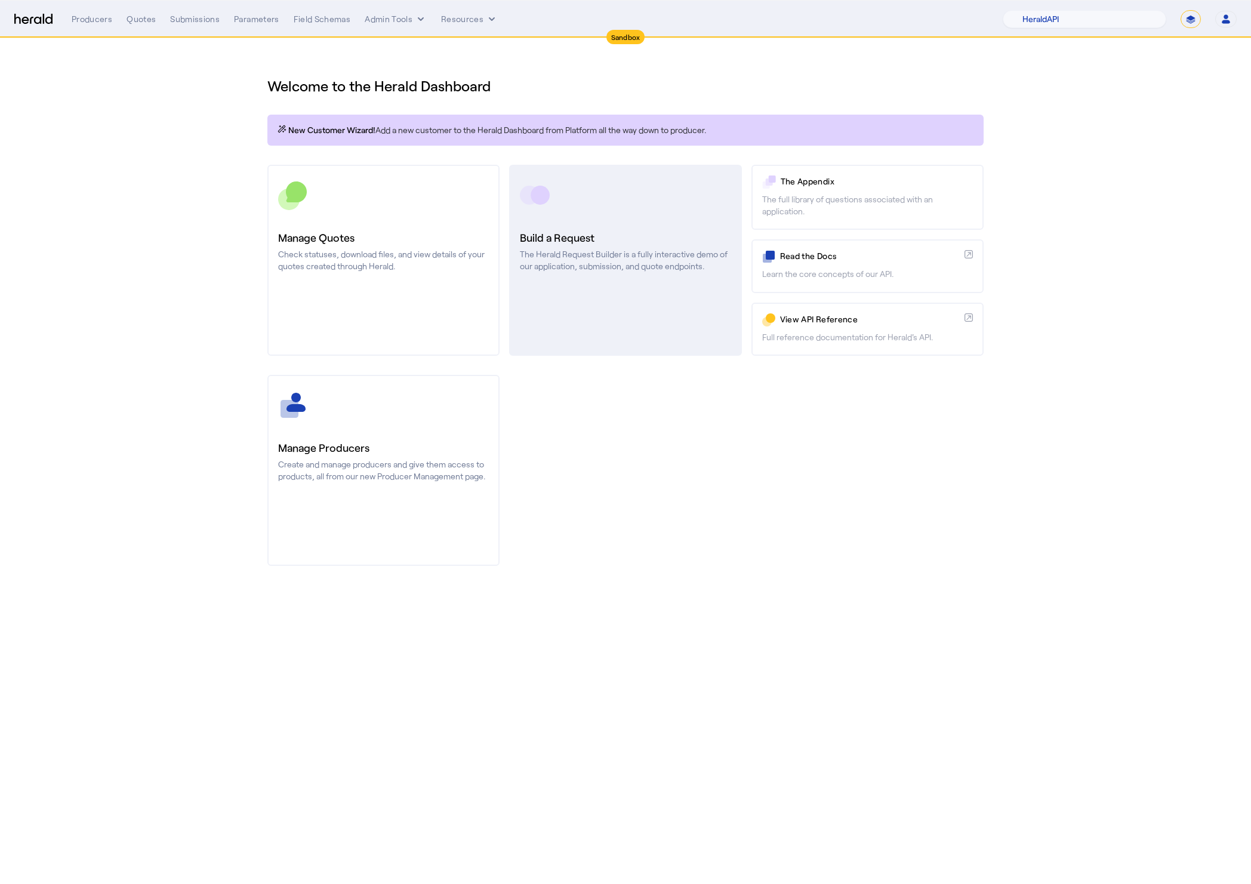
click at [578, 184] on div at bounding box center [625, 195] width 211 height 30
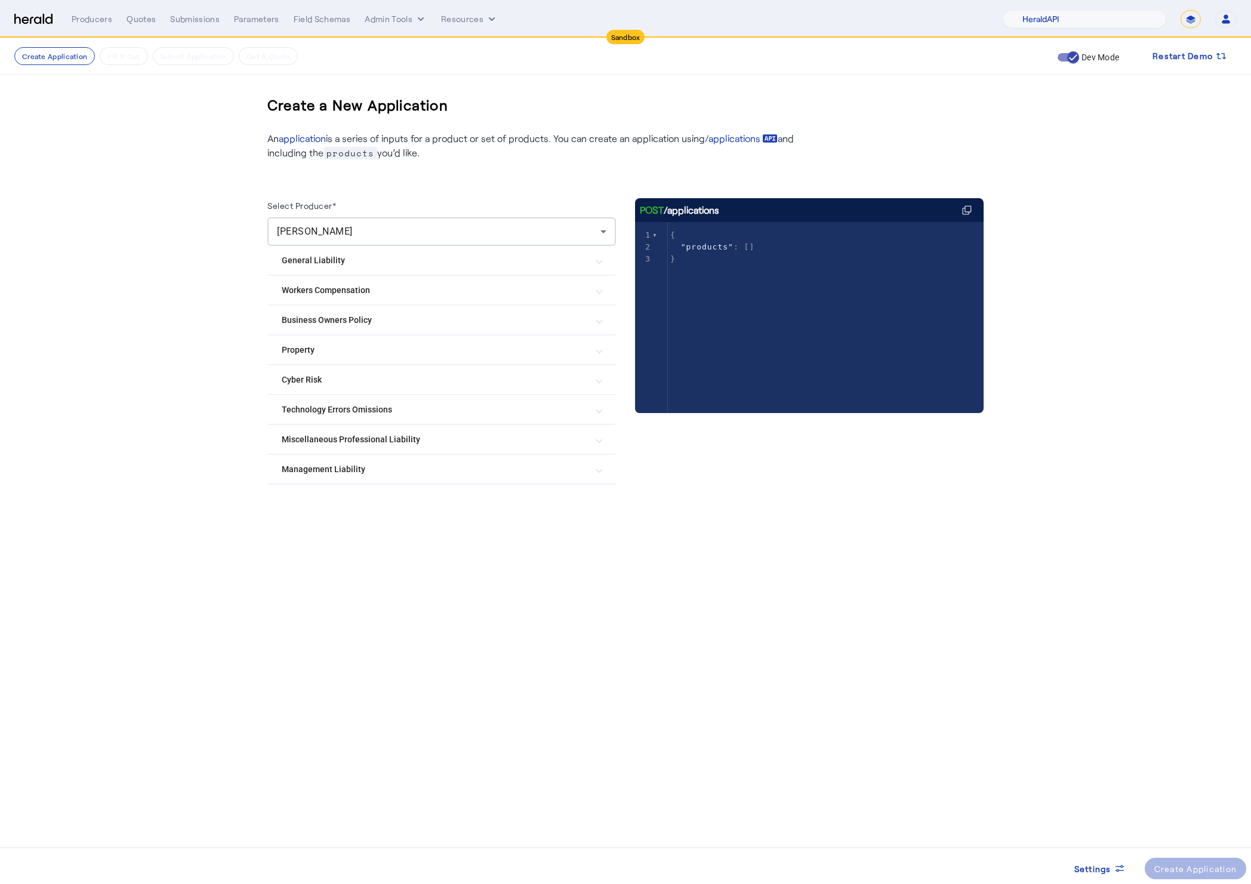
click at [422, 319] on Policy "Business Owners Policy" at bounding box center [434, 320] width 305 height 13
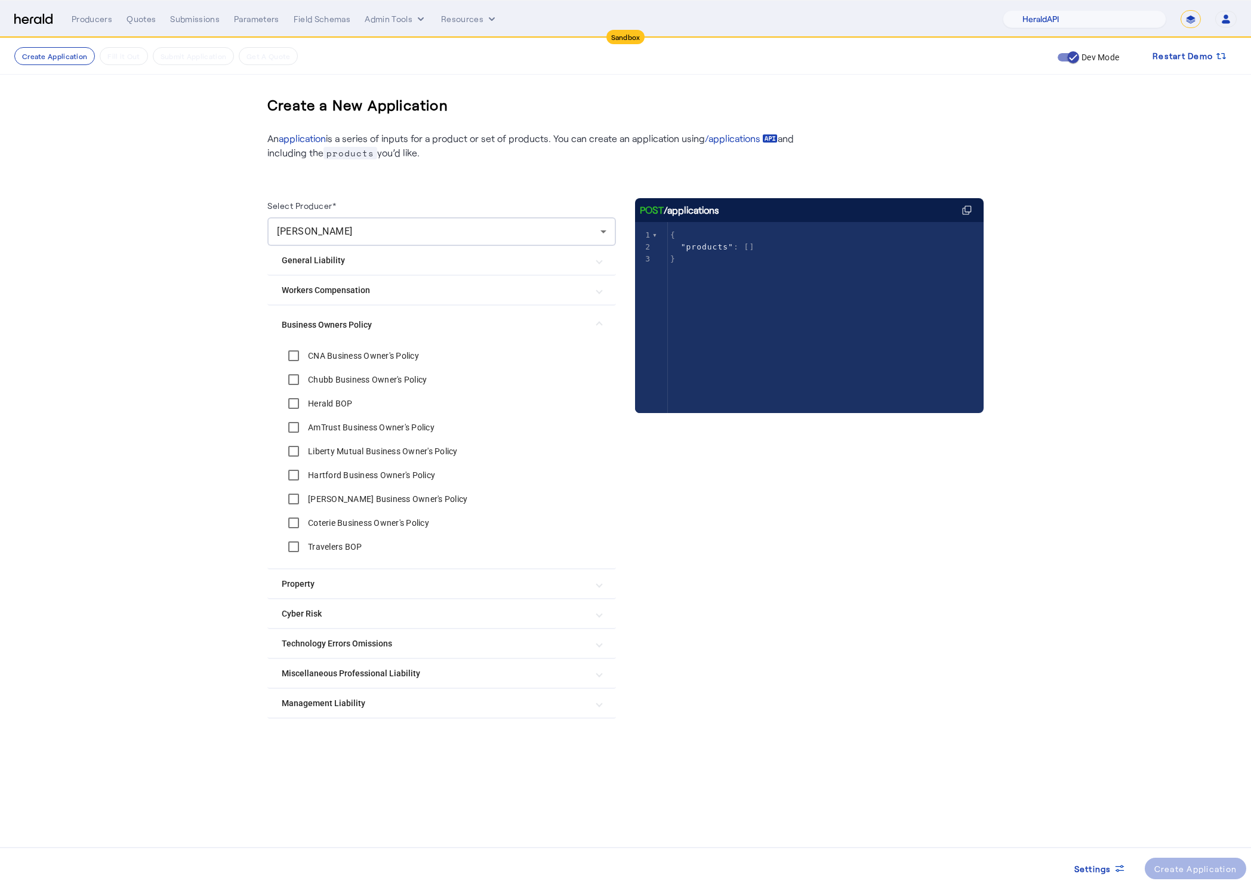
click at [442, 327] on Policy "Business Owners Policy" at bounding box center [434, 325] width 305 height 13
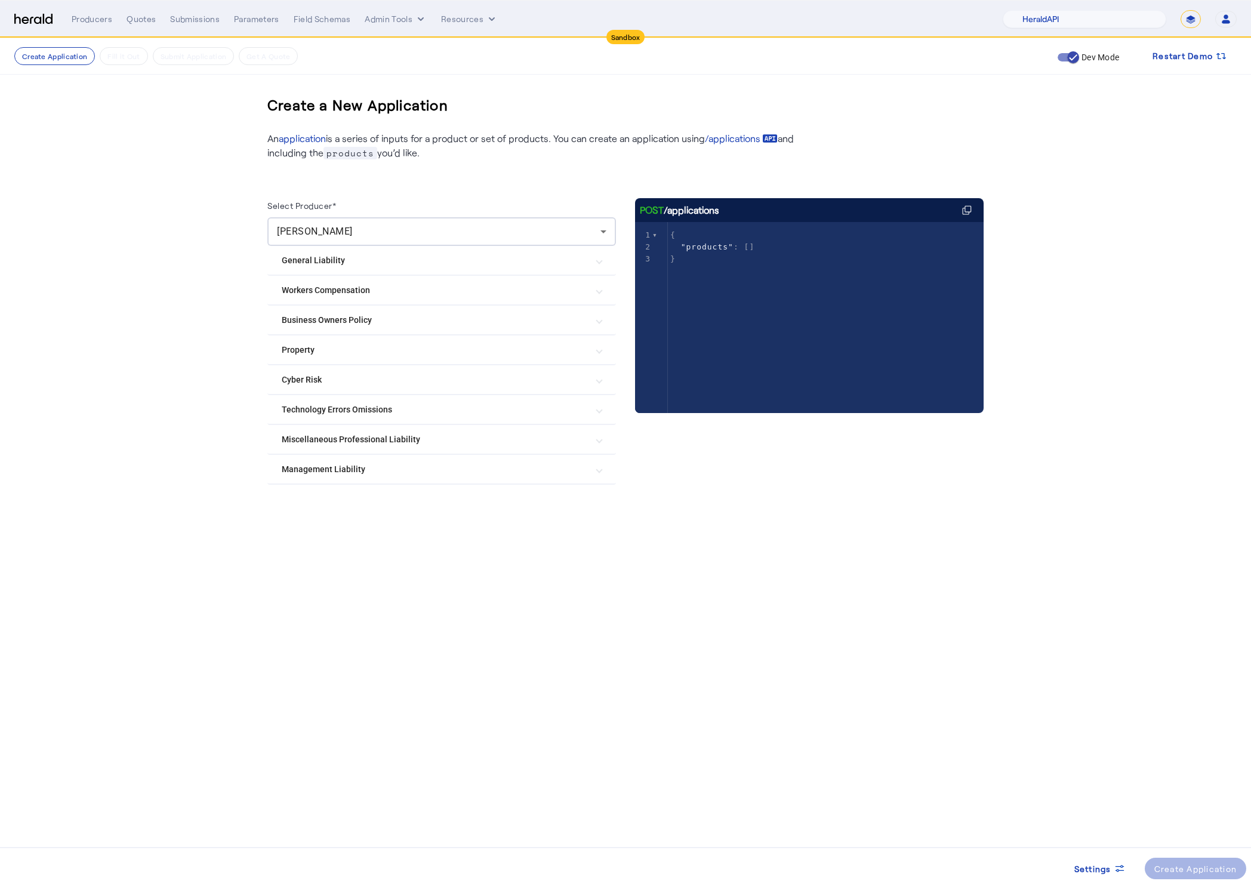
click at [427, 298] on mat-expansion-panel-header "Workers Compensation" at bounding box center [441, 290] width 348 height 29
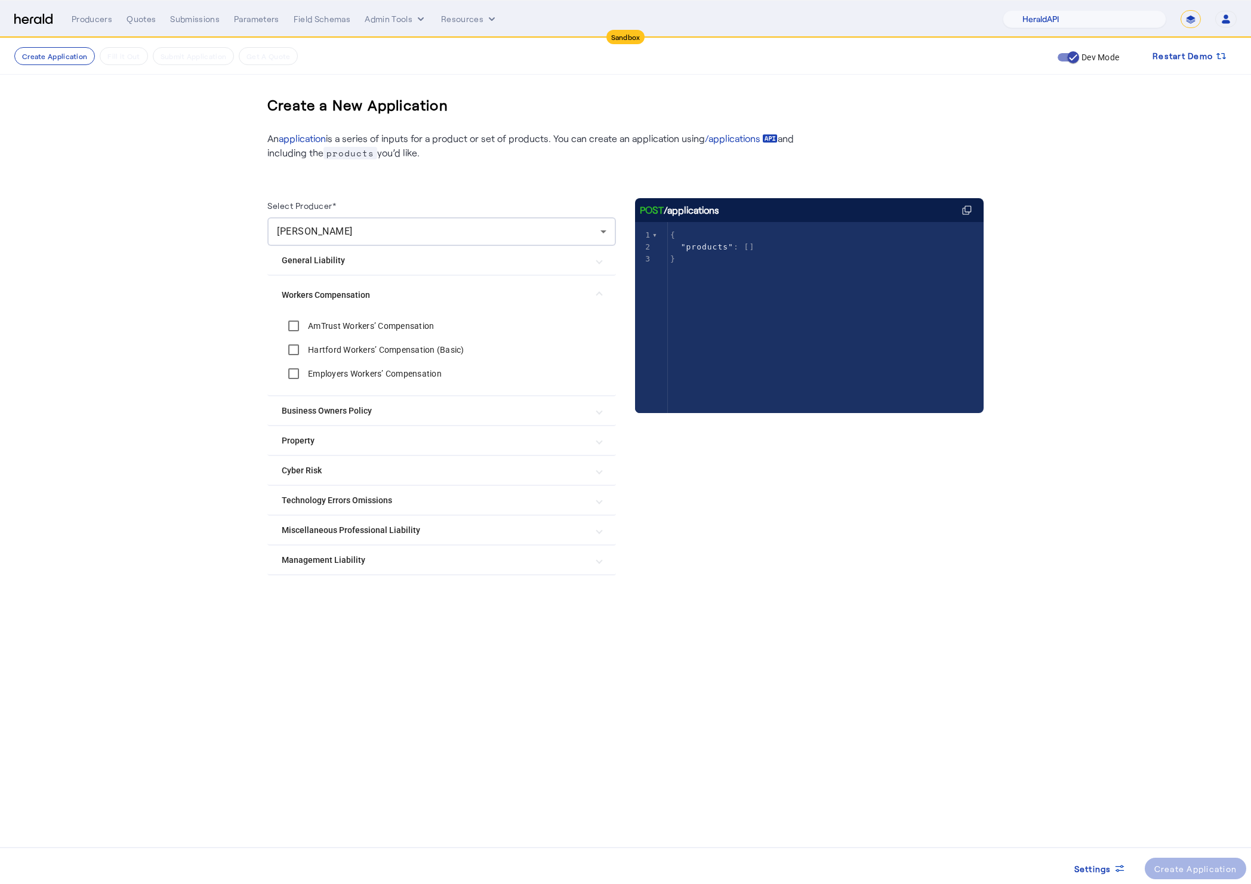
click at [427, 298] on Compensation "Workers Compensation" at bounding box center [434, 295] width 305 height 13
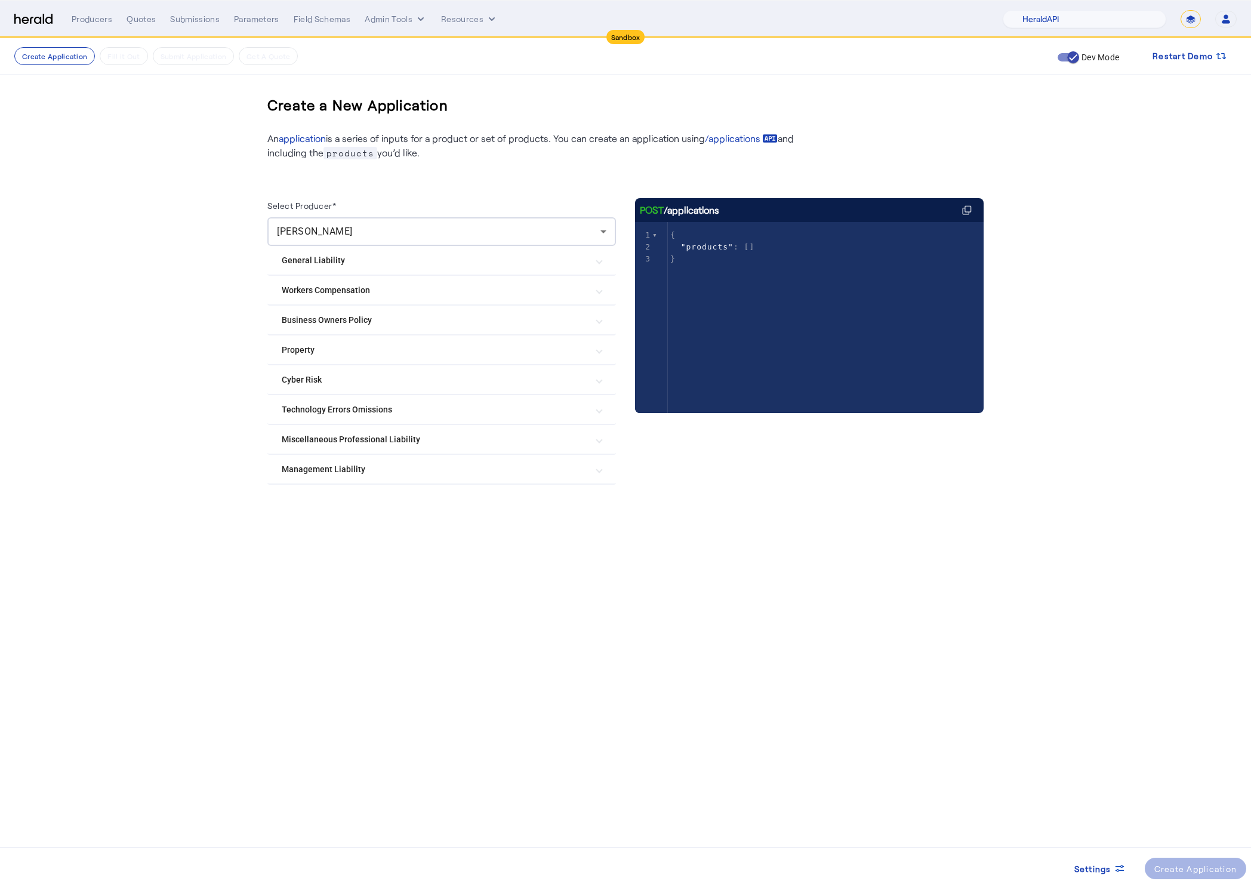
click at [422, 274] on mat-expansion-panel-header "General Liability" at bounding box center [441, 260] width 348 height 29
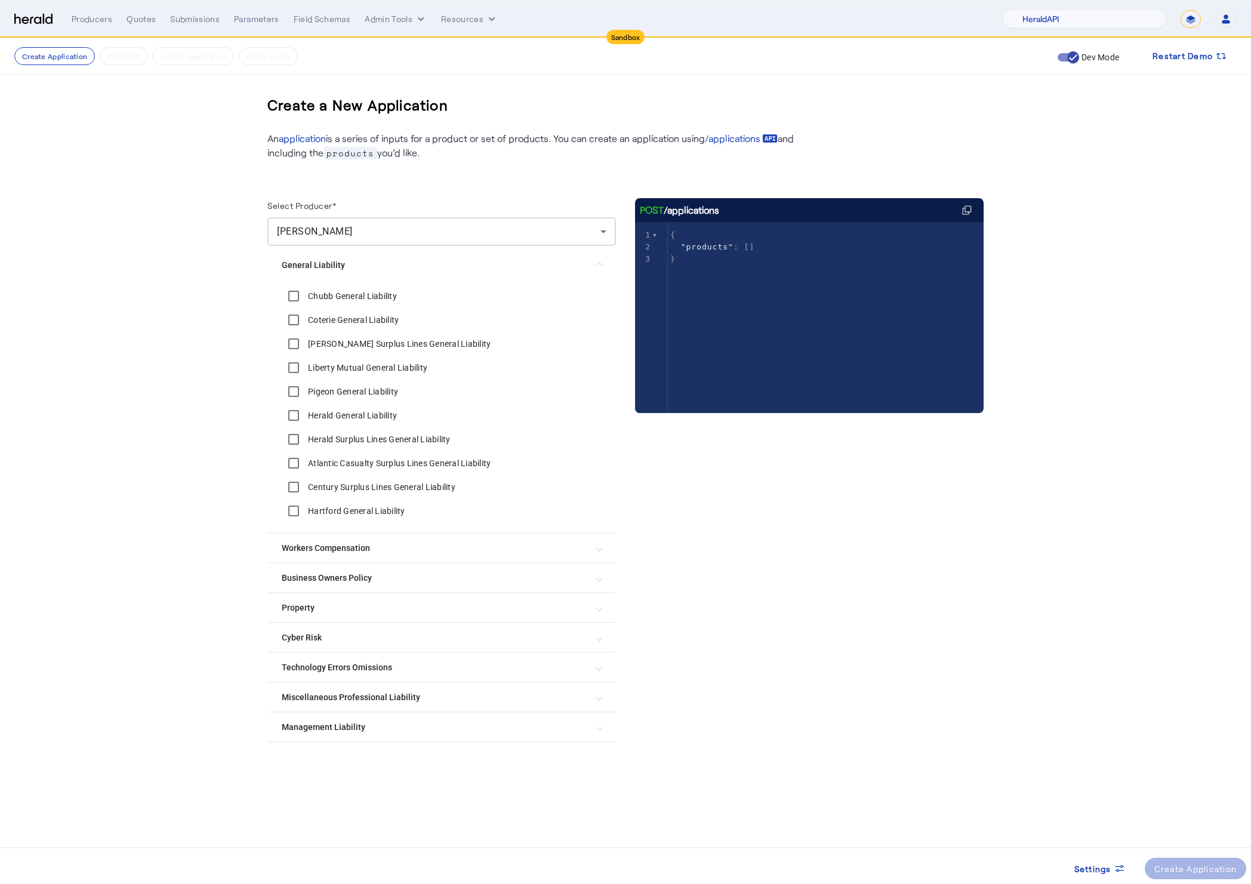
click at [418, 273] on mat-expansion-panel-header "General Liability" at bounding box center [441, 265] width 348 height 38
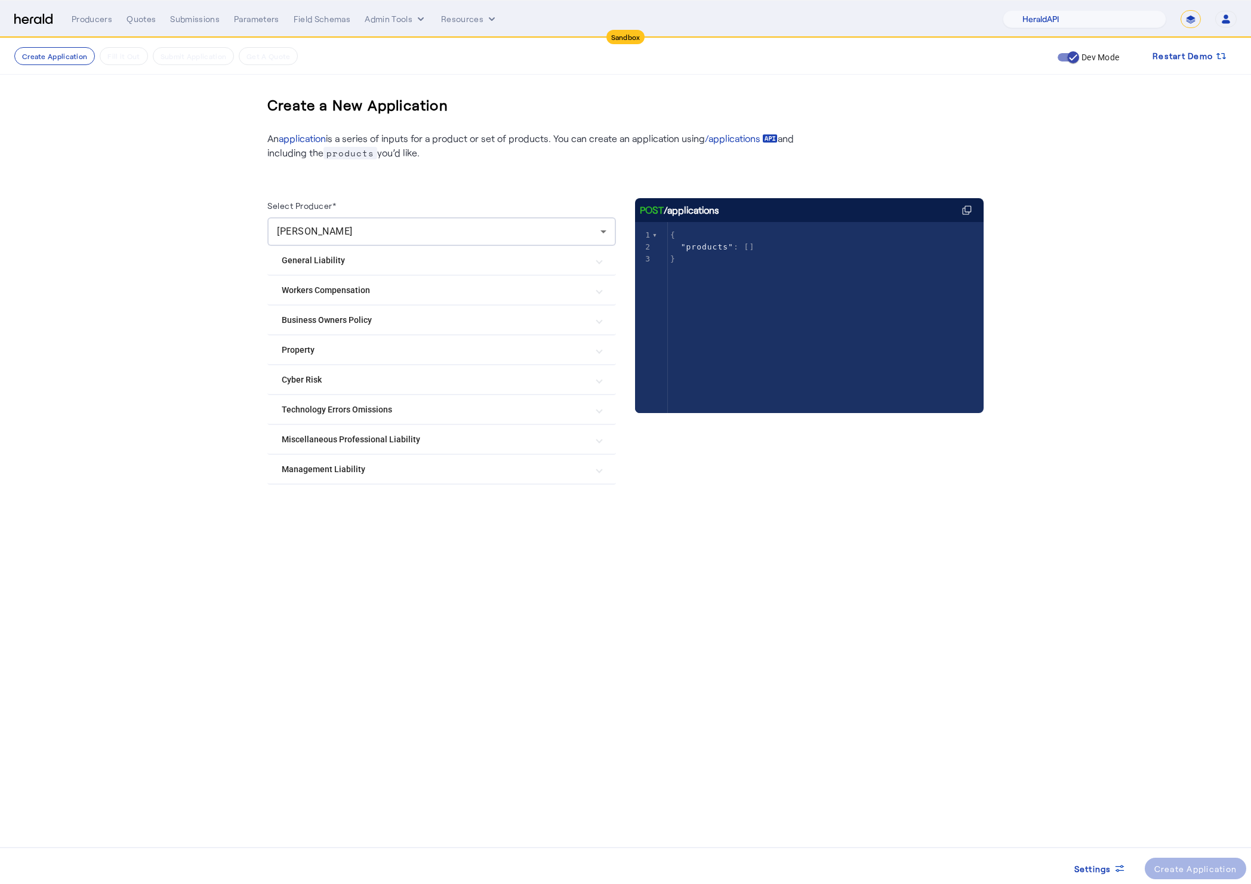
click at [387, 359] on mat-expansion-panel-header "Property" at bounding box center [441, 349] width 348 height 29
click at [387, 359] on mat-panel-title "Property" at bounding box center [434, 354] width 305 height 13
click at [373, 390] on mat-expansion-panel-header "Cyber Risk" at bounding box center [441, 379] width 348 height 29
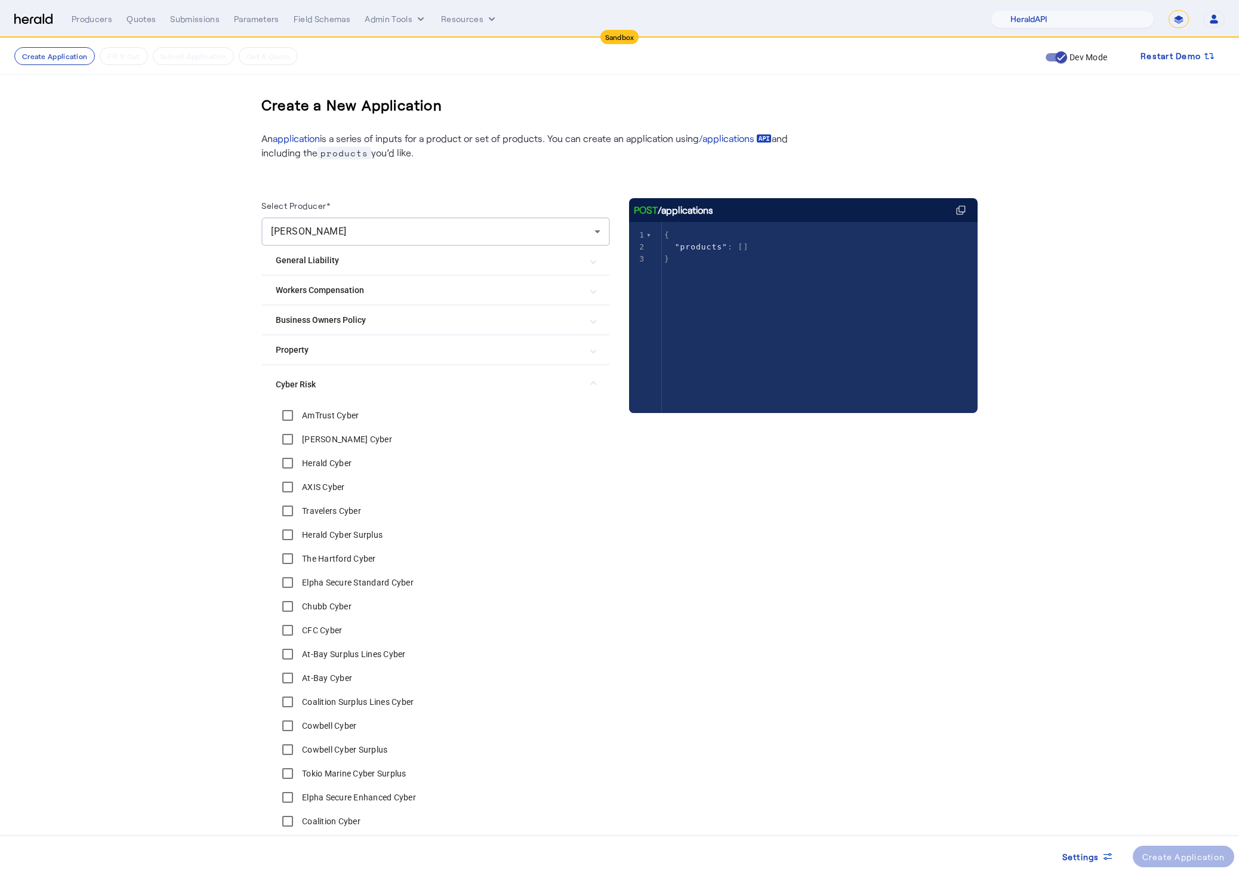
click at [373, 390] on mat-expansion-panel-header "Cyber Risk" at bounding box center [435, 384] width 348 height 38
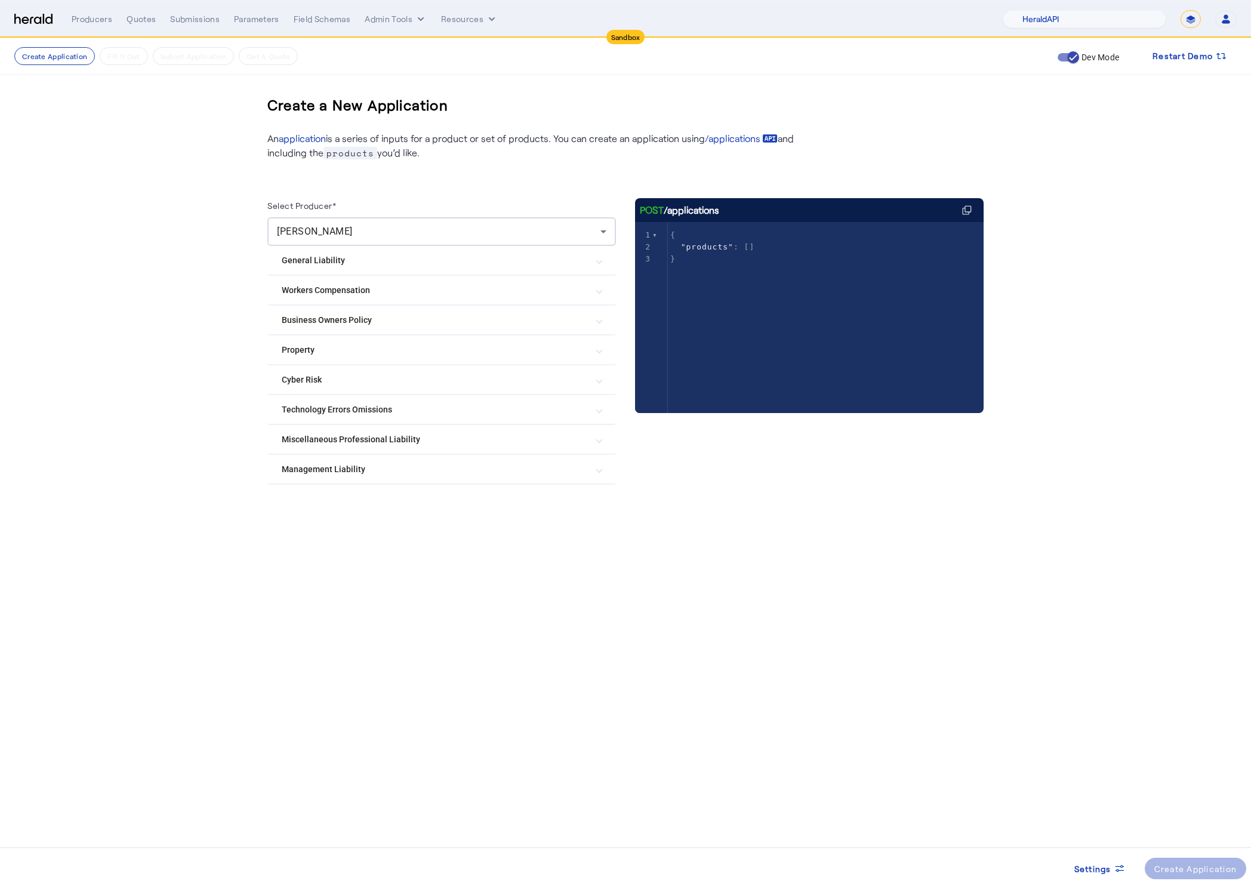
click at [398, 326] on mat-expansion-panel-header "Business Owners Policy" at bounding box center [441, 319] width 348 height 29
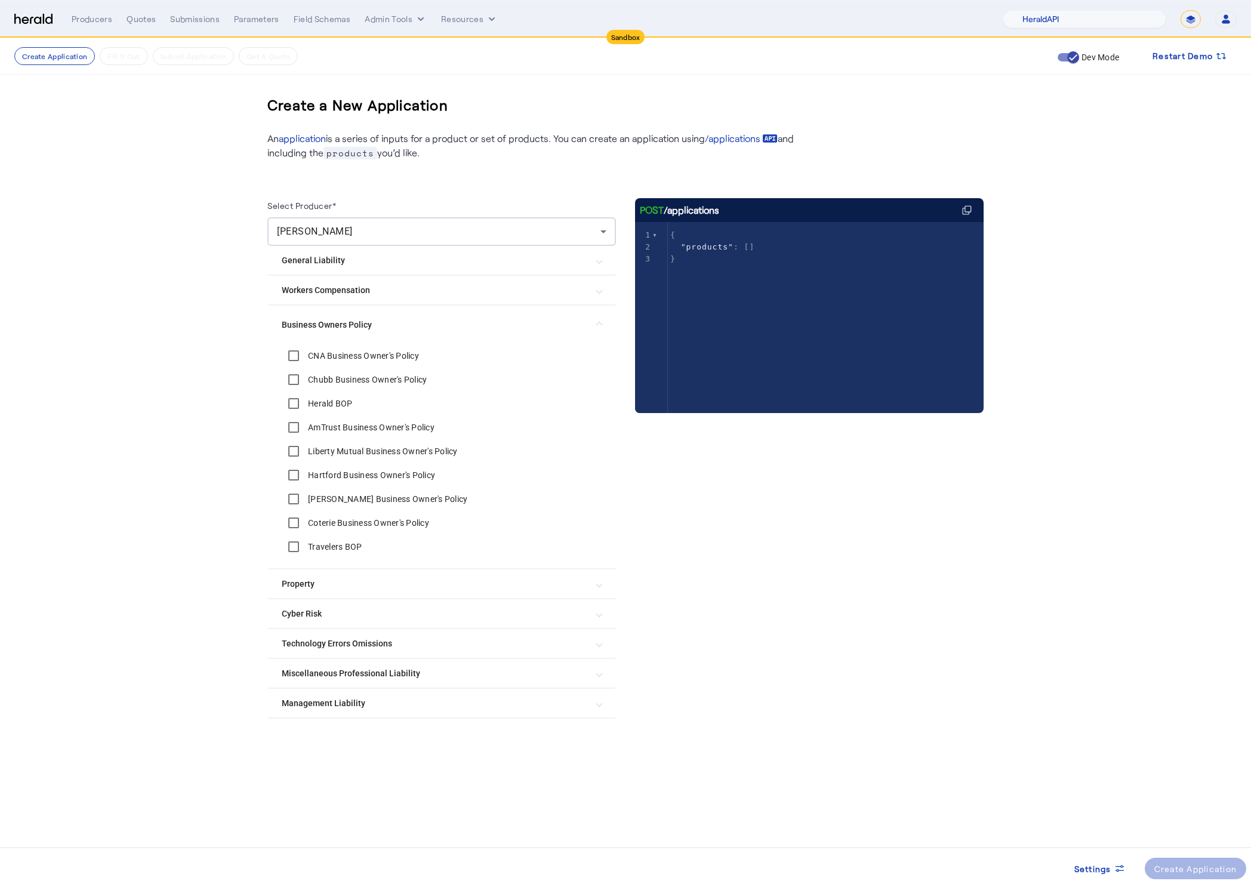
click at [397, 326] on Policy "Business Owners Policy" at bounding box center [434, 325] width 305 height 13
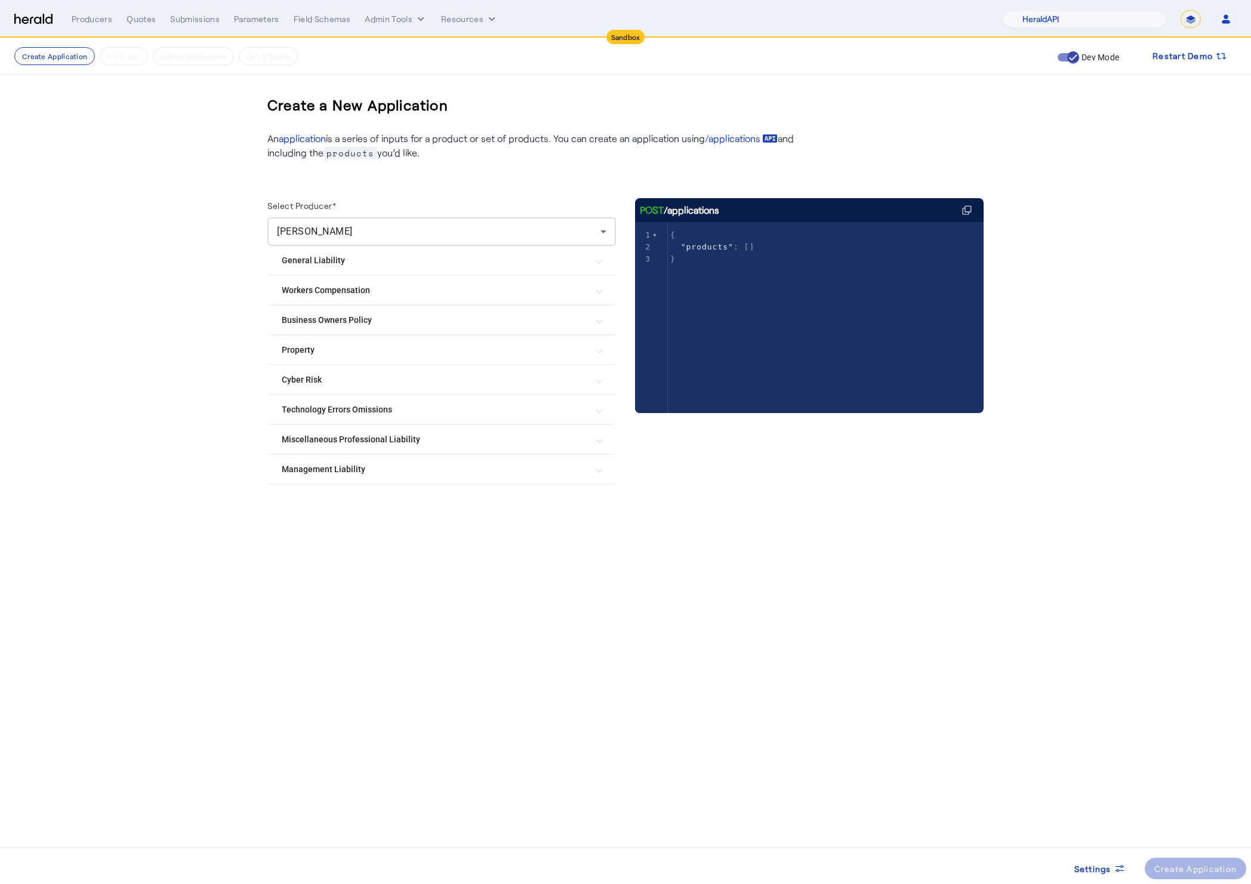
click at [367, 265] on Liability "General Liability" at bounding box center [434, 260] width 305 height 13
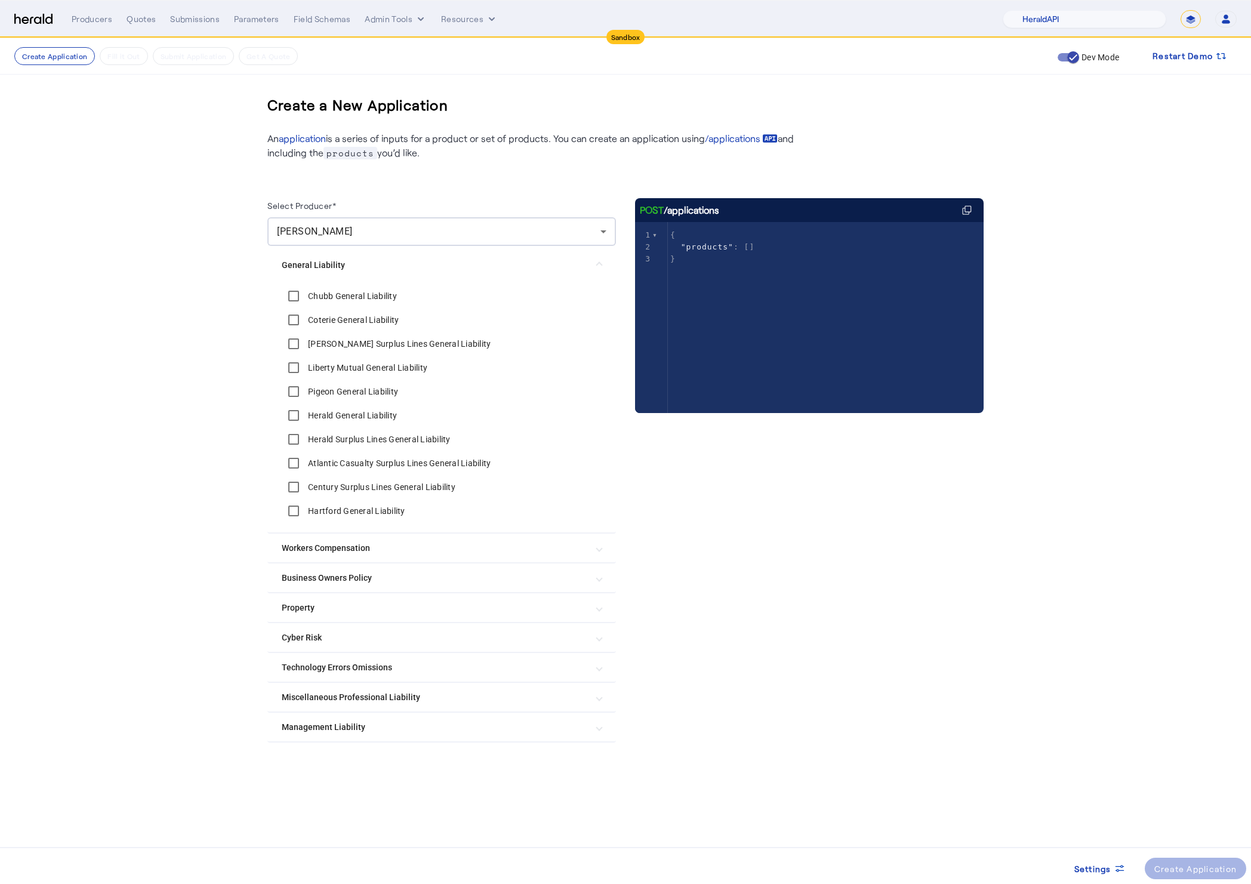
click at [367, 265] on Liability "General Liability" at bounding box center [434, 265] width 305 height 13
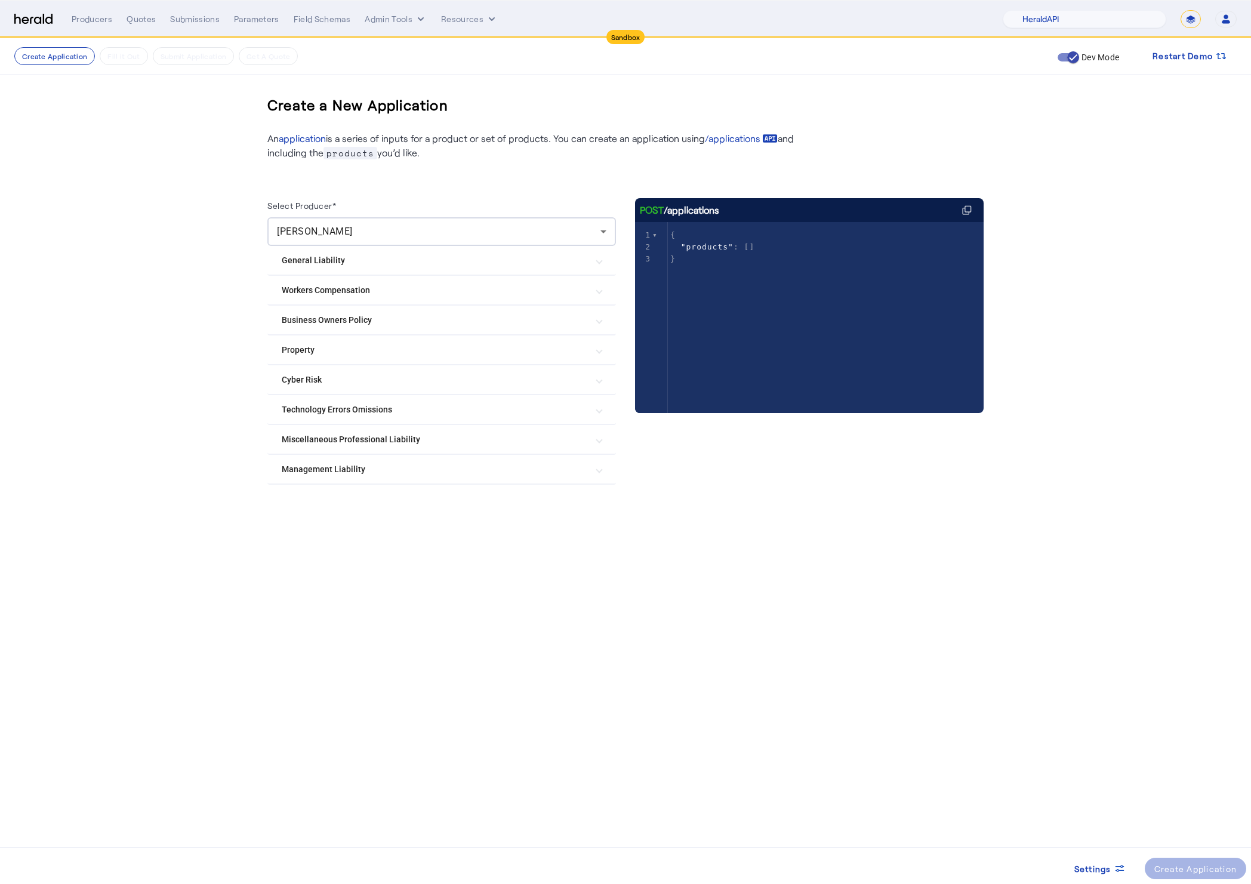
click at [604, 587] on body "Sandbox Menu Producers Quotes Submissions Parameters Field Schemas Admin Tools …" at bounding box center [625, 442] width 1251 height 884
click at [474, 491] on div at bounding box center [441, 493] width 348 height 19
click at [468, 474] on mat-expansion-panel-header "Management Liability" at bounding box center [441, 469] width 348 height 29
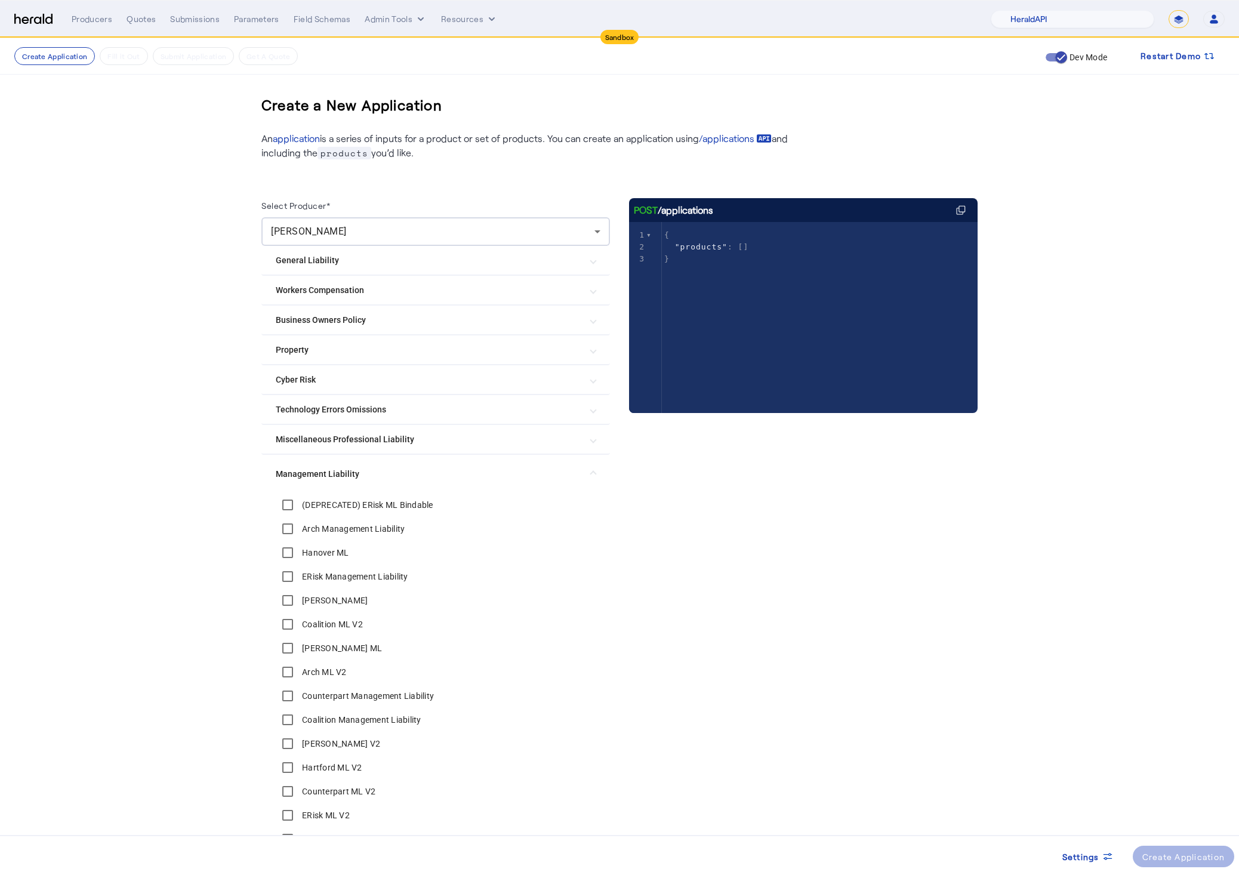
click at [561, 476] on Liability "Management Liability" at bounding box center [428, 474] width 305 height 13
